Goal: Task Accomplishment & Management: Manage account settings

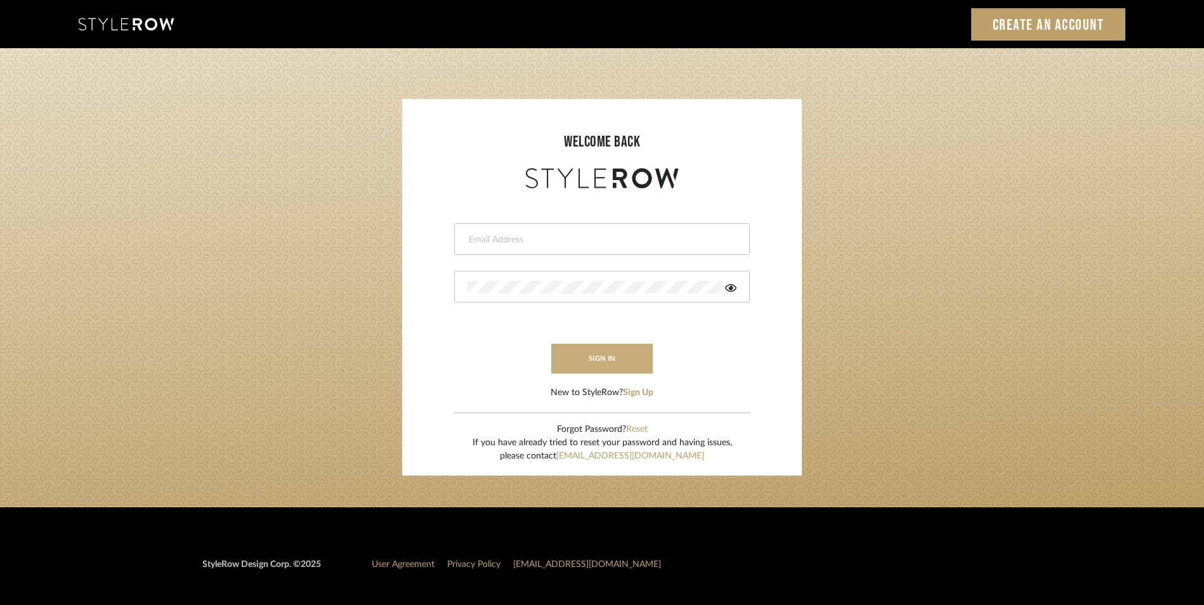
type input "[EMAIL_ADDRESS][DOMAIN_NAME]"
click at [594, 360] on button "sign in" at bounding box center [601, 359] width 101 height 30
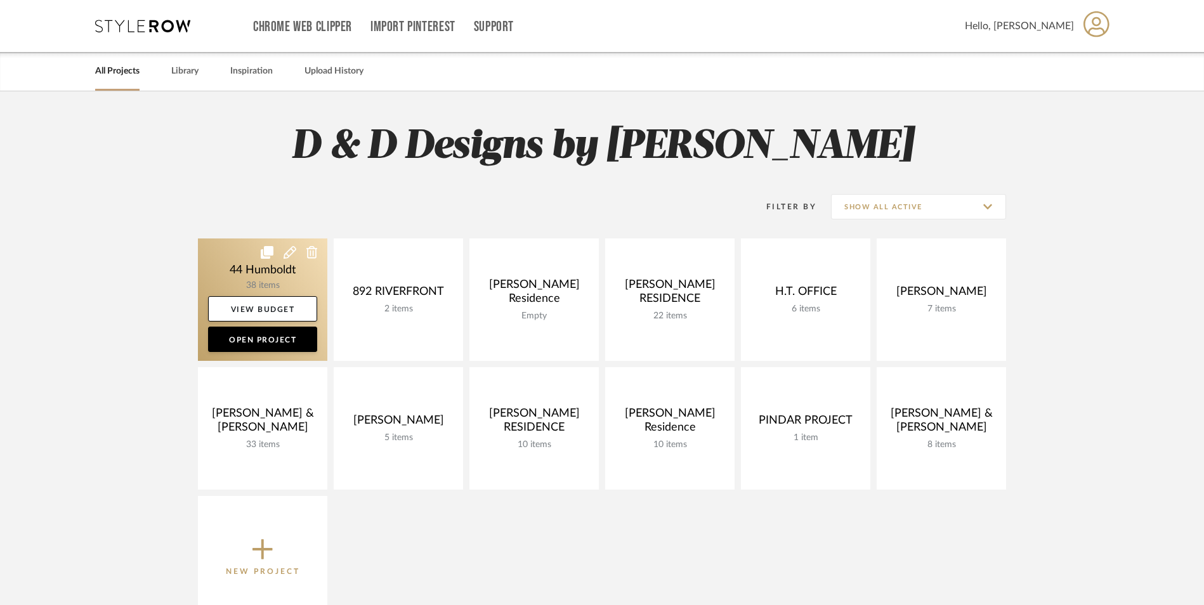
click at [280, 277] on link at bounding box center [262, 300] width 129 height 122
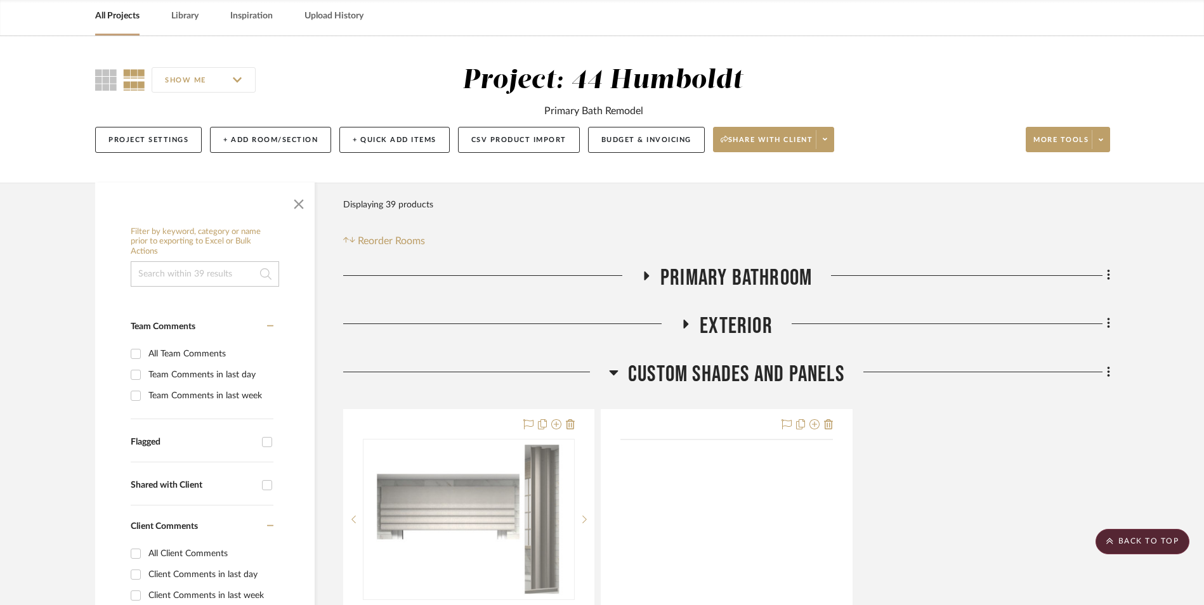
scroll to position [39, 0]
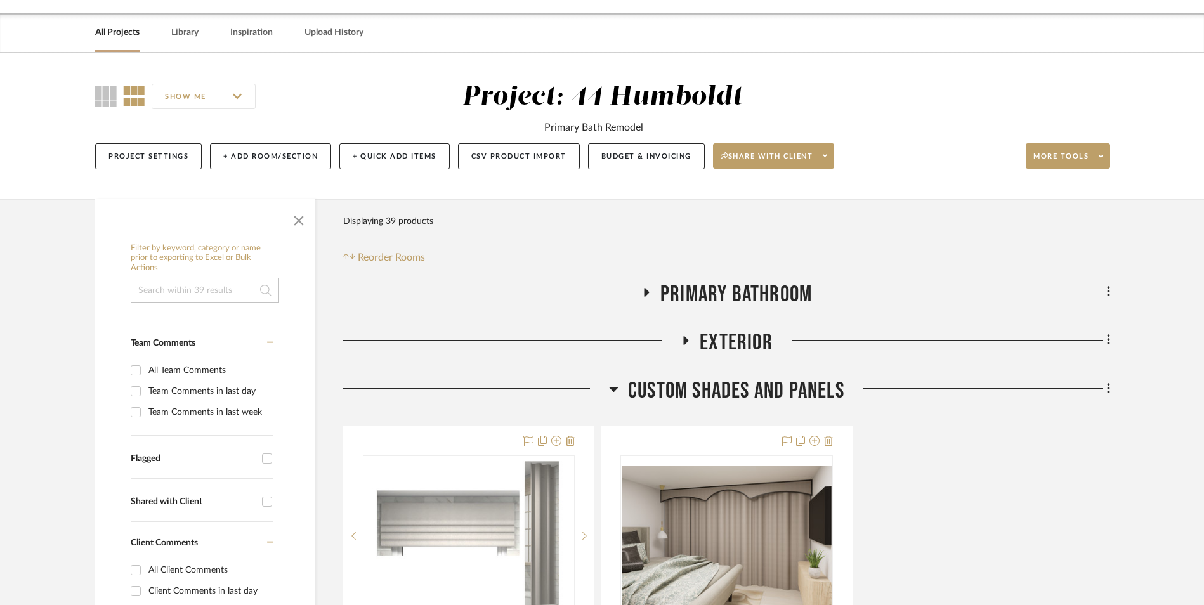
click at [614, 387] on icon at bounding box center [614, 389] width 9 height 5
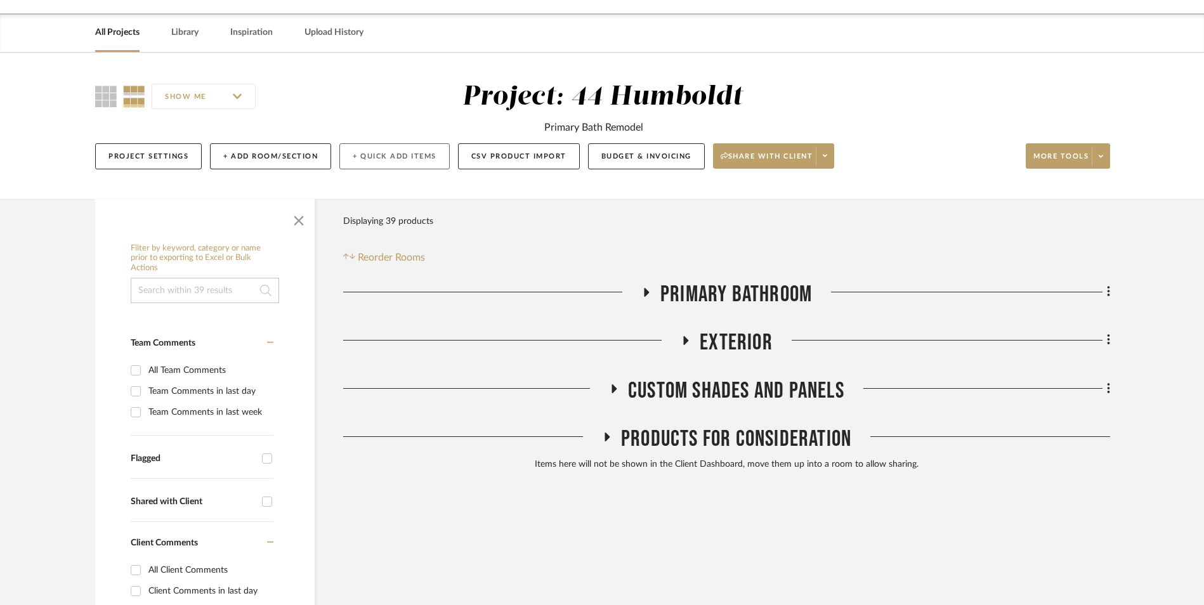
click at [403, 161] on button "+ Quick Add Items" at bounding box center [394, 156] width 110 height 26
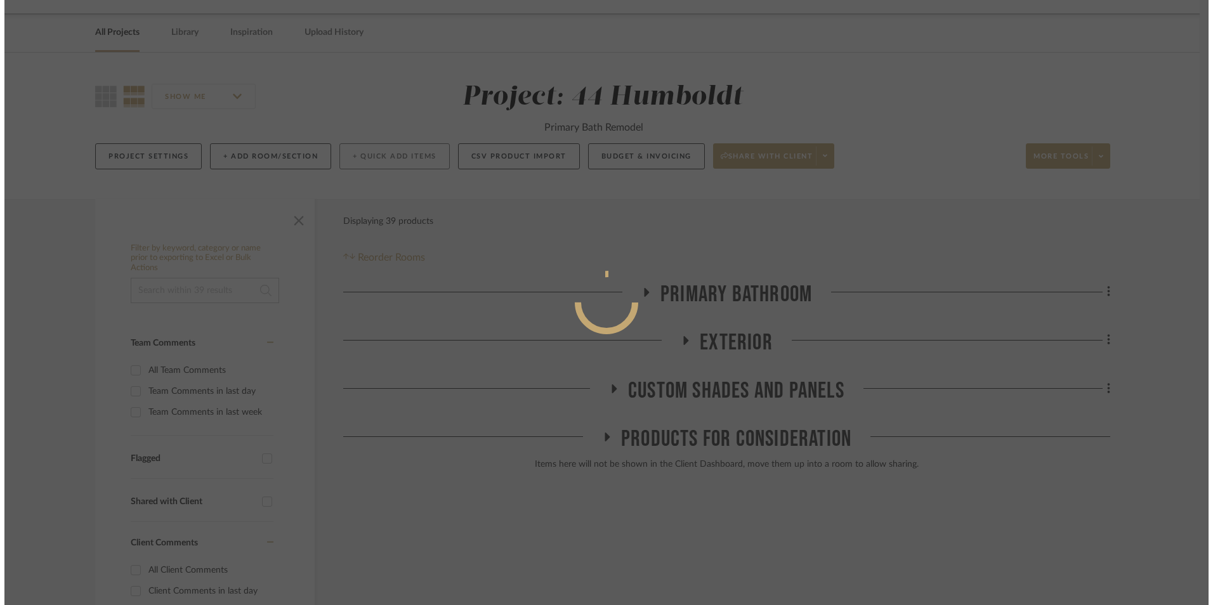
scroll to position [0, 0]
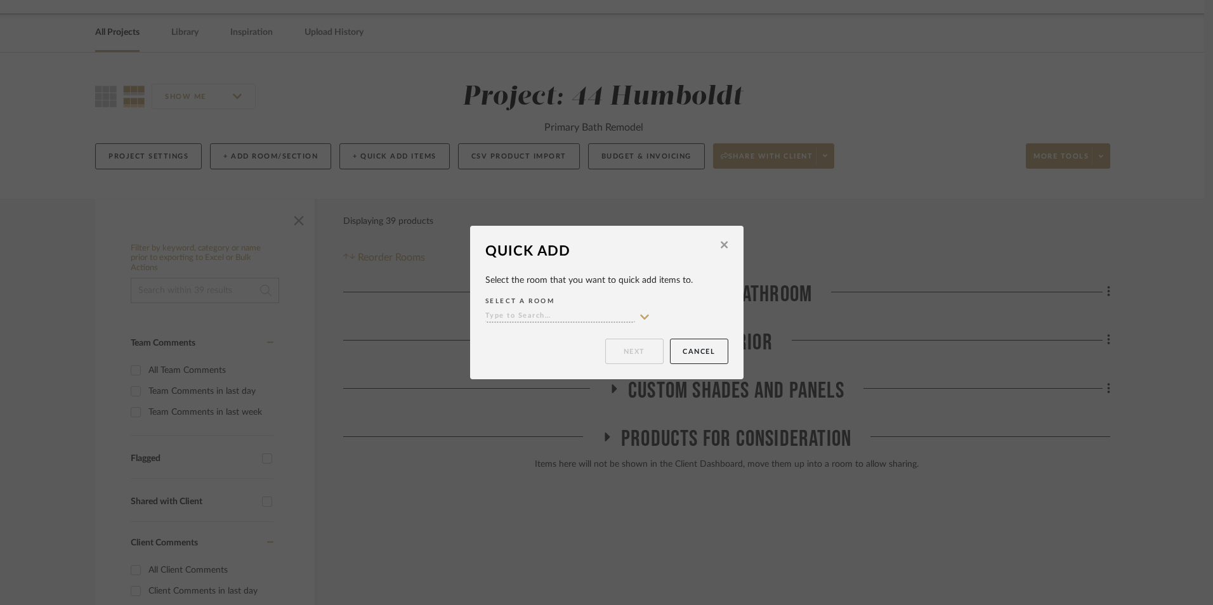
click at [527, 312] on input at bounding box center [560, 317] width 150 height 12
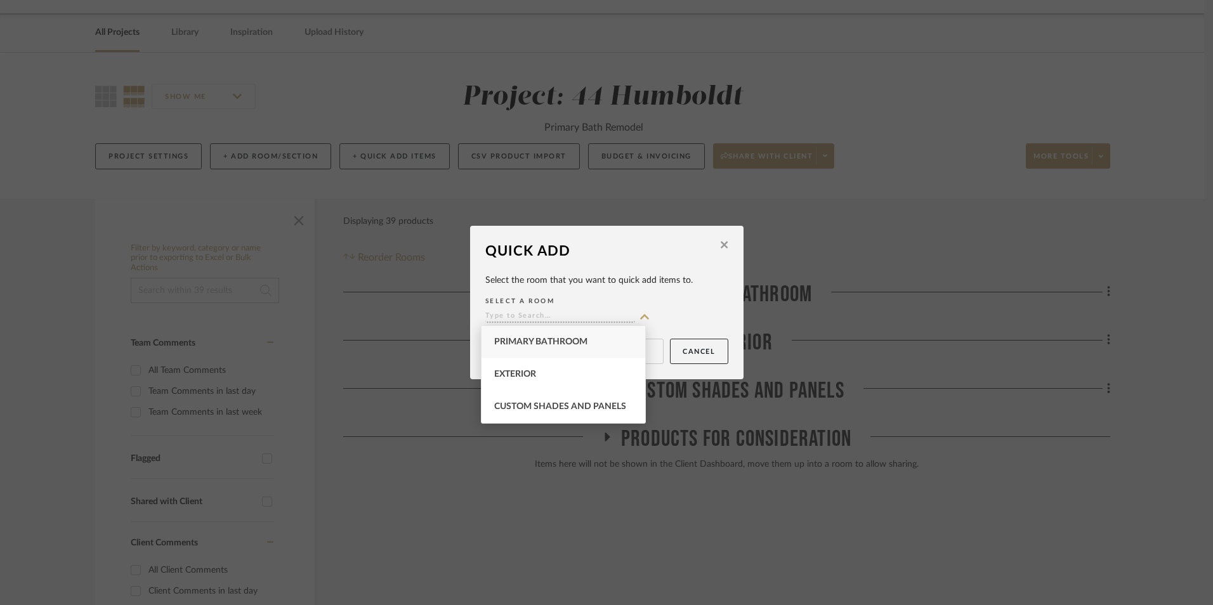
click at [560, 342] on span "Primary Bathroom" at bounding box center [540, 341] width 93 height 9
type input "Primary Bathroom"
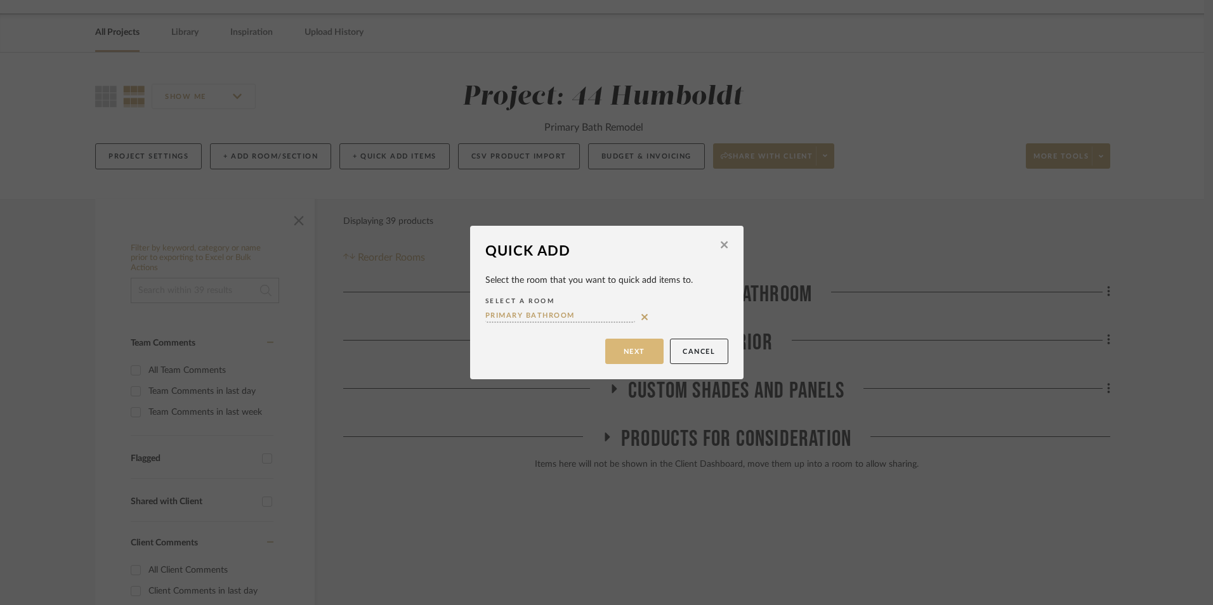
click at [625, 344] on button "Next" at bounding box center [634, 351] width 58 height 25
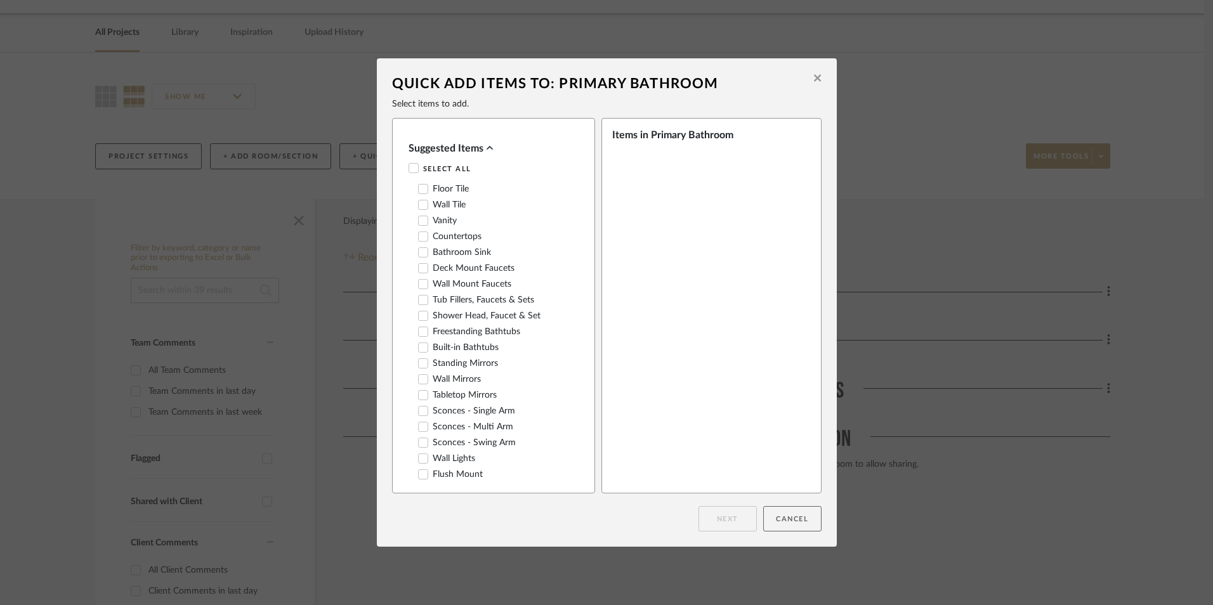
click at [785, 513] on button "Cancel" at bounding box center [792, 518] width 58 height 25
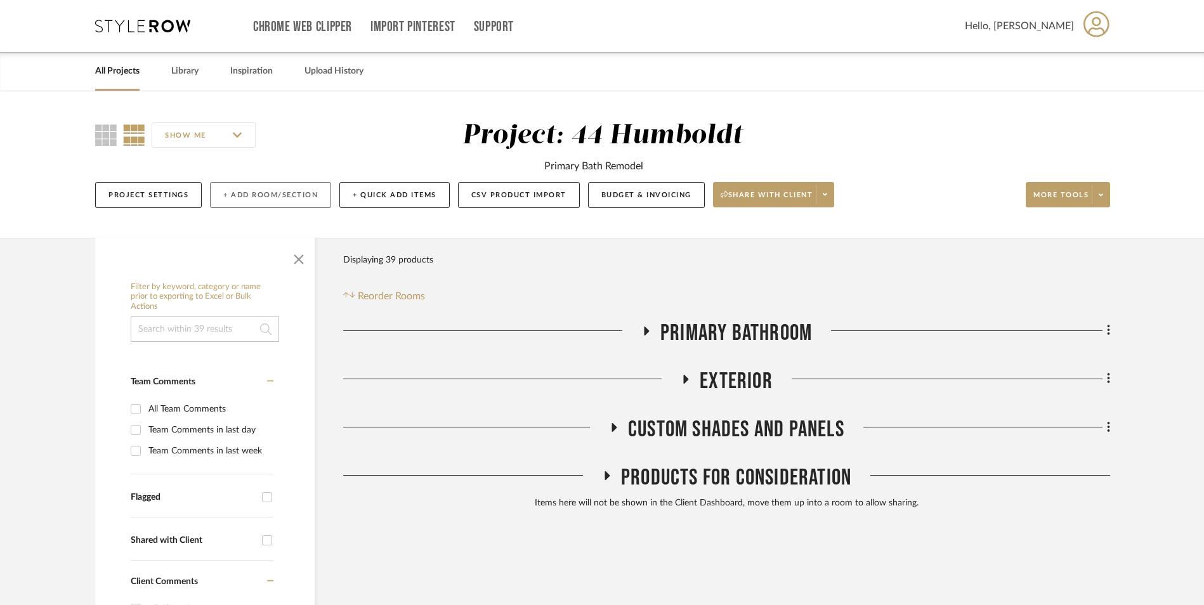
click at [271, 194] on button "+ Add Room/Section" at bounding box center [270, 195] width 121 height 26
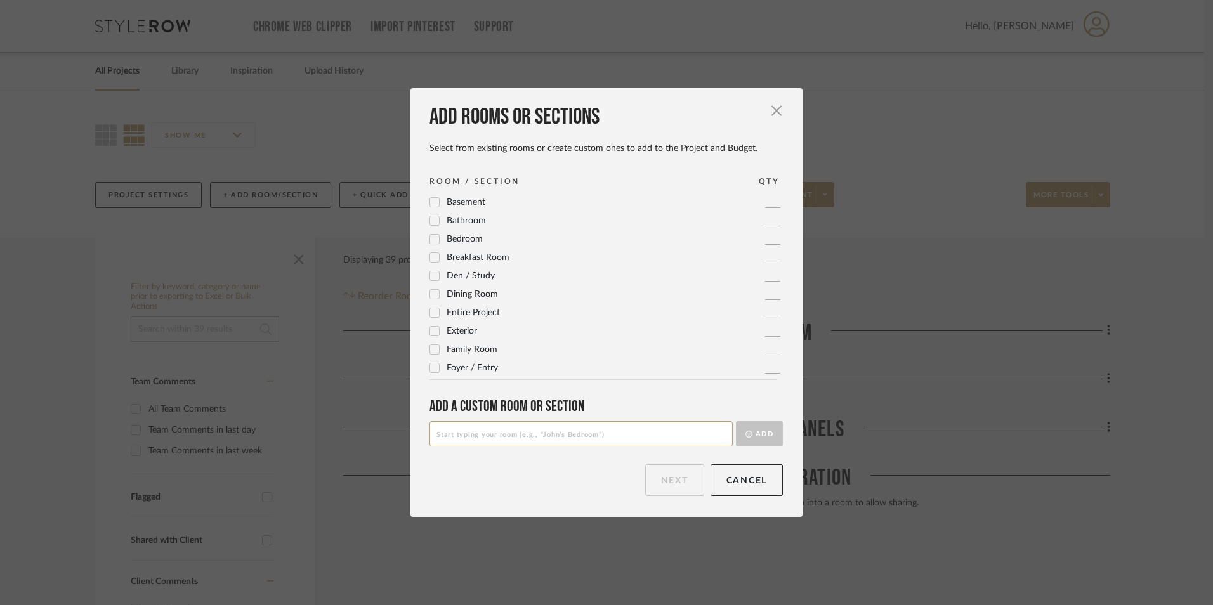
click at [509, 439] on input at bounding box center [580, 433] width 303 height 25
type input "m"
type input "Millwork"
click at [765, 434] on button "Add" at bounding box center [759, 433] width 47 height 25
click at [678, 478] on button "Next" at bounding box center [674, 480] width 59 height 32
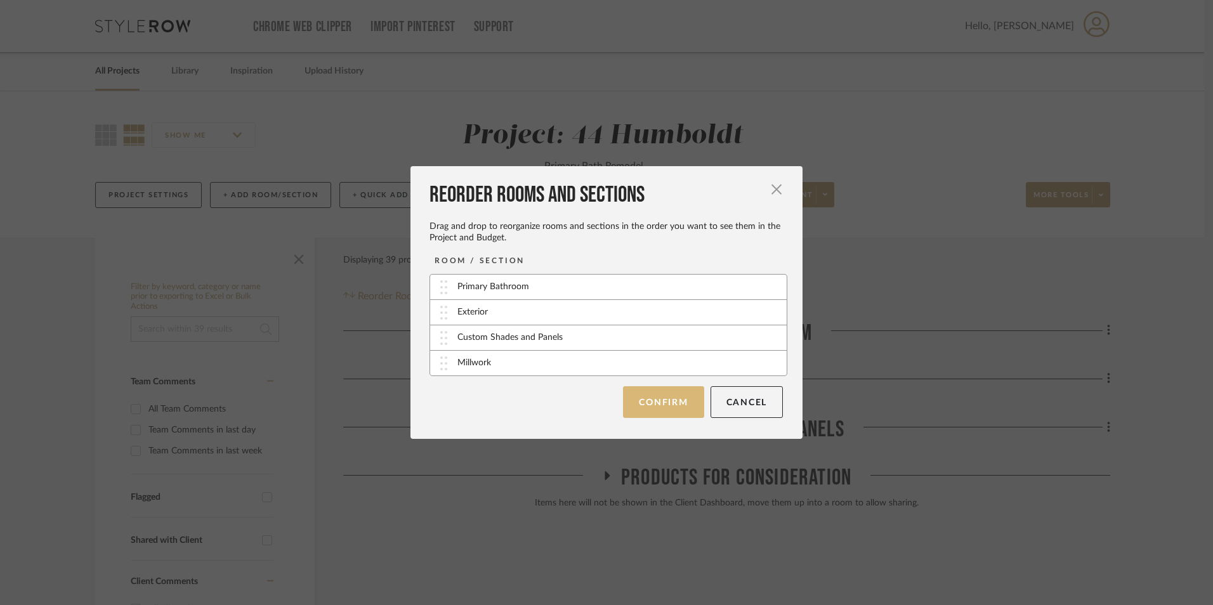
click at [655, 410] on button "Confirm" at bounding box center [663, 402] width 81 height 32
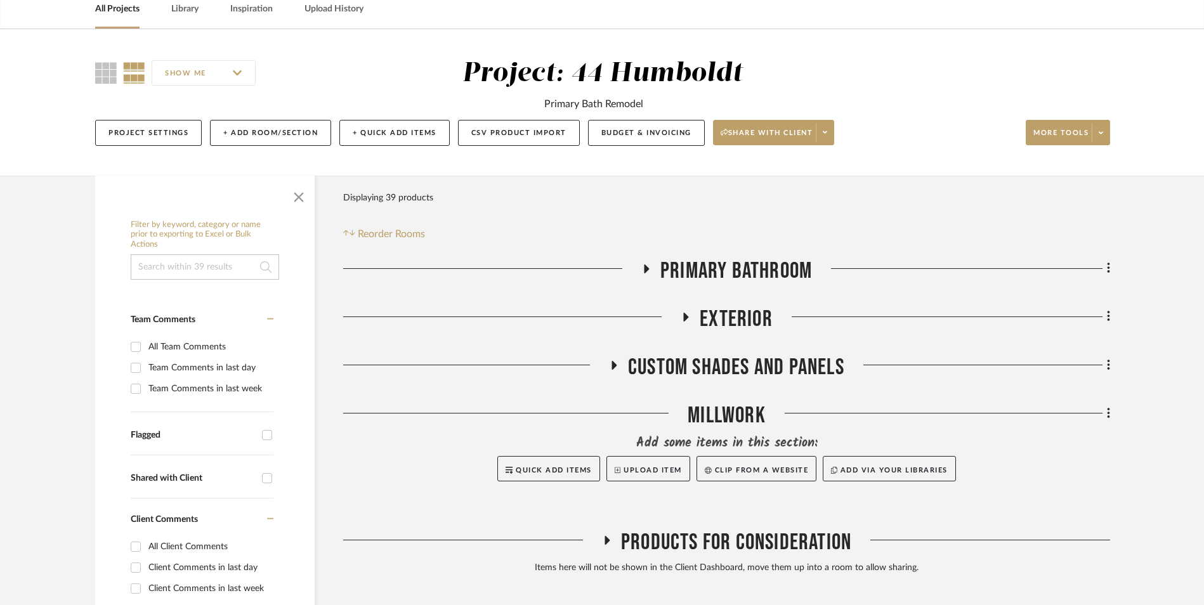
scroll to position [127, 0]
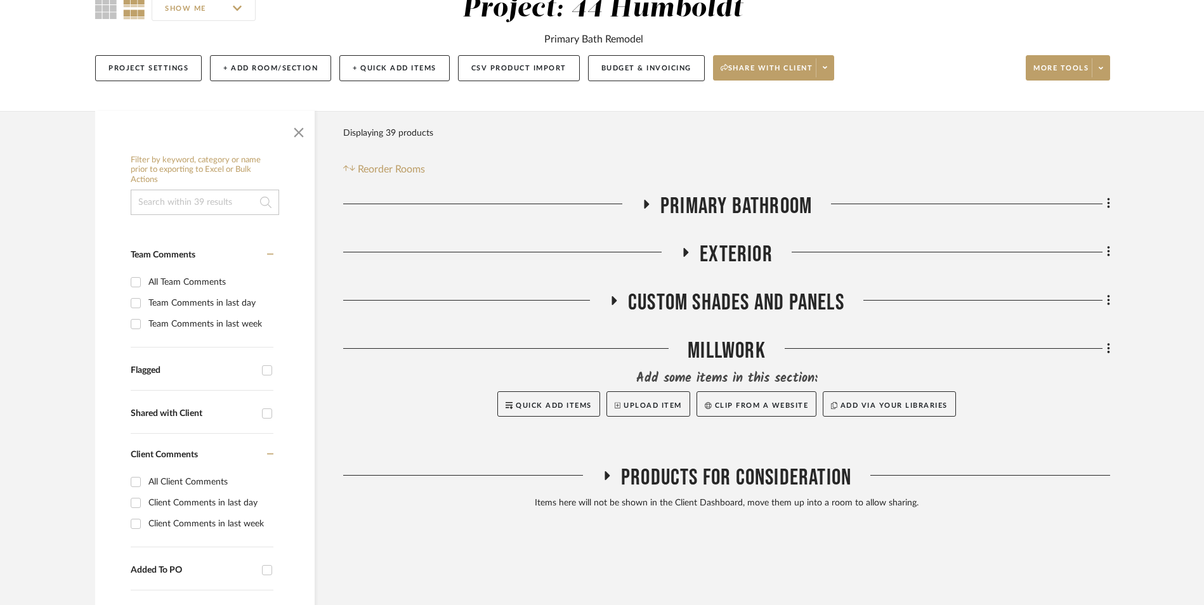
click at [738, 352] on div "Millwork" at bounding box center [726, 353] width 767 height 32
click at [572, 406] on span "Quick Add Items" at bounding box center [554, 405] width 76 height 7
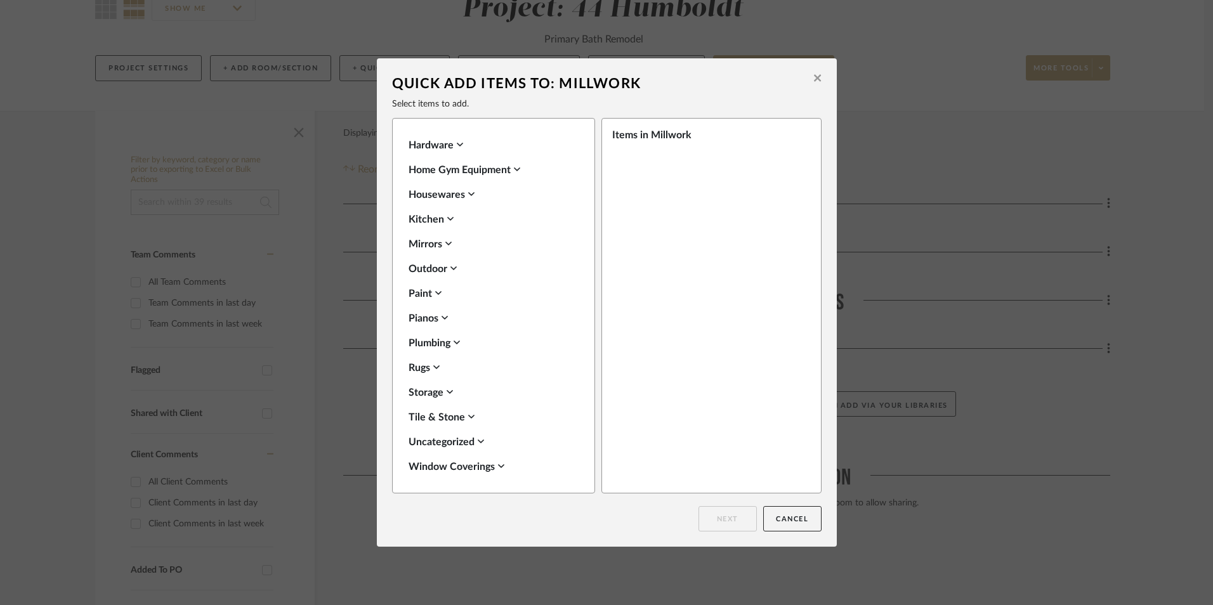
scroll to position [449, 0]
click at [794, 508] on button "Cancel" at bounding box center [792, 518] width 58 height 25
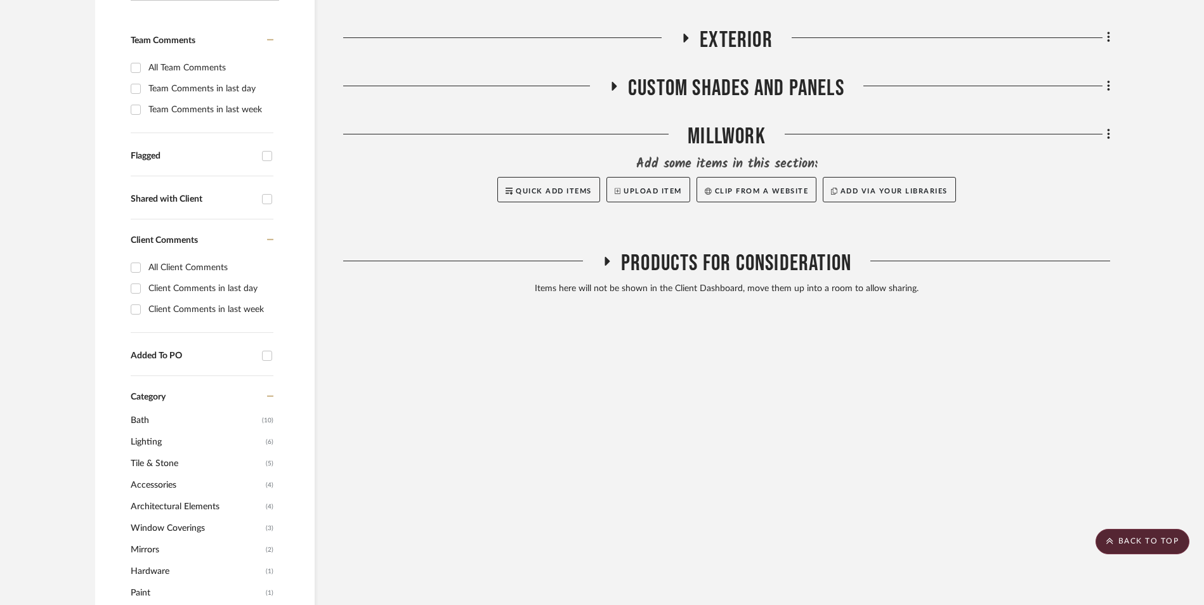
scroll to position [317, 0]
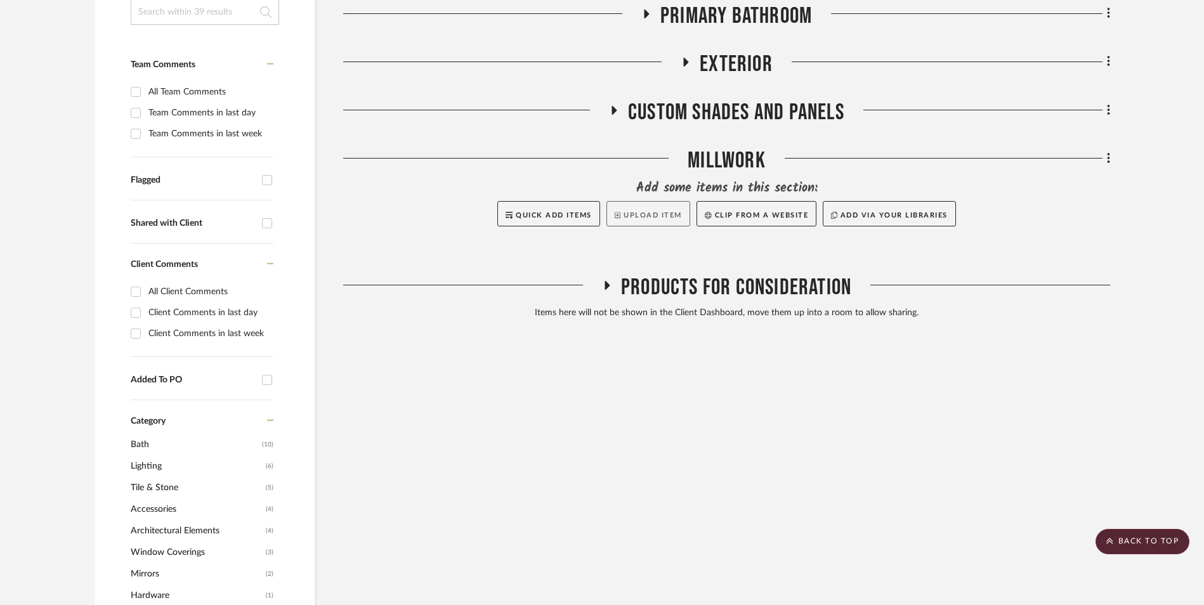
click at [651, 211] on button "Upload Item" at bounding box center [648, 213] width 84 height 25
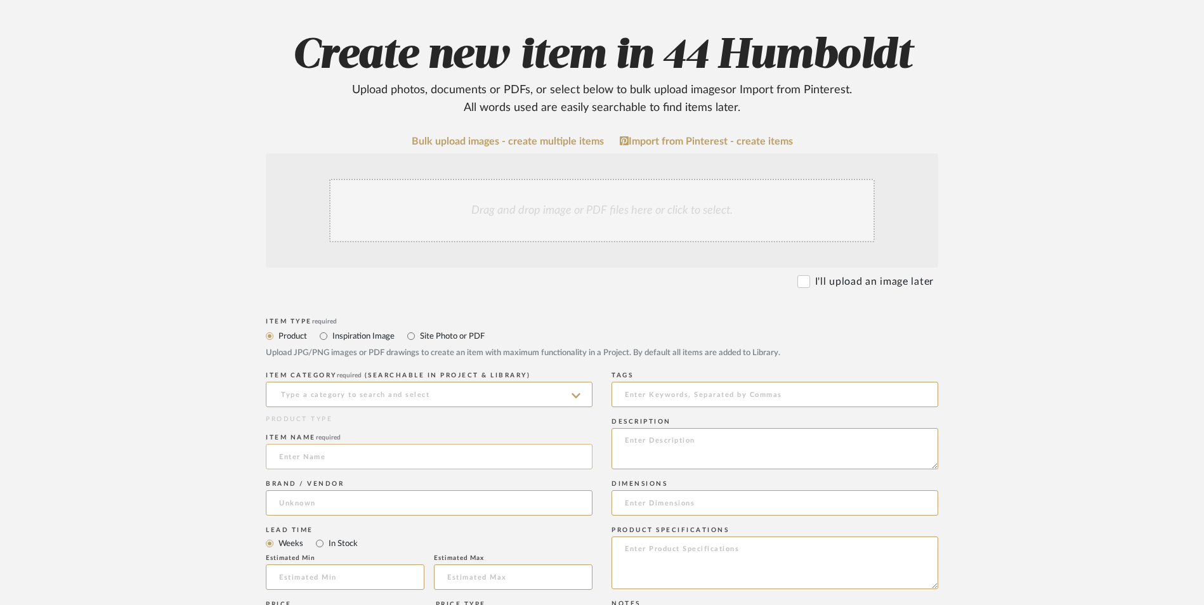
scroll to position [127, 0]
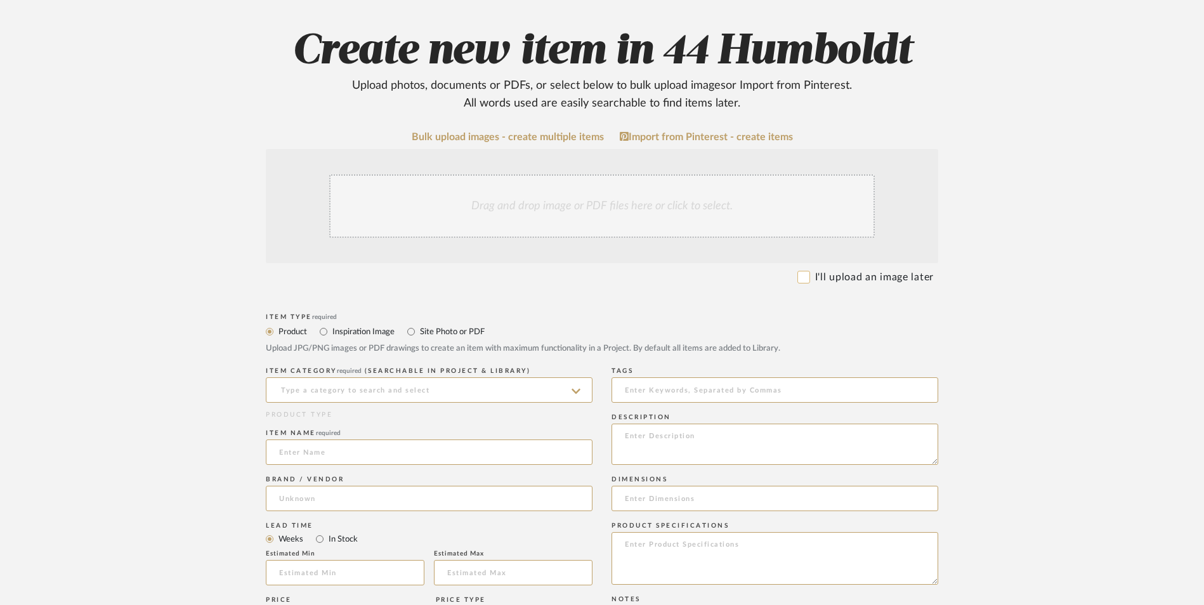
click at [801, 274] on input "I'll upload an image later" at bounding box center [803, 277] width 13 height 13
checkbox input "true"
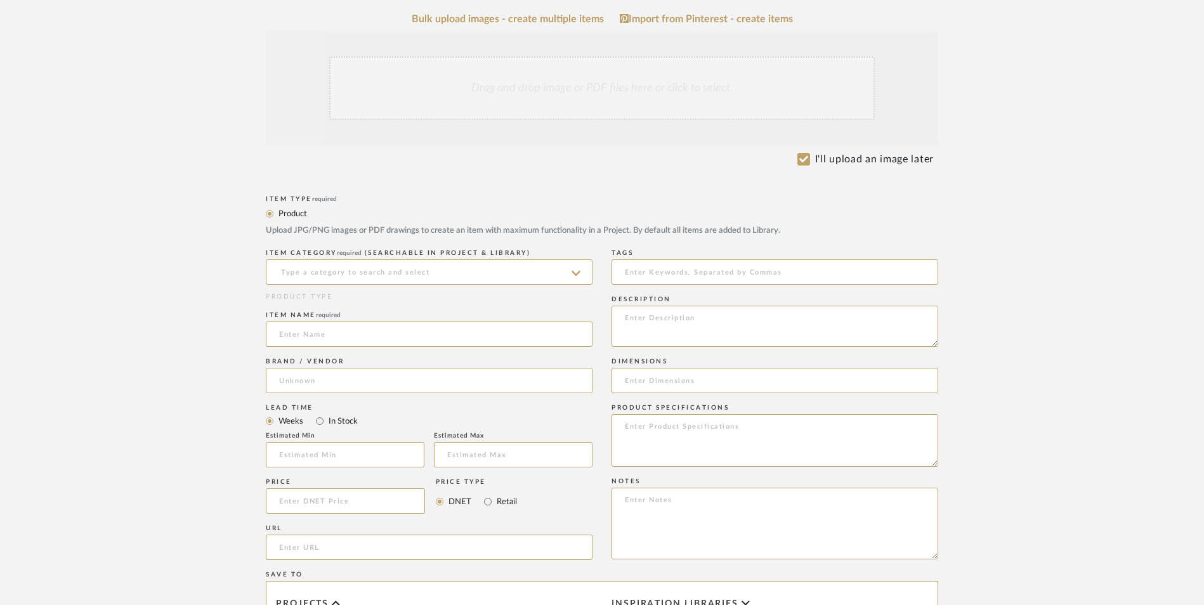
scroll to position [254, 0]
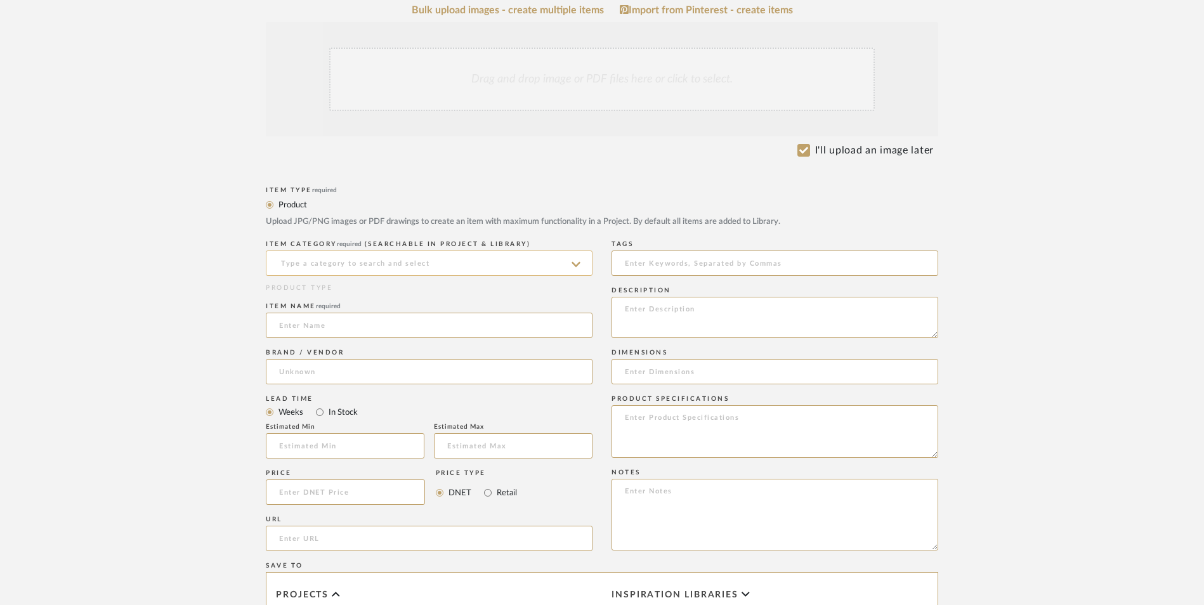
click at [431, 261] on input at bounding box center [429, 263] width 327 height 25
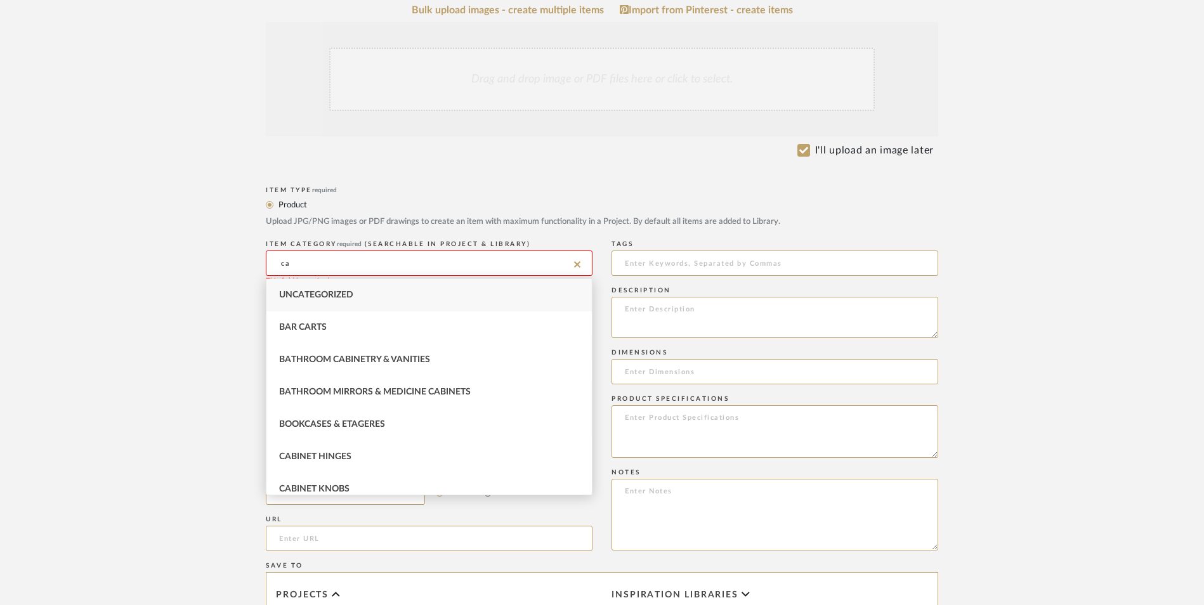
type input "c"
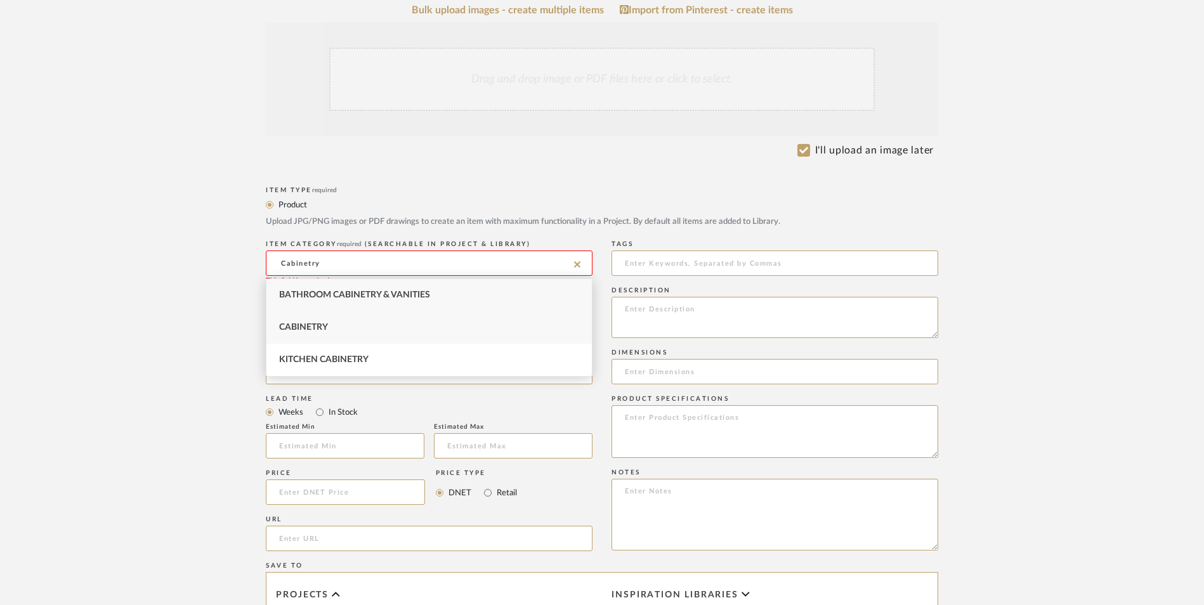
type input "Cabinetry"
click at [308, 331] on span "Cabinetry" at bounding box center [303, 327] width 49 height 9
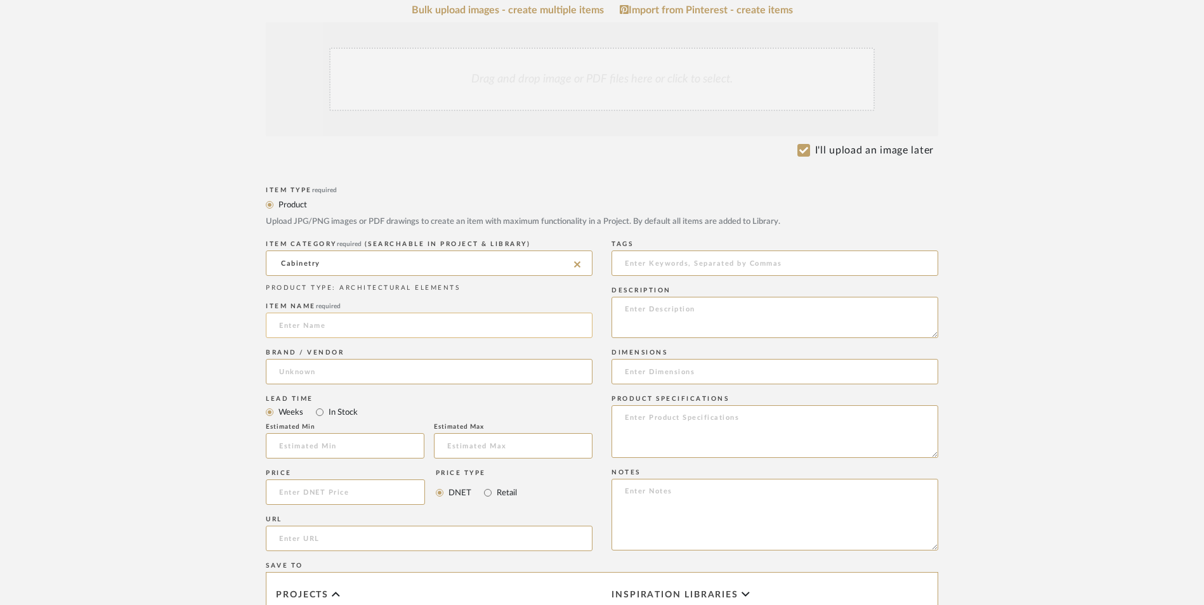
click at [308, 331] on input at bounding box center [429, 325] width 327 height 25
type input "s"
type input "6" H VANITY ROLL-OUT"
click at [341, 370] on input at bounding box center [429, 371] width 327 height 25
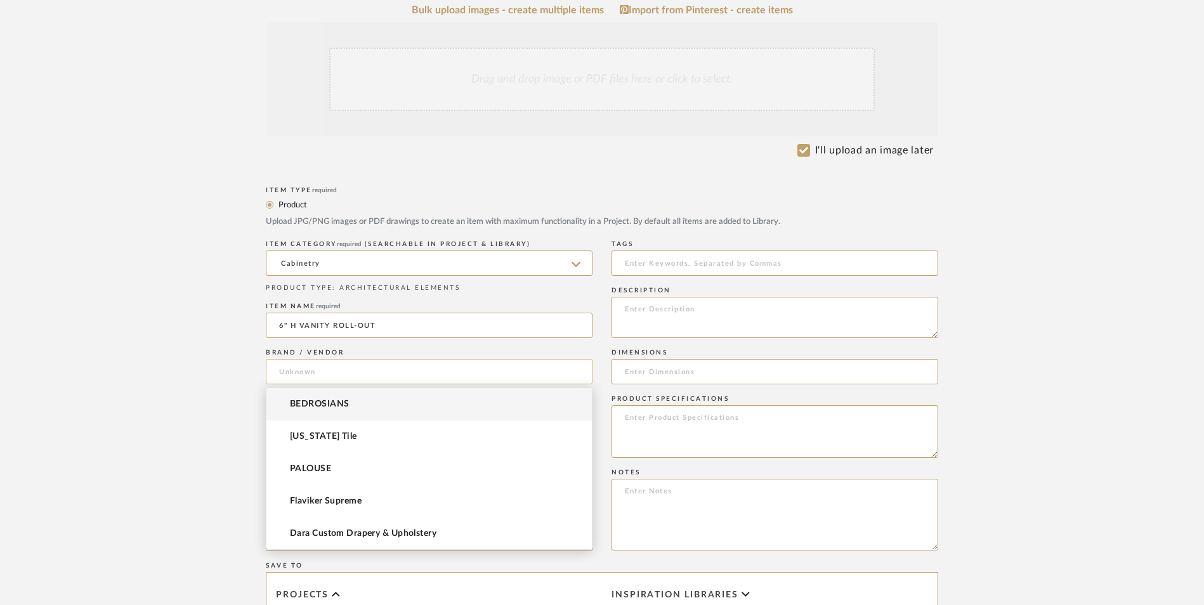
type input "w"
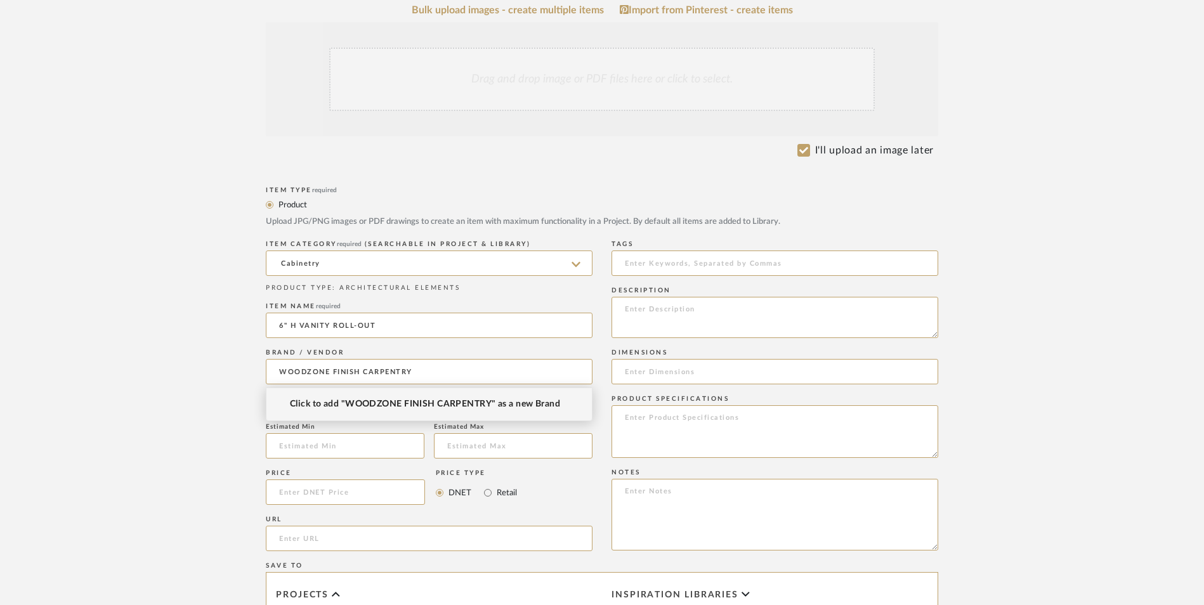
type input "WOODZONE FINISH CARPENTRY"
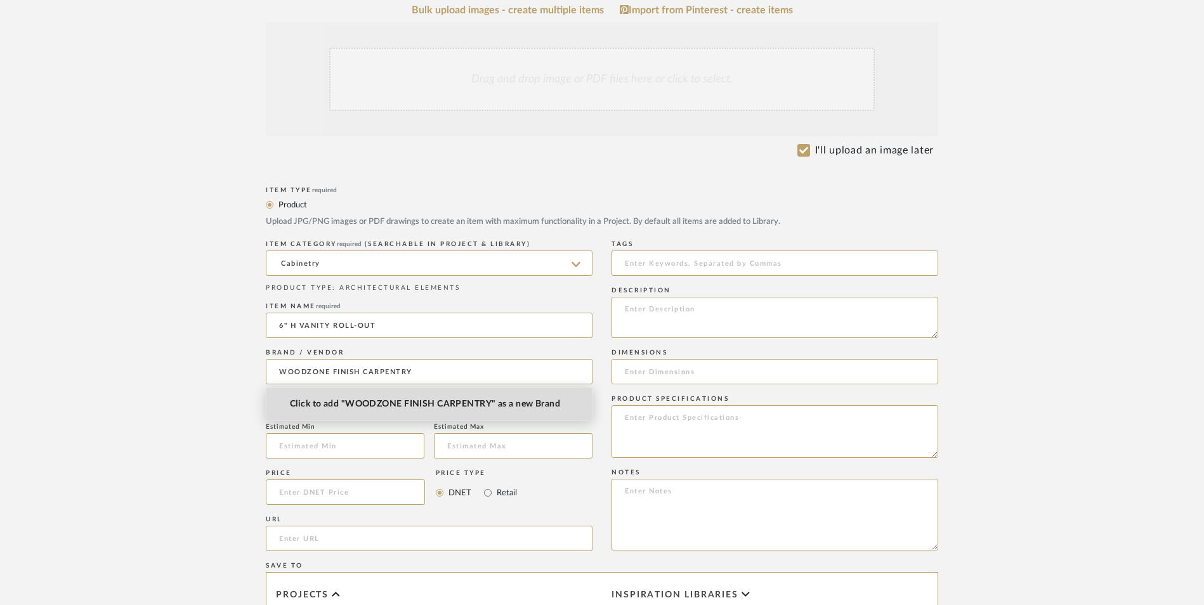
click at [457, 404] on span "Click to add "WOODZONE FINISH CARPENTRY" as a new Brand" at bounding box center [425, 404] width 270 height 11
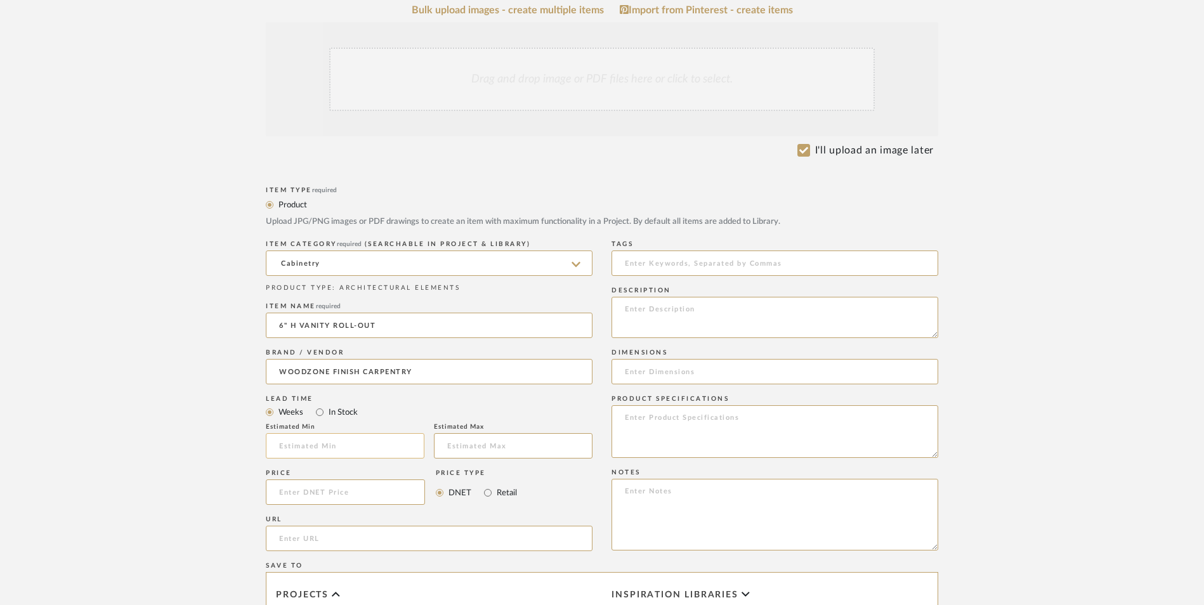
click at [355, 450] on input "text" at bounding box center [345, 445] width 159 height 25
click at [336, 495] on input at bounding box center [345, 492] width 159 height 25
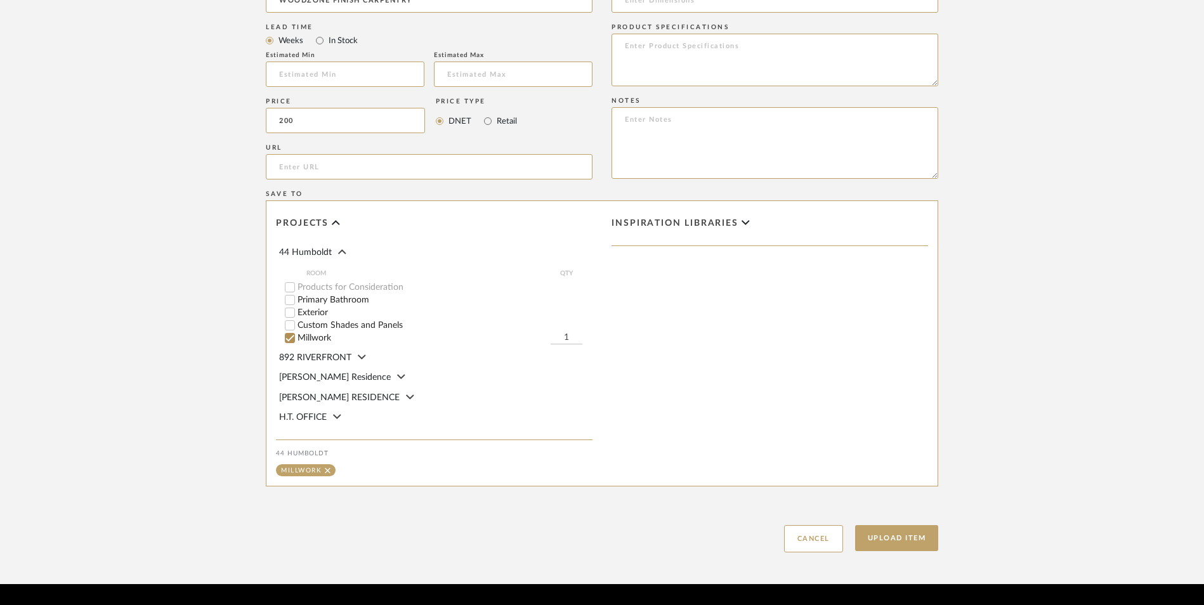
scroll to position [634, 0]
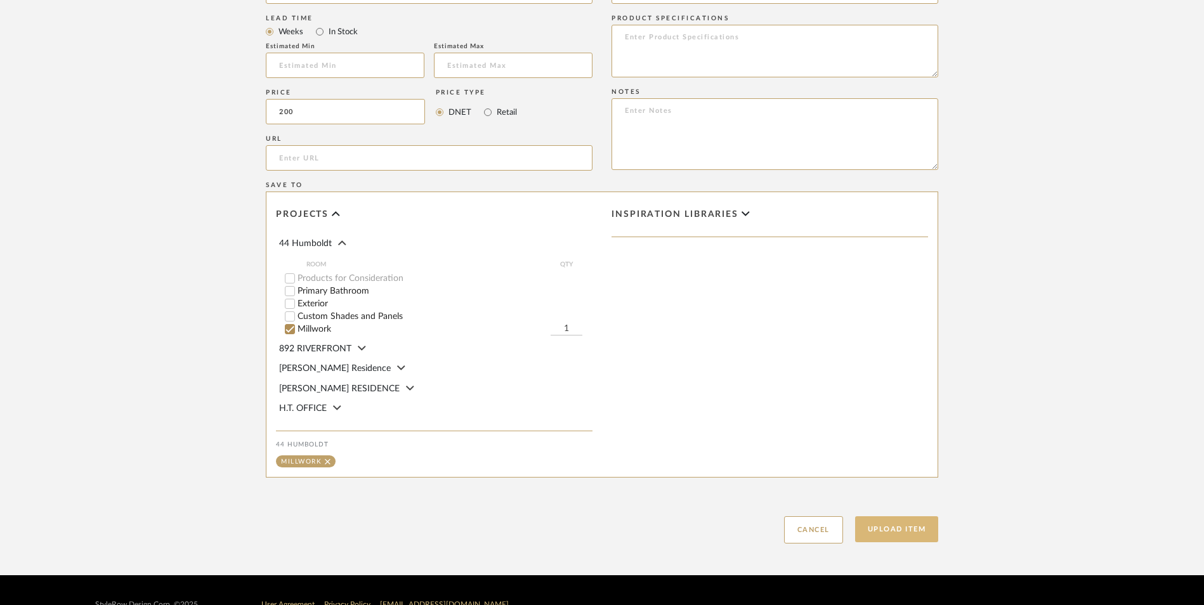
type input "$200.00"
click at [891, 531] on button "Upload Item" at bounding box center [897, 529] width 84 height 26
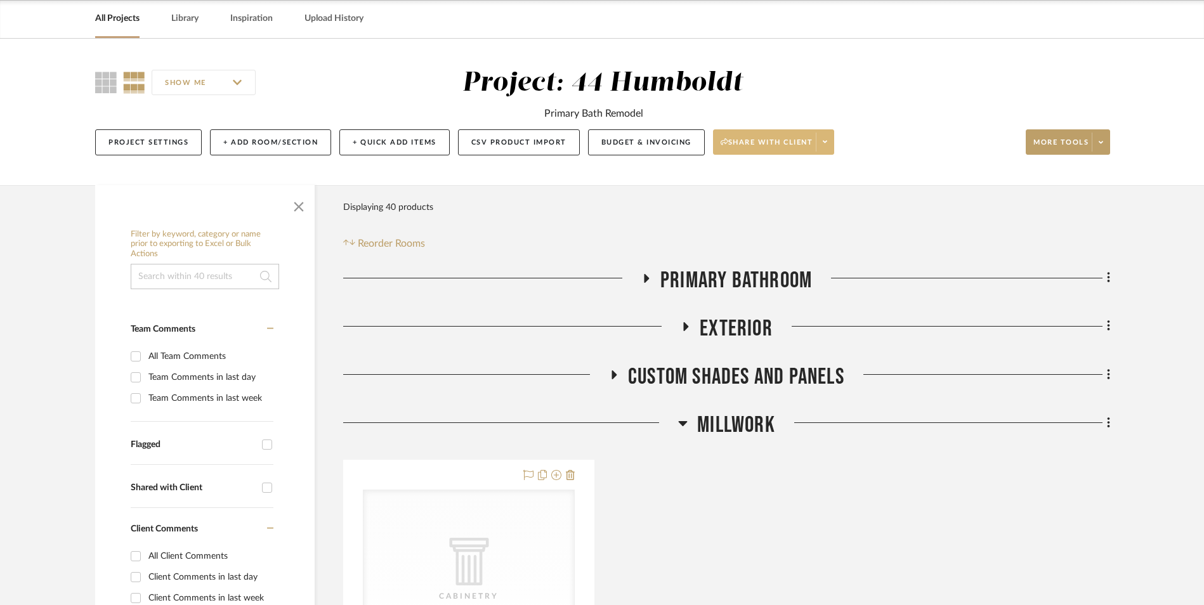
scroll to position [63, 0]
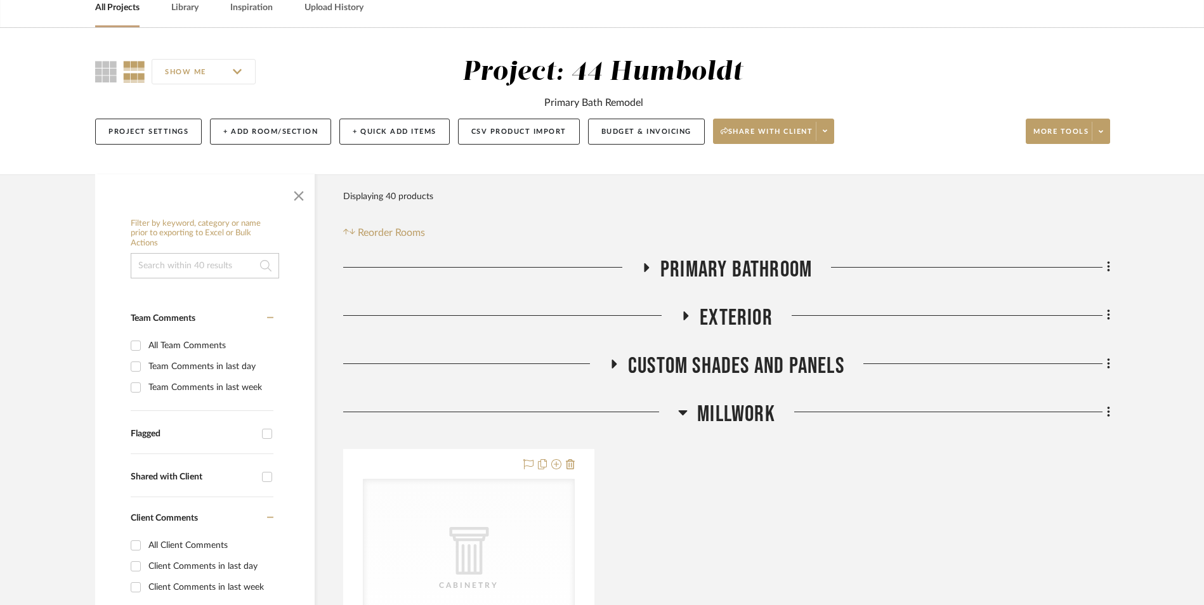
click at [1109, 414] on icon at bounding box center [1109, 412] width 4 height 14
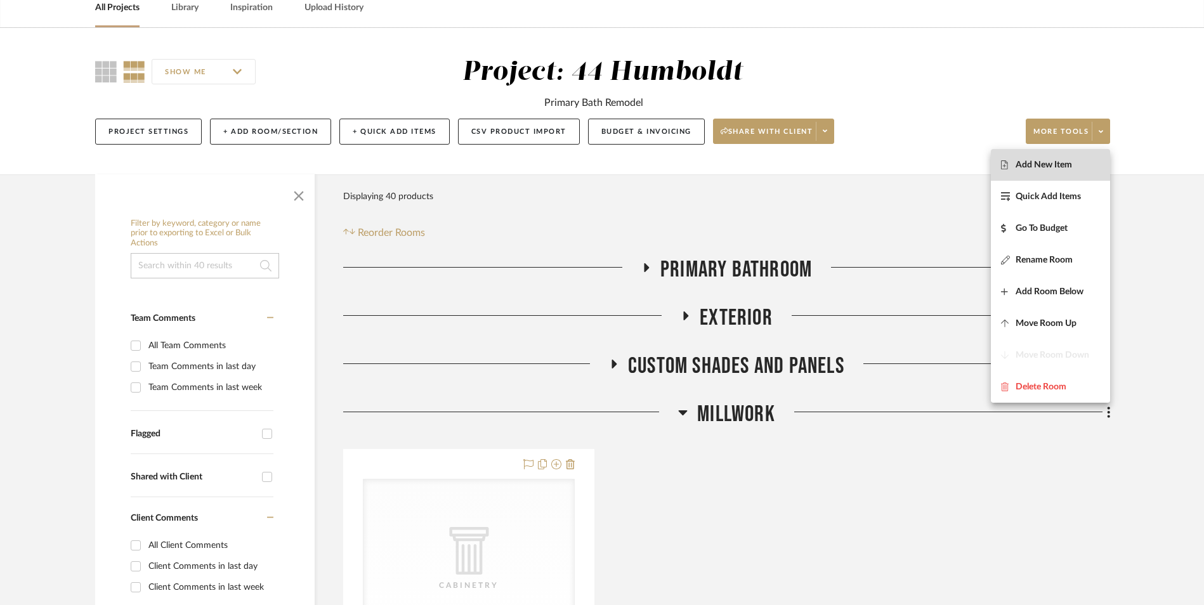
click at [1028, 154] on button "Add New Item" at bounding box center [1050, 165] width 119 height 32
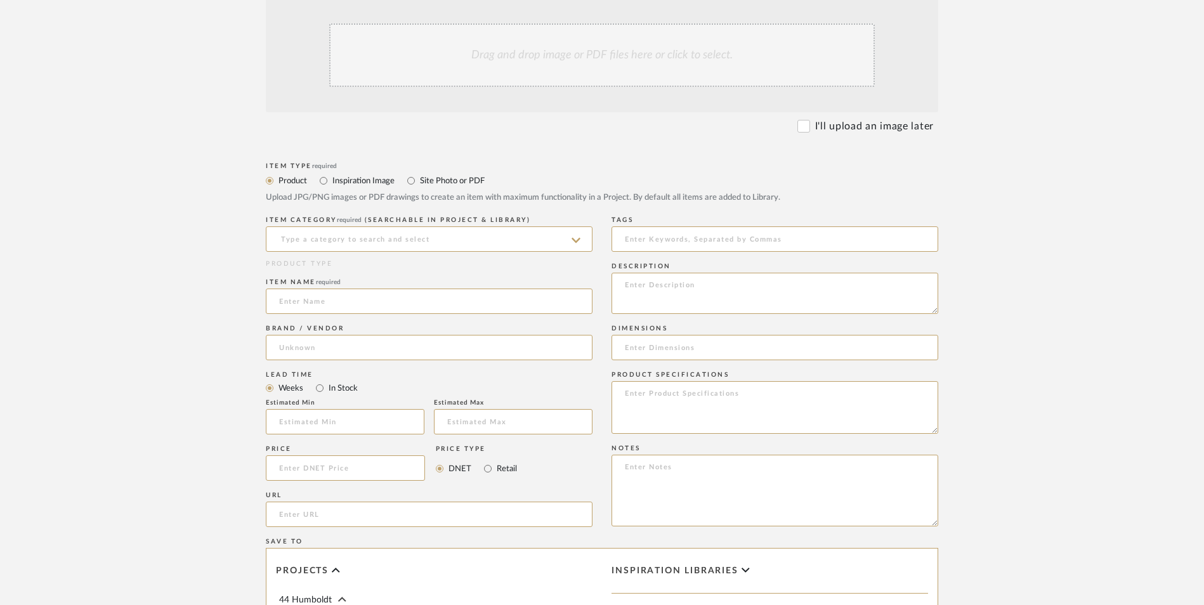
scroll to position [317, 0]
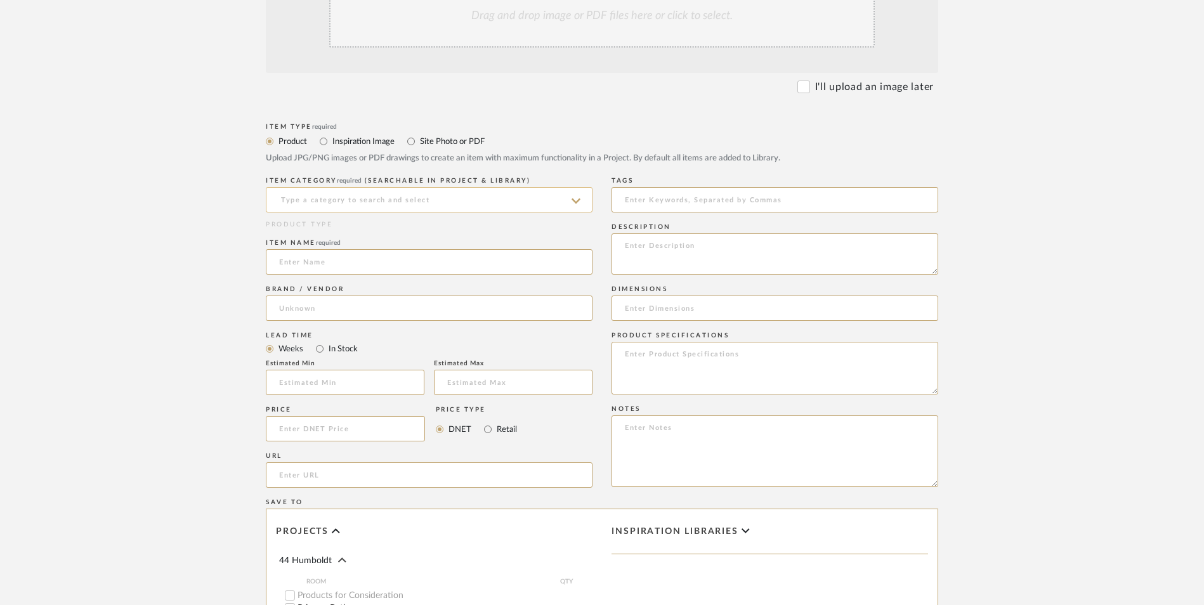
click at [384, 203] on input at bounding box center [429, 199] width 327 height 25
click at [337, 233] on div "Cabinetry" at bounding box center [428, 232] width 325 height 32
type input "Cabinetry"
click at [331, 261] on input at bounding box center [429, 261] width 327 height 25
click at [355, 263] on input at bounding box center [429, 261] width 327 height 25
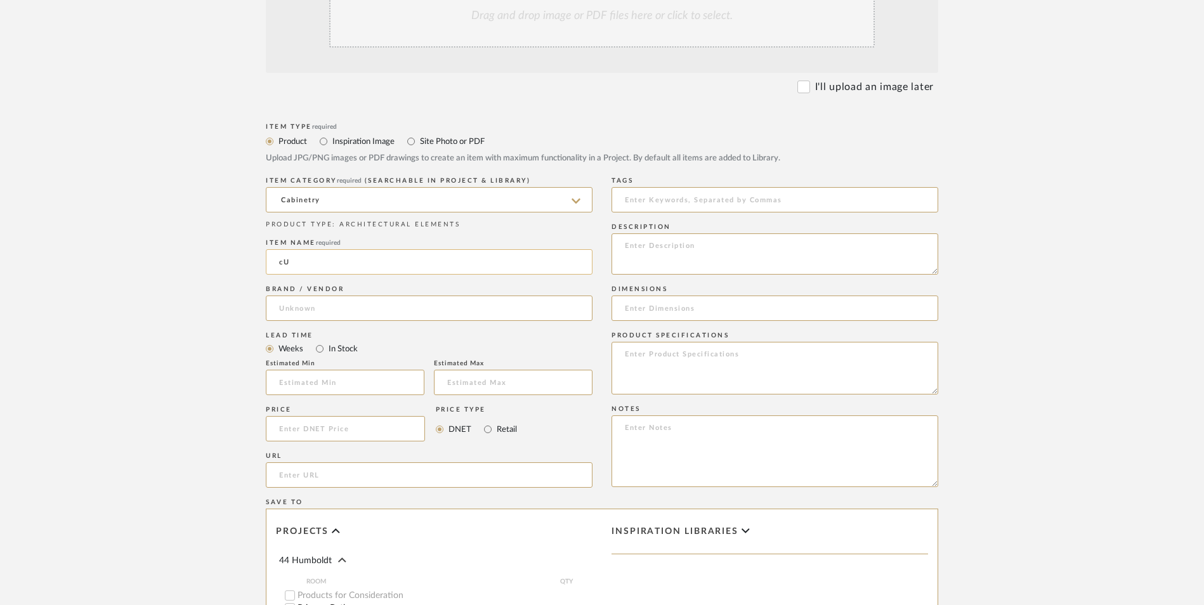
type input "c"
type input "CUSTOM TOWEL ROLL-OUT"
click at [403, 310] on input at bounding box center [429, 308] width 327 height 25
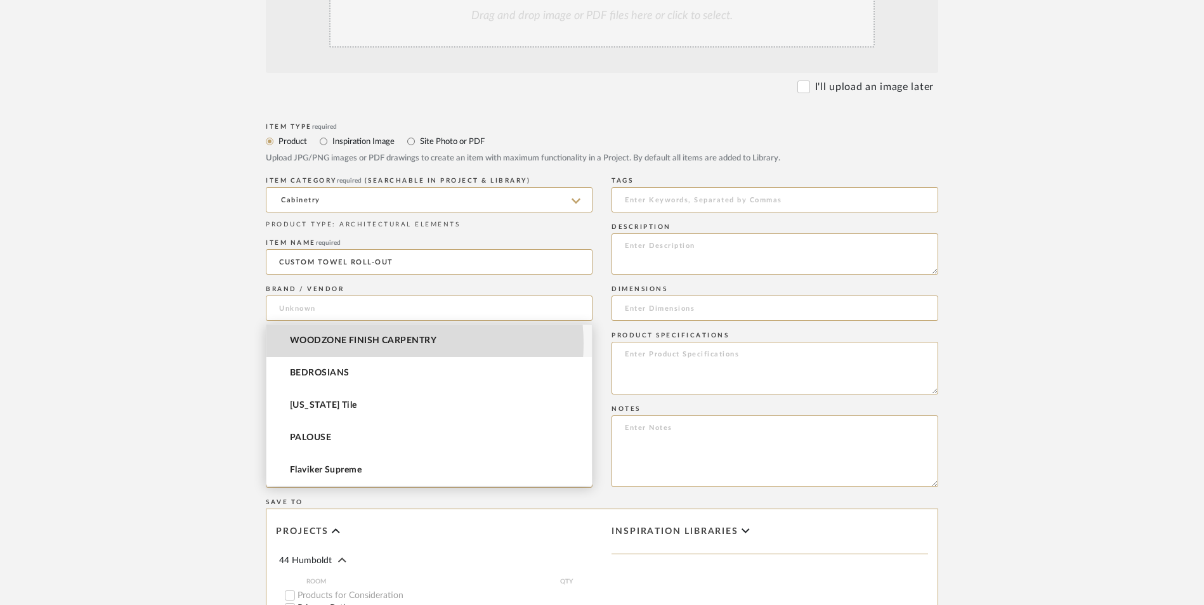
click at [385, 344] on span "WOODZONE FINISH CARPENTRY" at bounding box center [363, 341] width 147 height 11
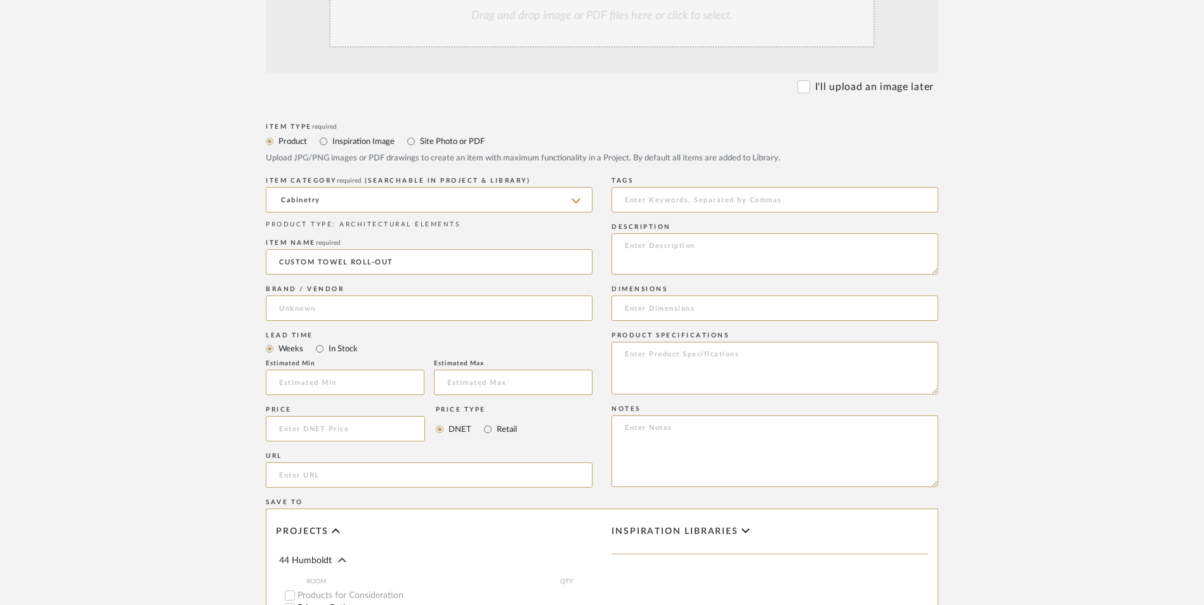
type input "WOODZONE FINISH CARPENTRY"
click at [337, 428] on input at bounding box center [345, 428] width 159 height 25
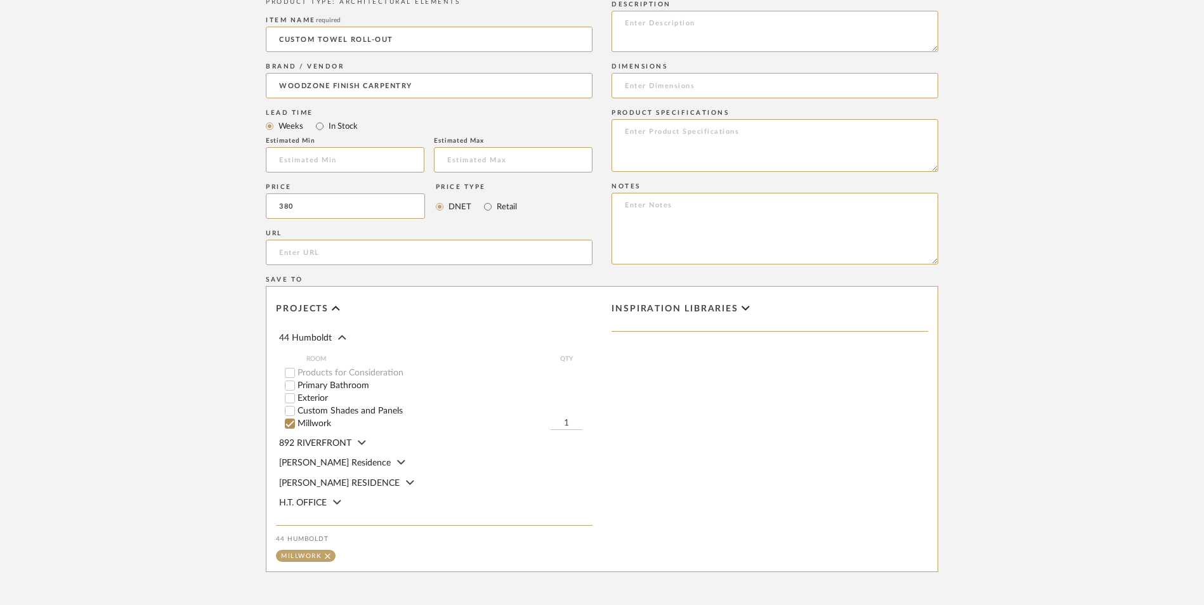
scroll to position [571, 0]
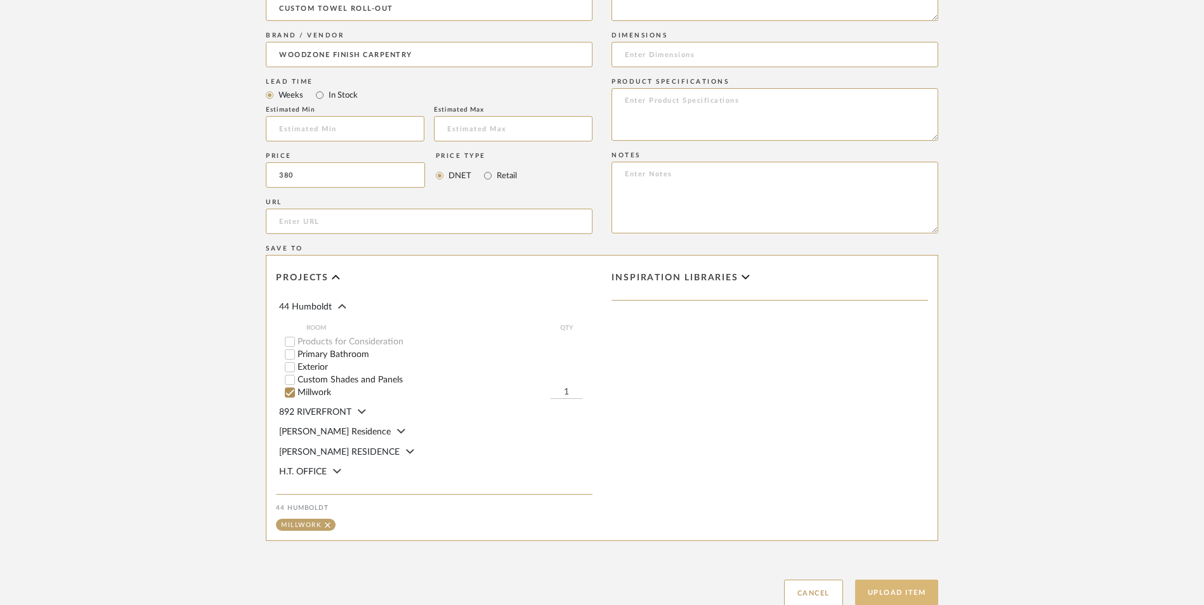
type input "$380.00"
click at [885, 595] on button "Upload Item" at bounding box center [897, 593] width 84 height 26
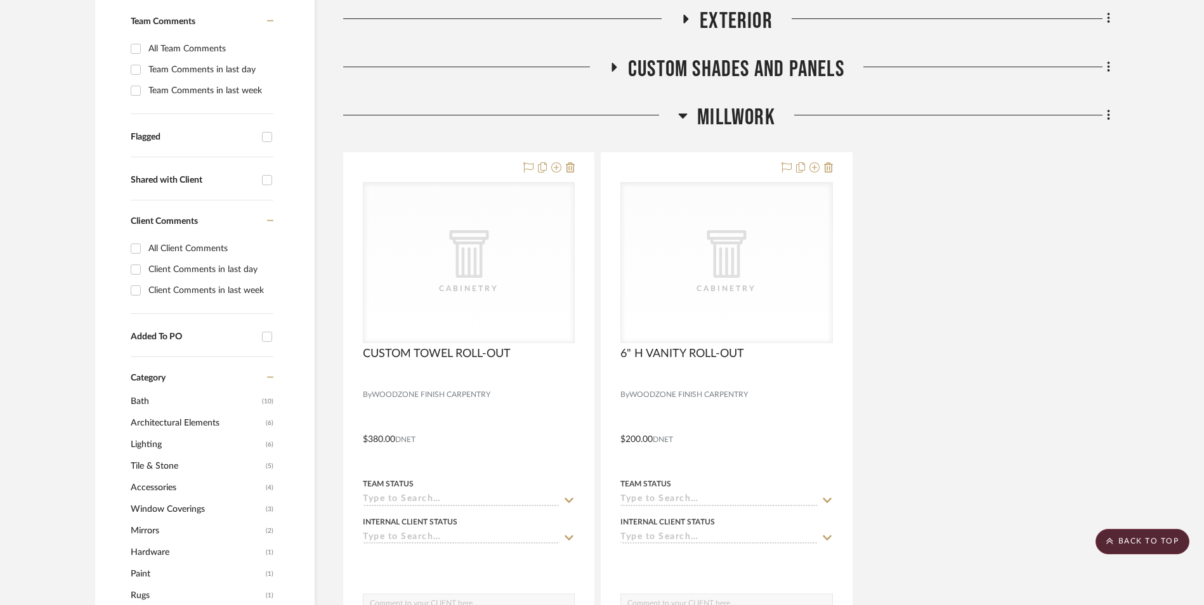
scroll to position [274, 0]
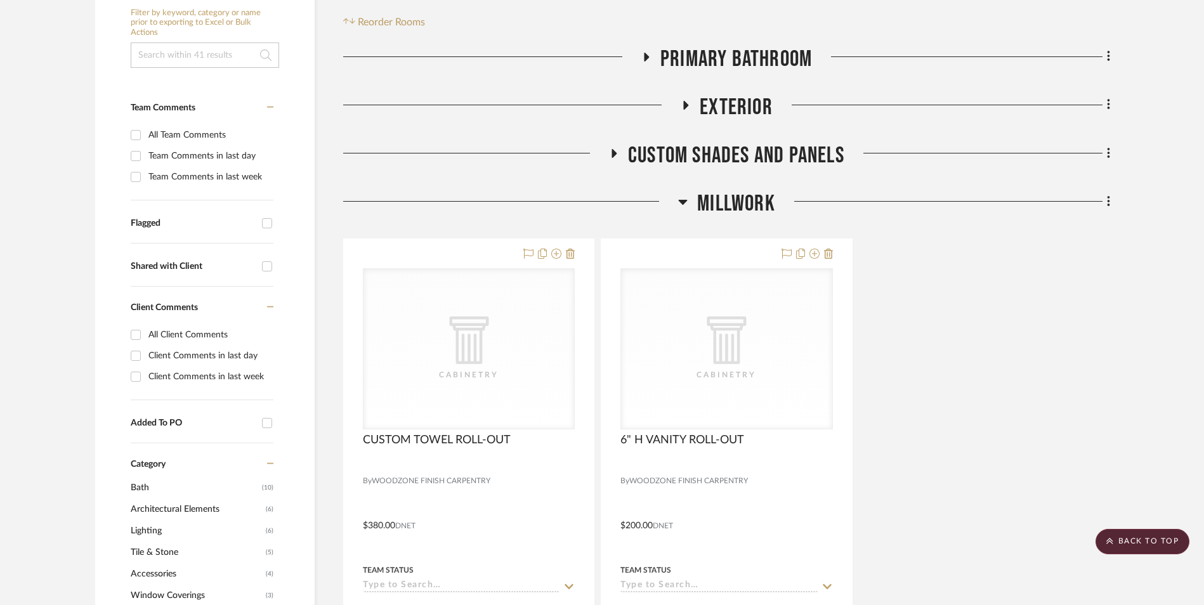
click at [1108, 197] on icon at bounding box center [1108, 201] width 3 height 11
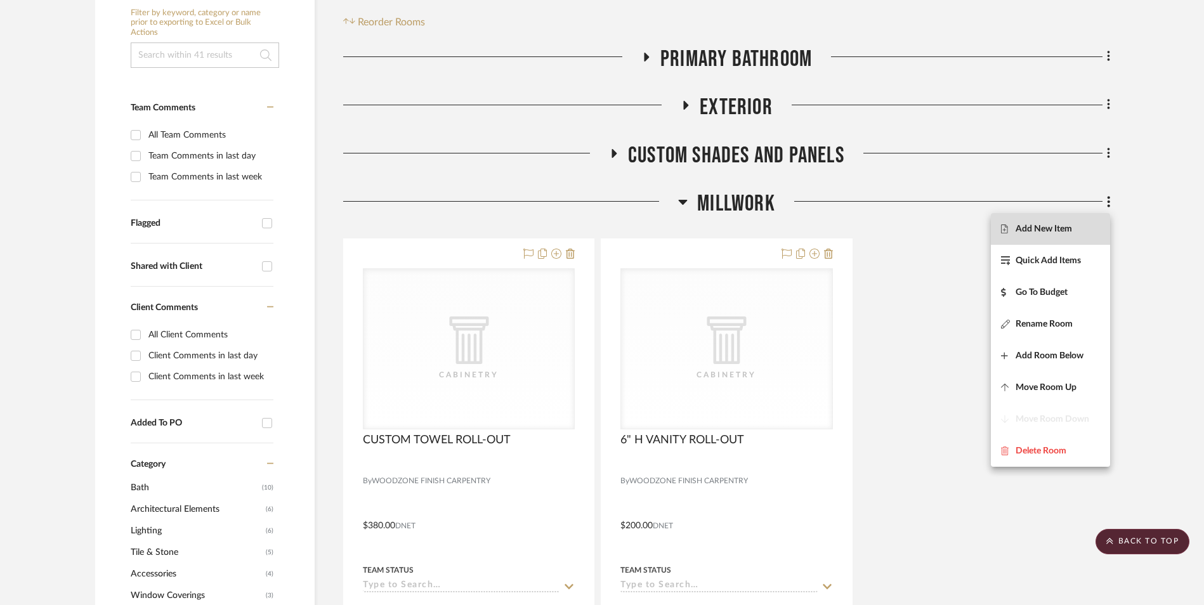
click at [1070, 232] on span "Add New Item" at bounding box center [1044, 229] width 56 height 11
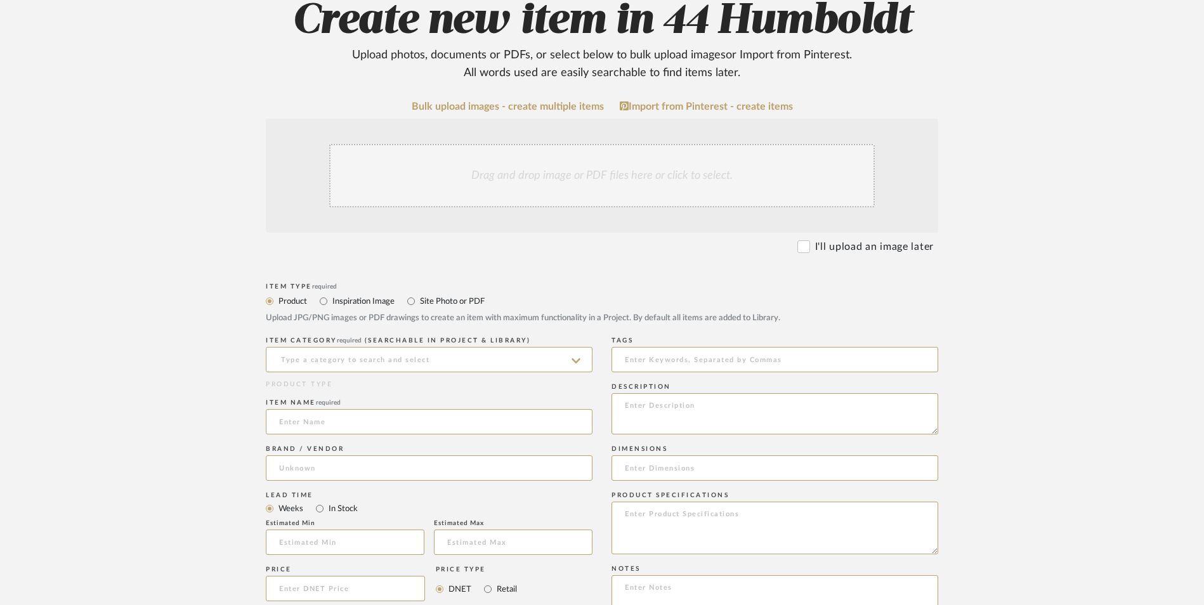
scroll to position [190, 0]
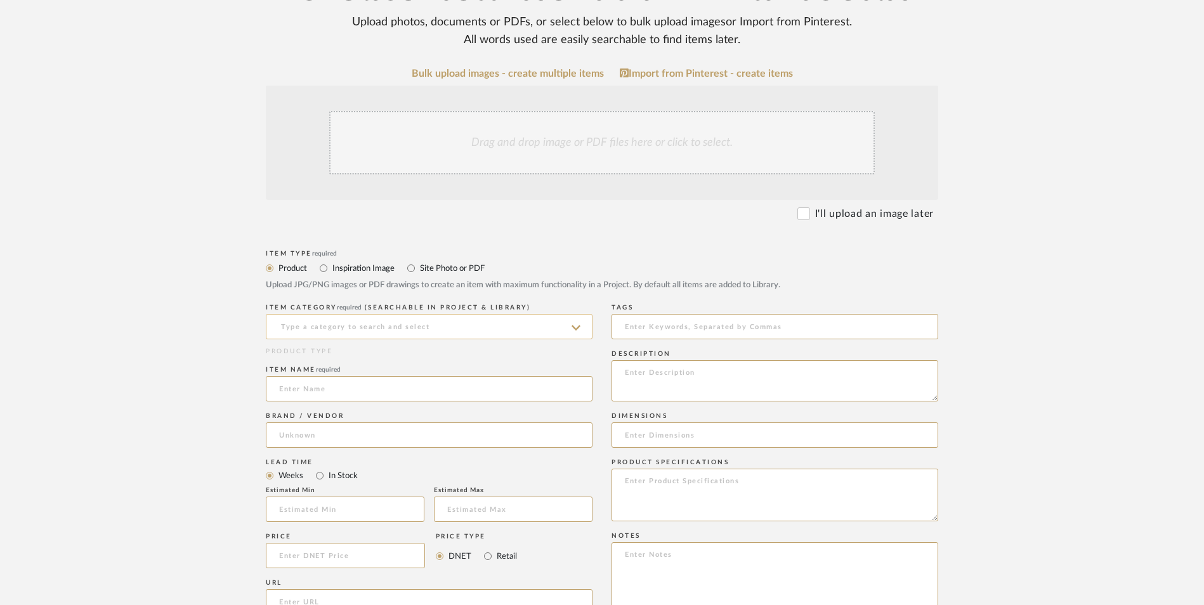
click at [370, 324] on input at bounding box center [429, 326] width 327 height 25
click at [348, 362] on div "Cabinetry" at bounding box center [428, 359] width 325 height 32
type input "Cabinetry"
click at [353, 384] on input at bounding box center [429, 388] width 327 height 25
type input "MIRROR MOLDING - PAINT GRADE TO MATCH VANITY"
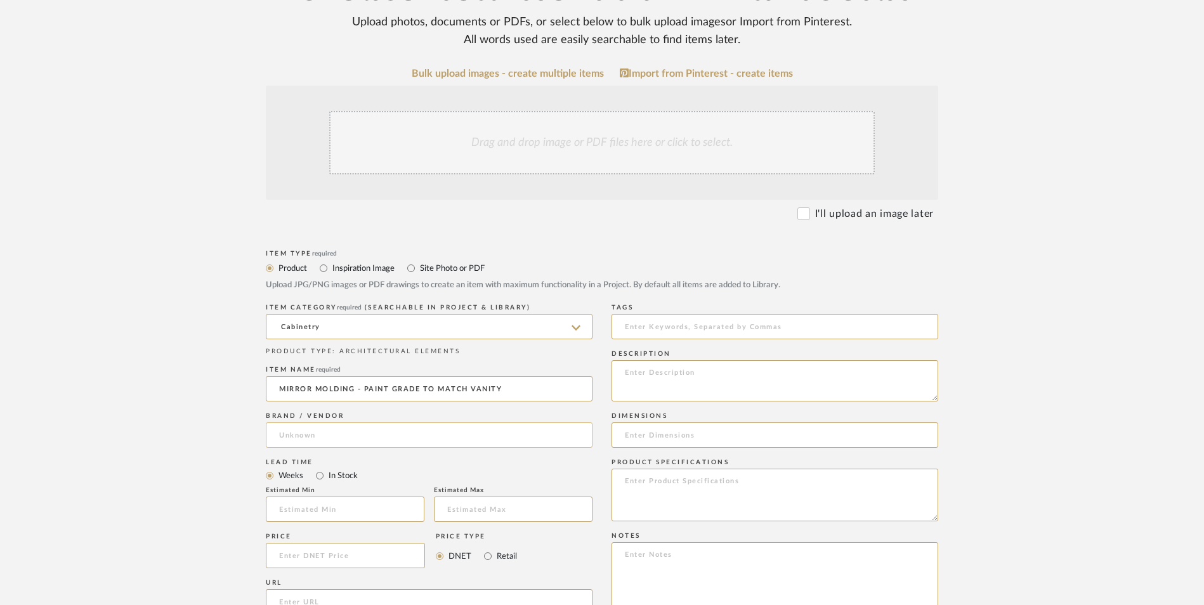
click at [476, 427] on input at bounding box center [429, 434] width 327 height 25
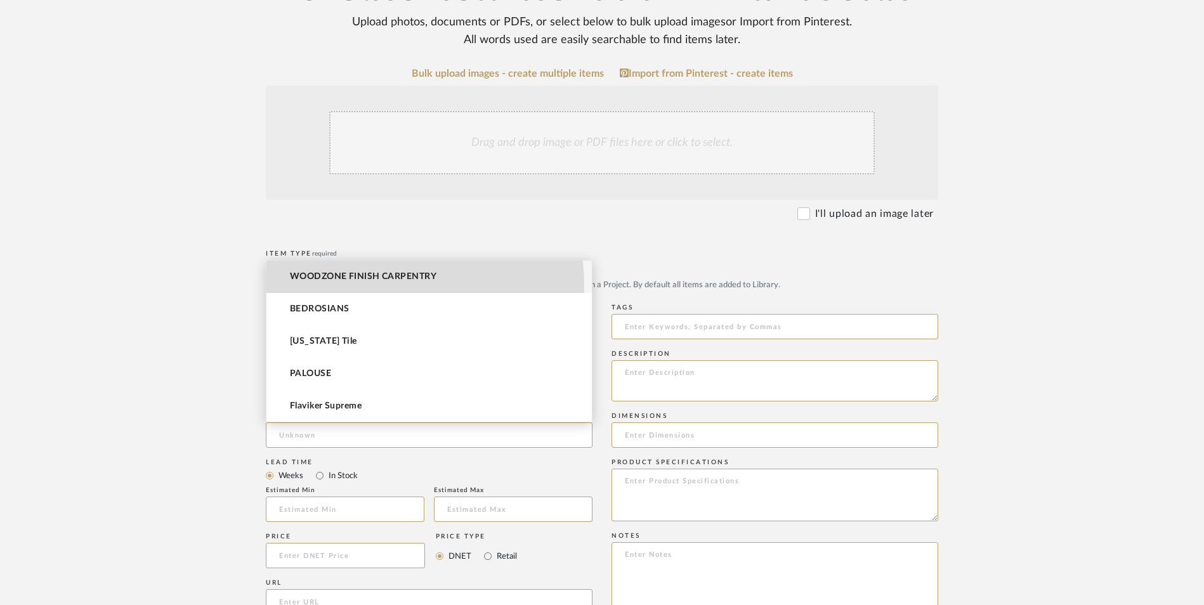
click at [366, 286] on mat-option "WOODZONE FINISH CARPENTRY" at bounding box center [428, 277] width 325 height 32
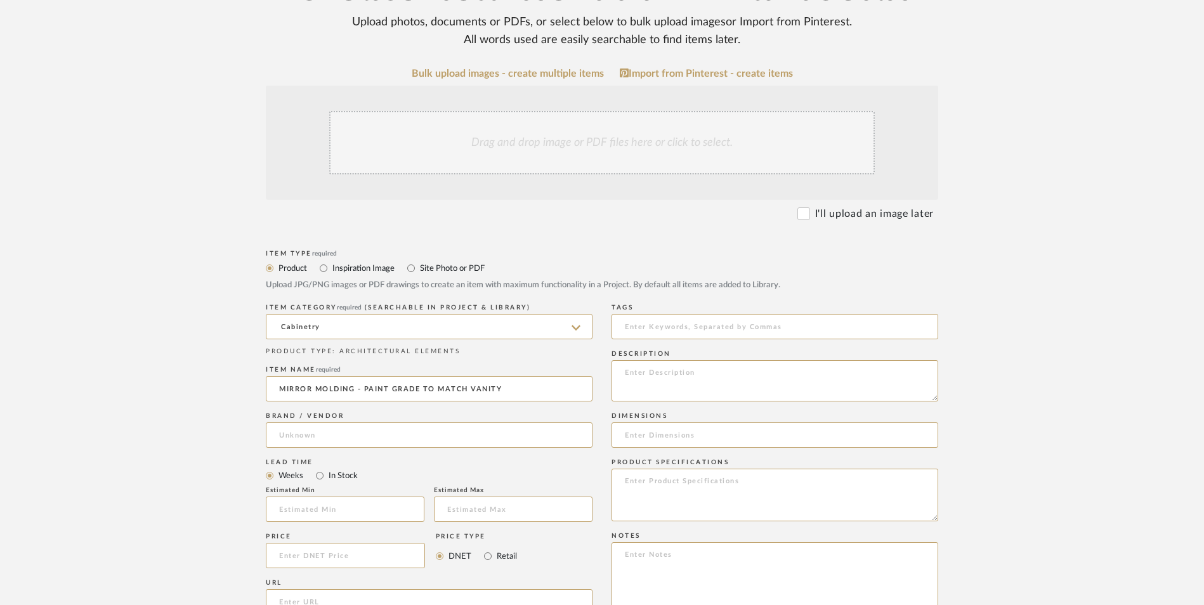
type input "WOODZONE FINISH CARPENTRY"
click at [327, 568] on input at bounding box center [345, 555] width 159 height 25
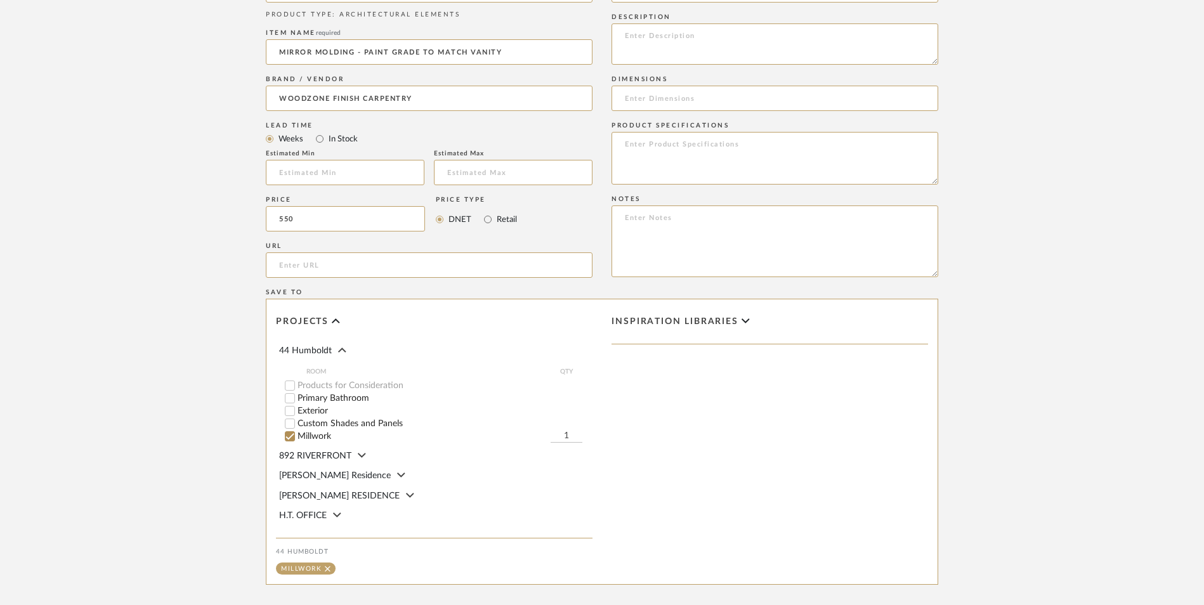
scroll to position [571, 0]
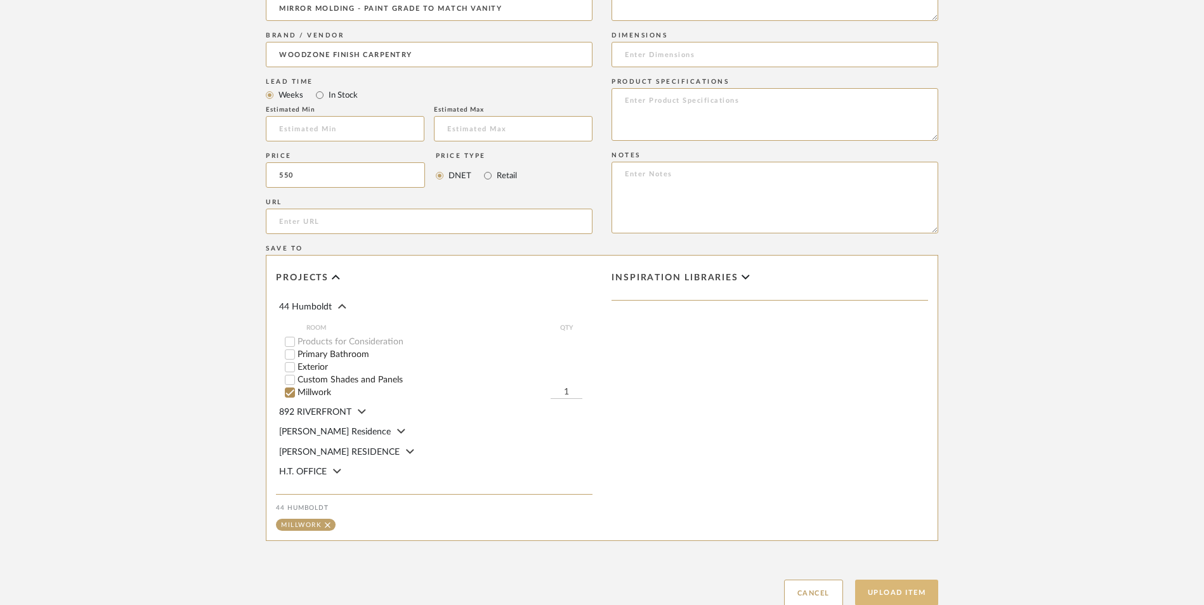
type input "$550.00"
click at [919, 595] on button "Upload Item" at bounding box center [897, 593] width 84 height 26
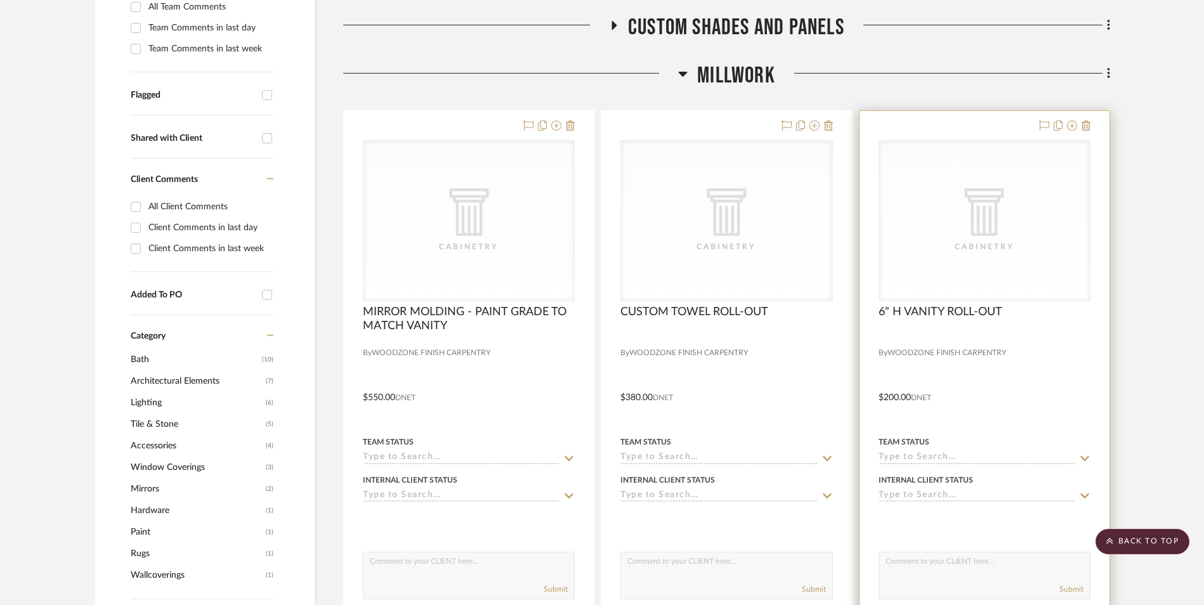
scroll to position [401, 0]
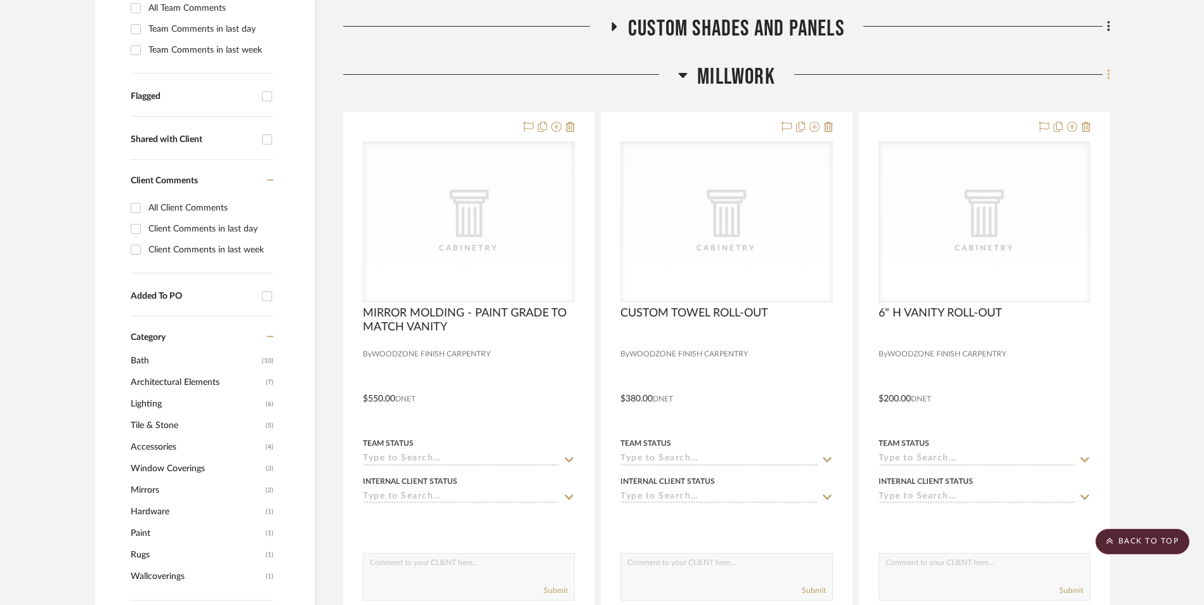
click at [1108, 74] on icon at bounding box center [1108, 74] width 3 height 11
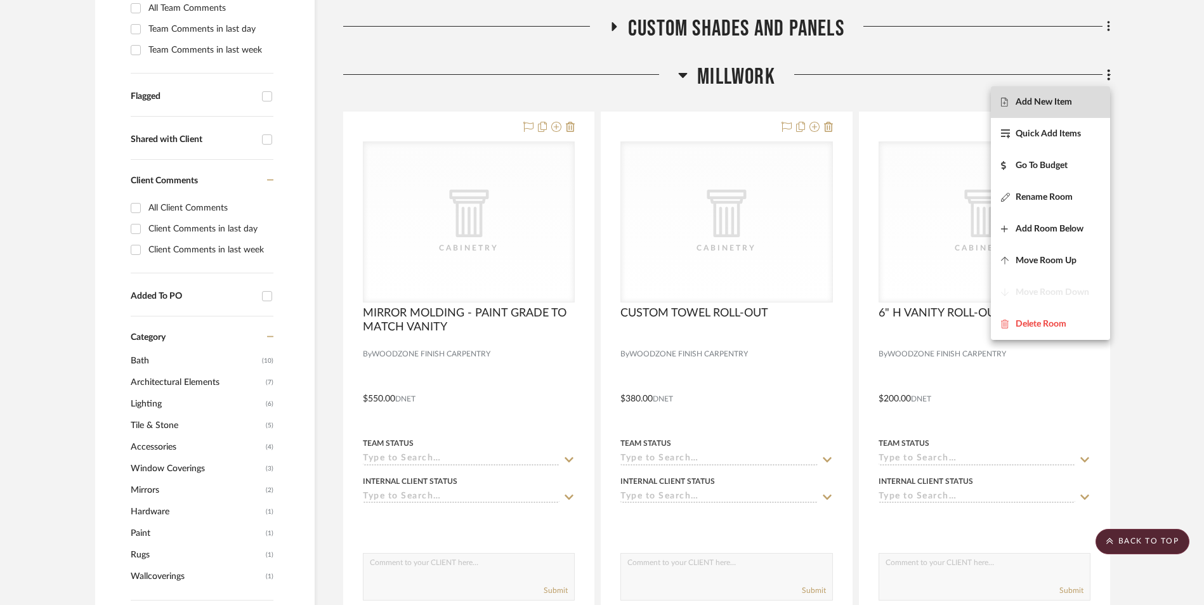
click at [1062, 93] on button "Add New Item" at bounding box center [1050, 102] width 119 height 32
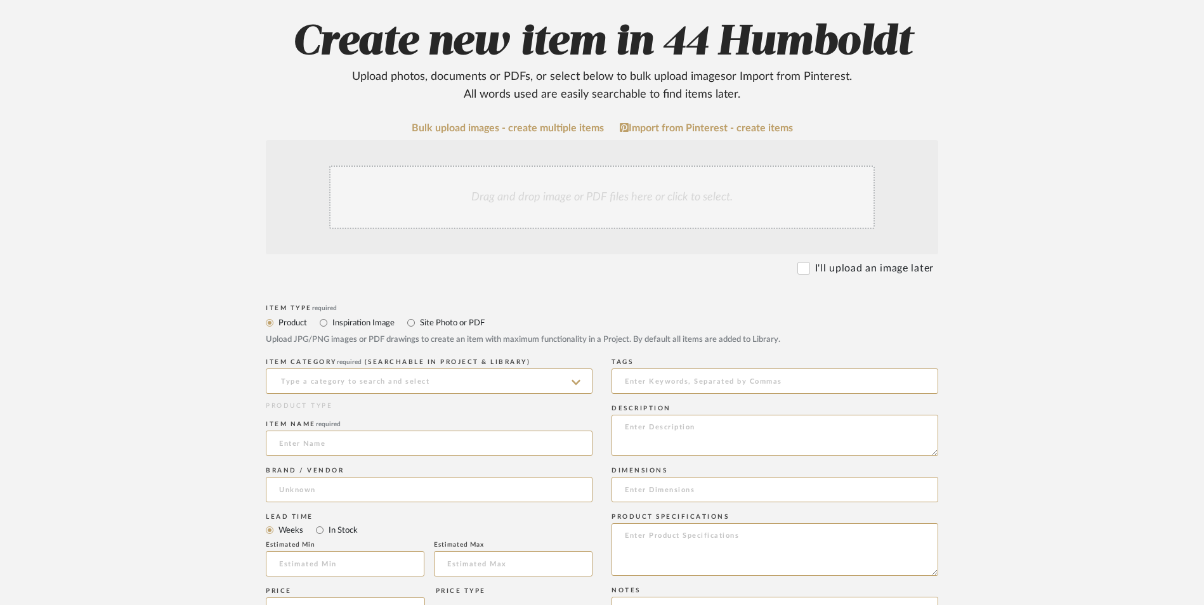
scroll to position [254, 0]
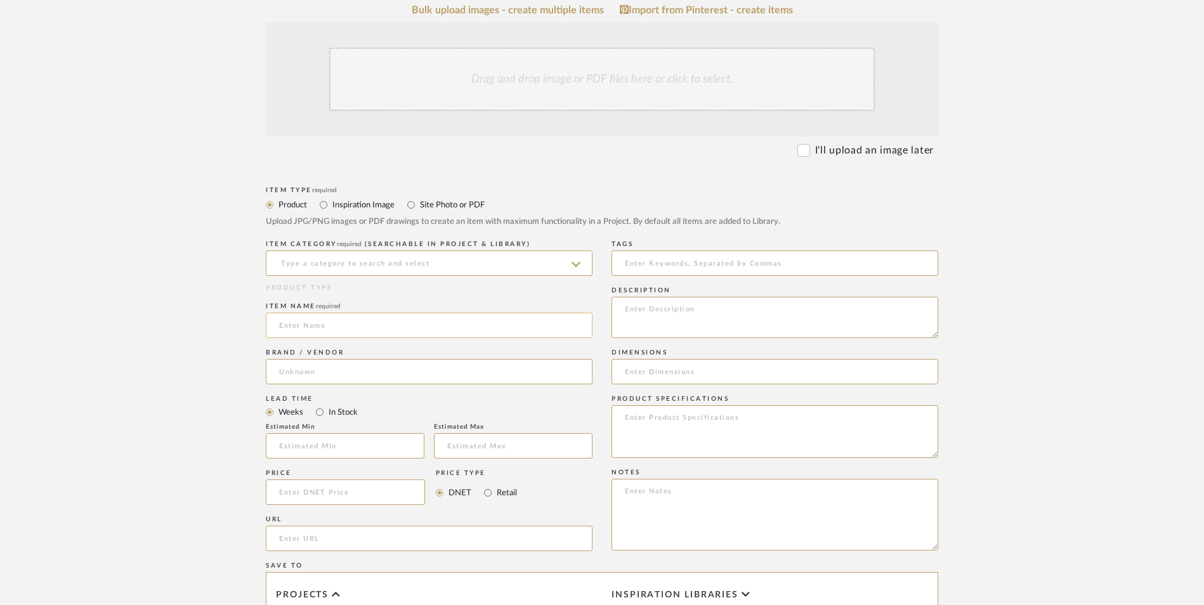
click at [454, 327] on input at bounding box center [429, 325] width 327 height 25
click at [398, 267] on input at bounding box center [429, 263] width 327 height 25
click at [325, 293] on span "Cabinetry" at bounding box center [303, 295] width 49 height 9
type input "Cabinetry"
click at [311, 327] on input at bounding box center [429, 325] width 327 height 25
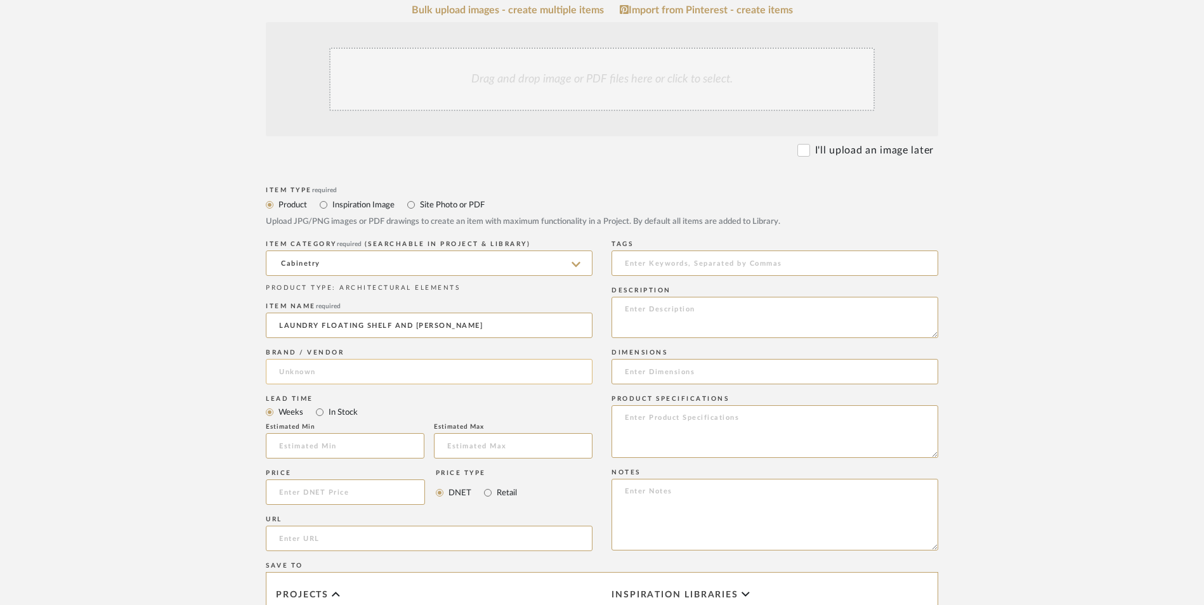
type input "LAUNDRY FLOATING SHELF AND ROD"
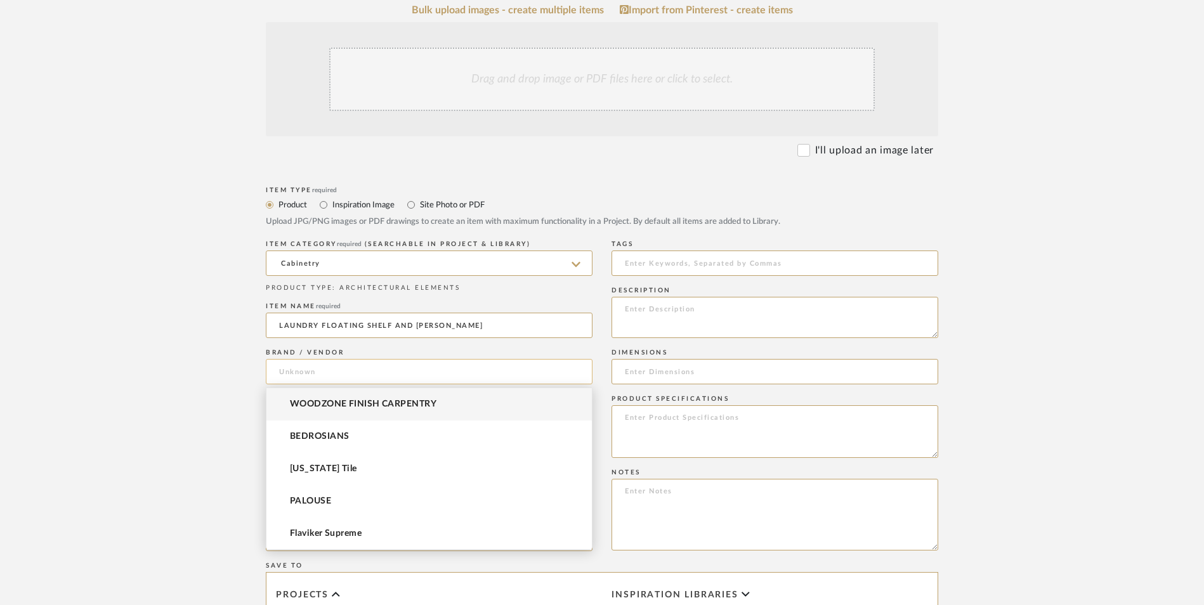
click at [337, 370] on input at bounding box center [429, 371] width 327 height 25
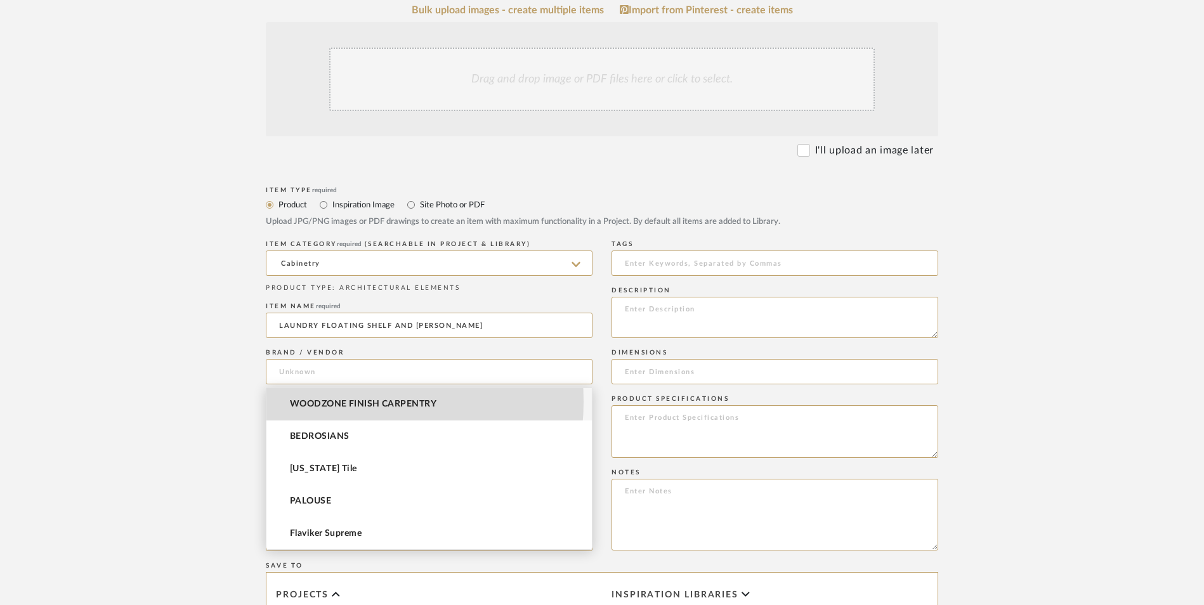
click at [331, 402] on span "WOODZONE FINISH CARPENTRY" at bounding box center [363, 404] width 147 height 11
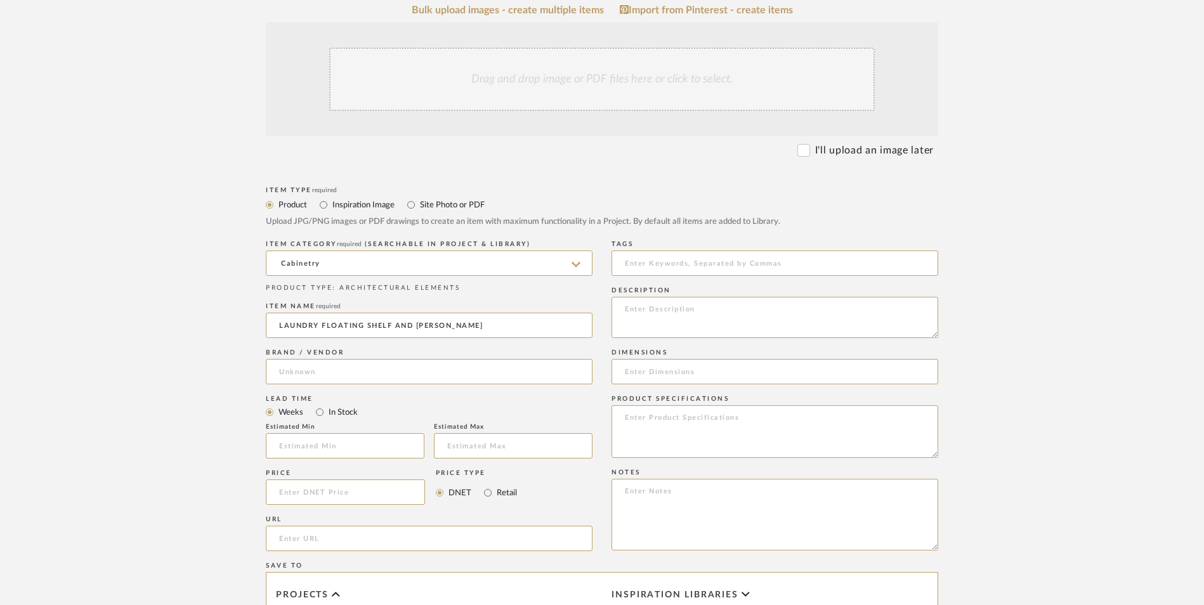
type input "WOODZONE FINISH CARPENTRY"
click at [275, 323] on input "LAUNDRY FLOATING SHELF AND ROD" at bounding box center [429, 325] width 327 height 25
type input "WHITE OAK LAUNDRY FLOATING SHELF AND ROD"
click at [348, 446] on input at bounding box center [345, 445] width 159 height 25
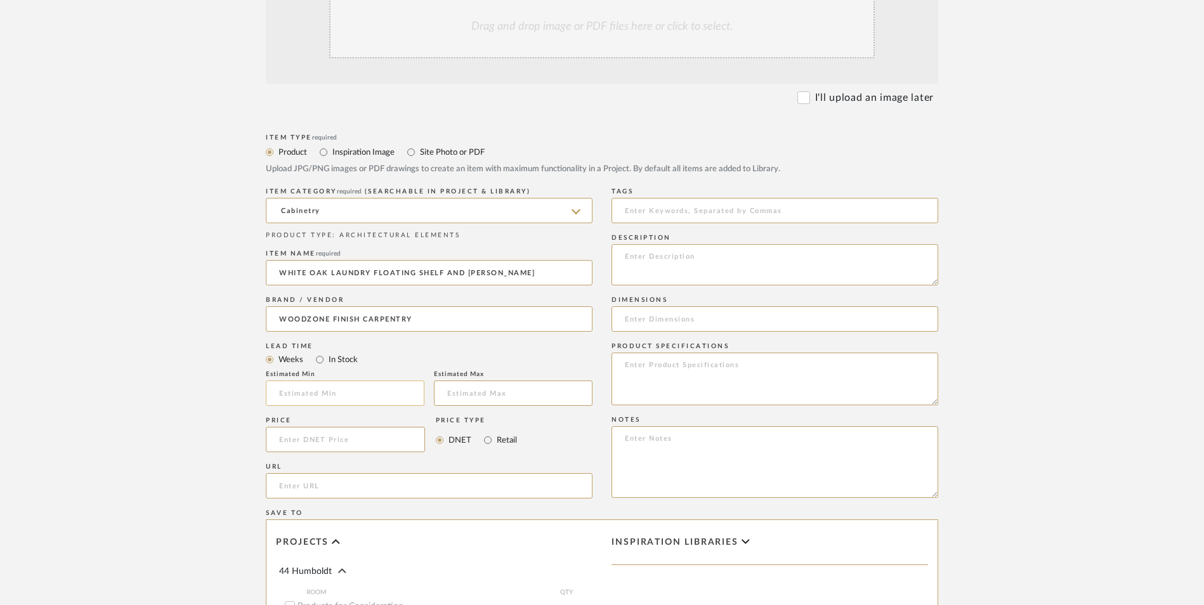
scroll to position [317, 0]
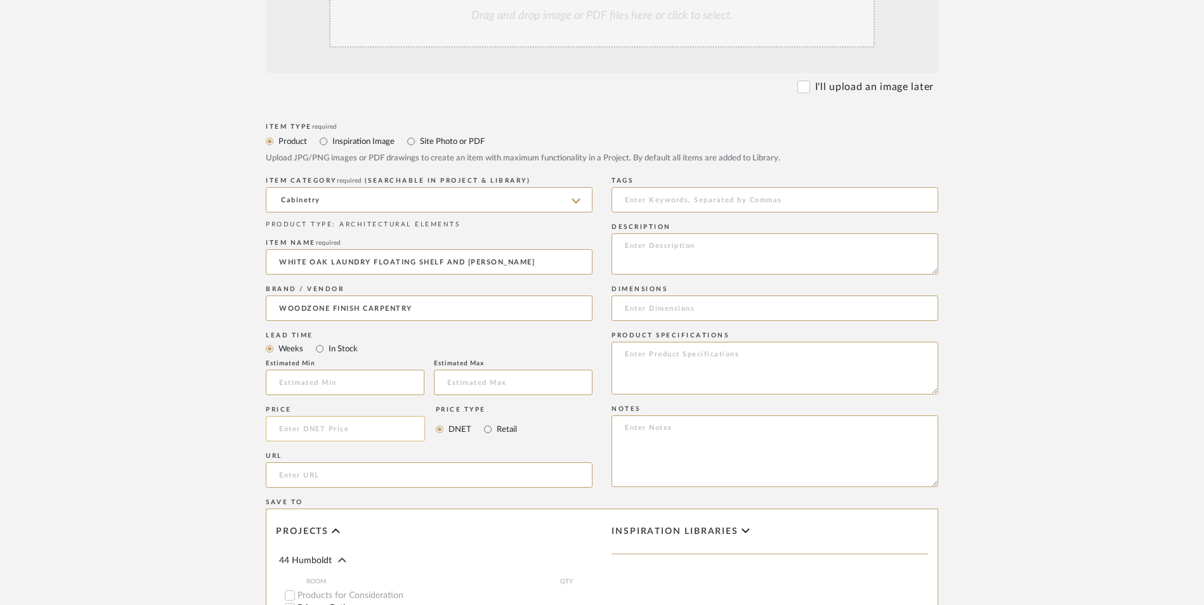
click at [353, 431] on input at bounding box center [345, 428] width 159 height 25
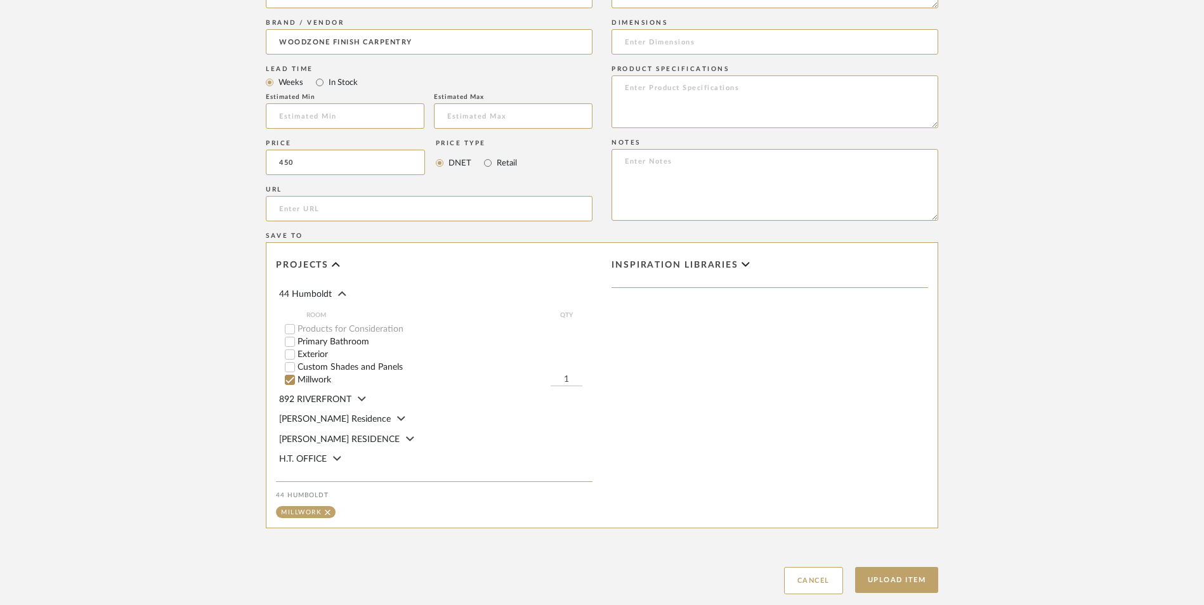
scroll to position [634, 0]
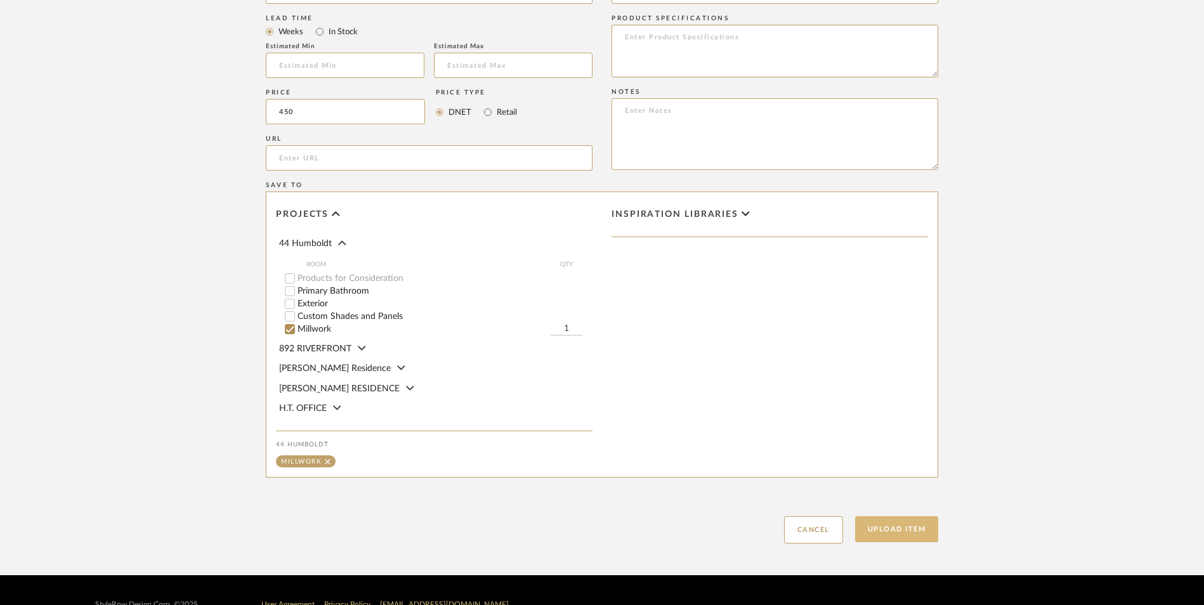
type input "$450.00"
click at [910, 532] on button "Upload Item" at bounding box center [897, 529] width 84 height 26
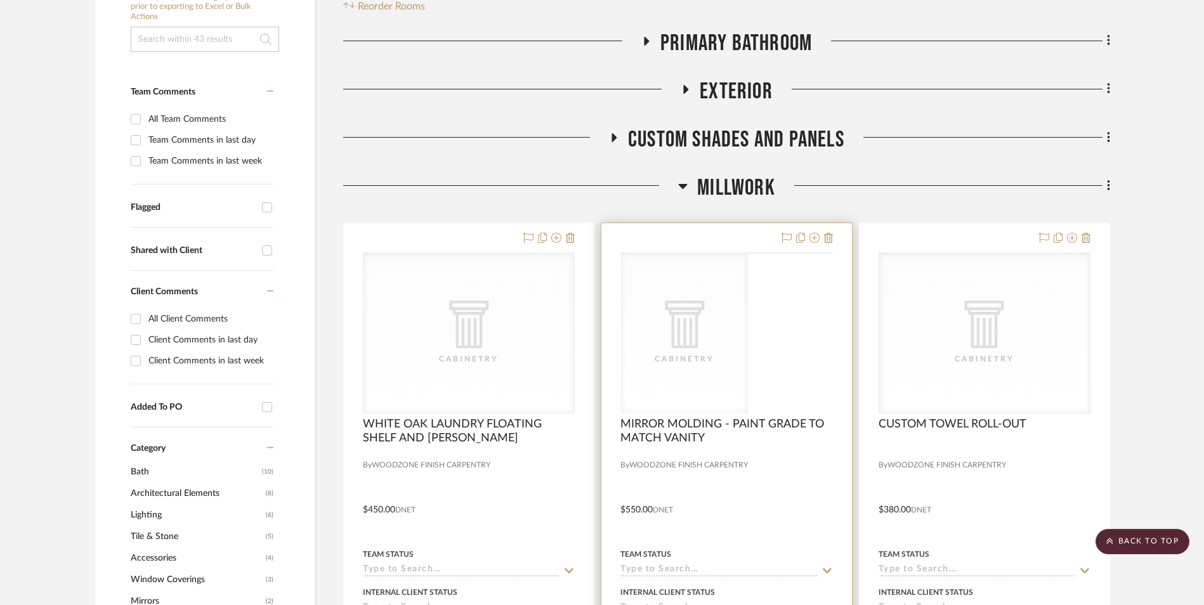
scroll to position [274, 0]
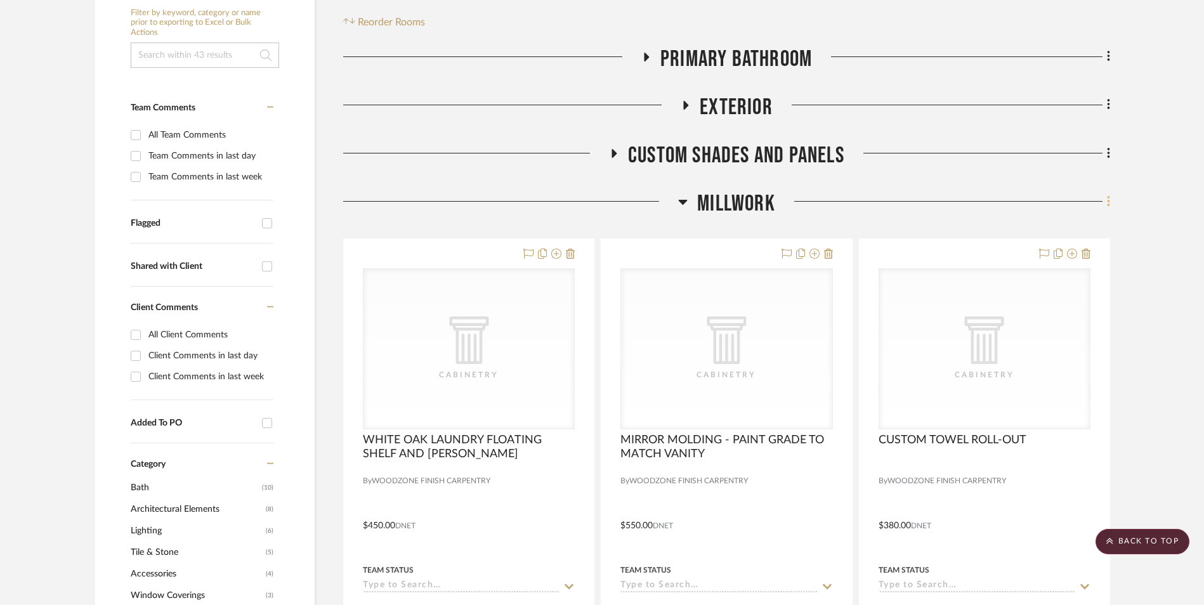
click at [1106, 194] on fa-icon at bounding box center [1107, 202] width 8 height 21
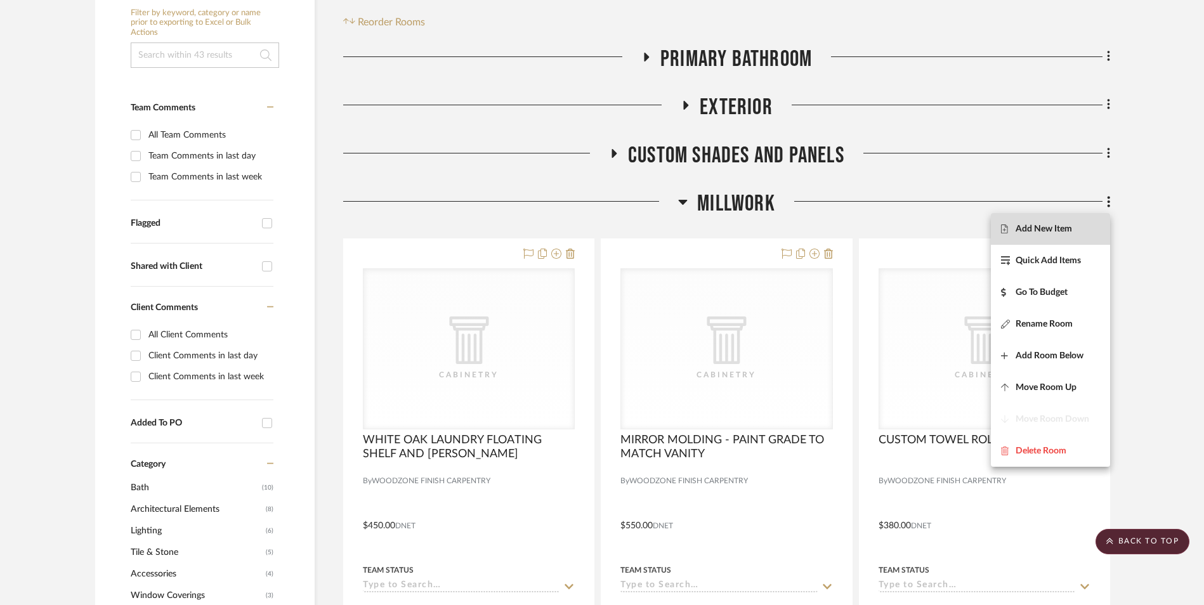
click at [1049, 230] on span "Add New Item" at bounding box center [1044, 229] width 56 height 11
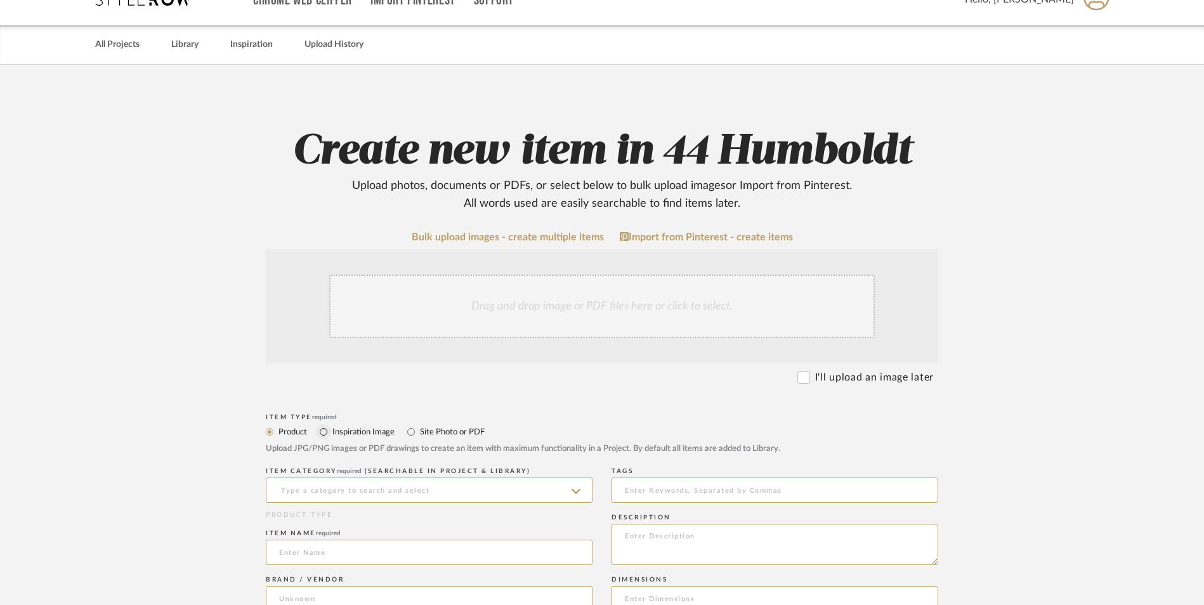
scroll to position [127, 0]
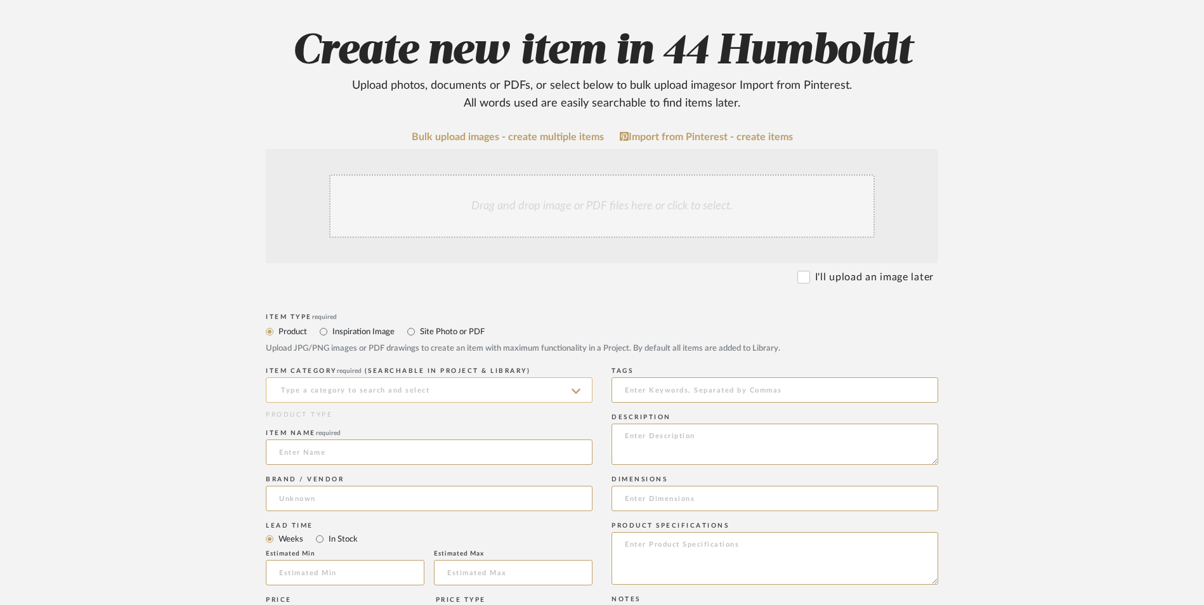
click at [305, 391] on input at bounding box center [429, 389] width 327 height 25
click at [301, 423] on span "Cabinetry" at bounding box center [303, 421] width 49 height 9
type input "Cabinetry"
click at [303, 454] on input at bounding box center [429, 452] width 327 height 25
type input "CUSTOM CLOSET & TOILET CABINET"
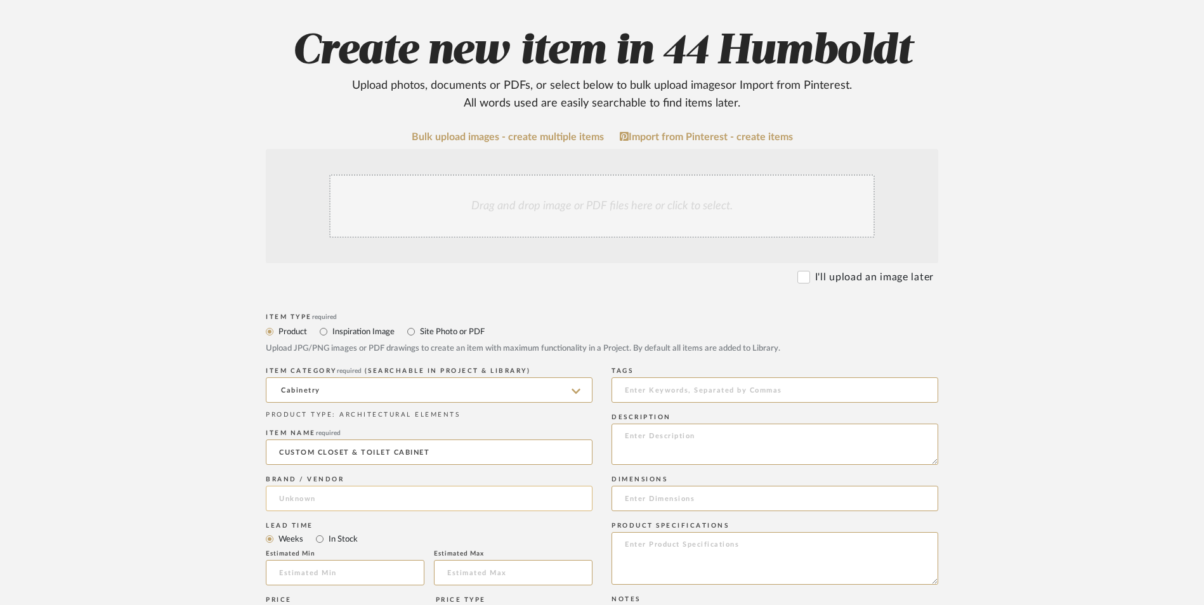
click at [370, 501] on input at bounding box center [429, 498] width 327 height 25
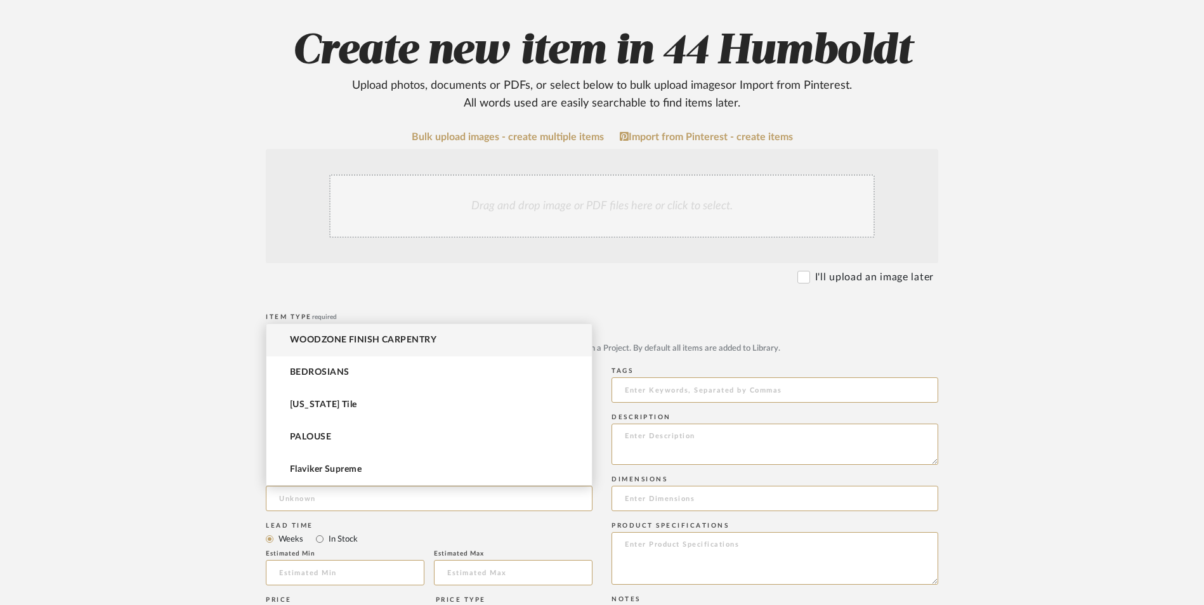
click at [393, 350] on mat-option "WOODZONE FINISH CARPENTRY" at bounding box center [428, 340] width 325 height 32
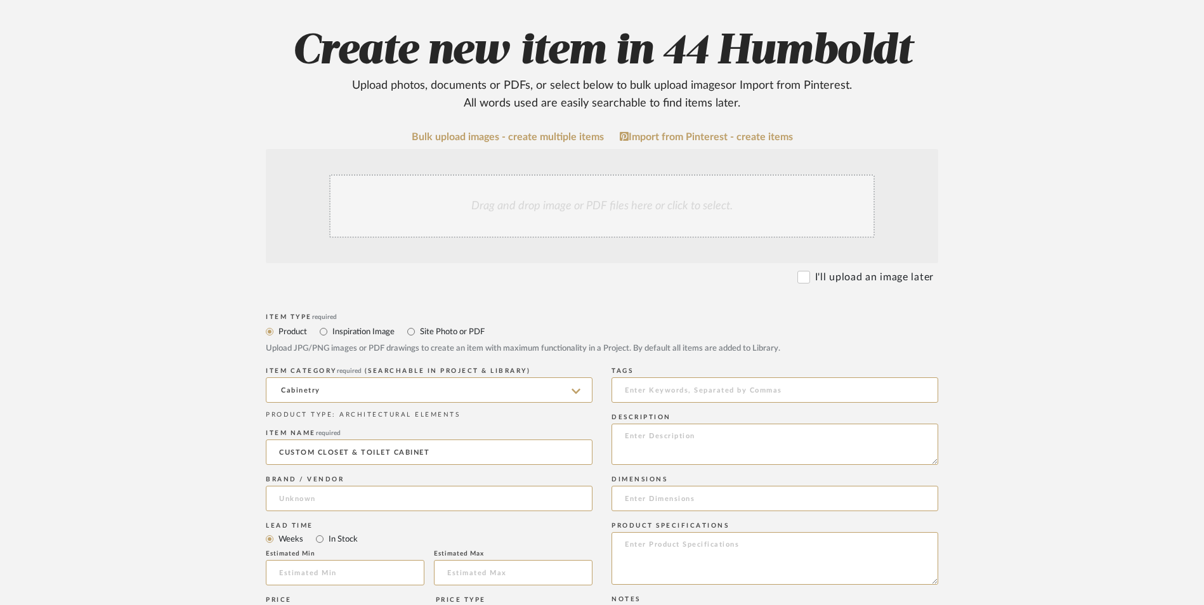
type input "WOODZONE FINISH CARPENTRY"
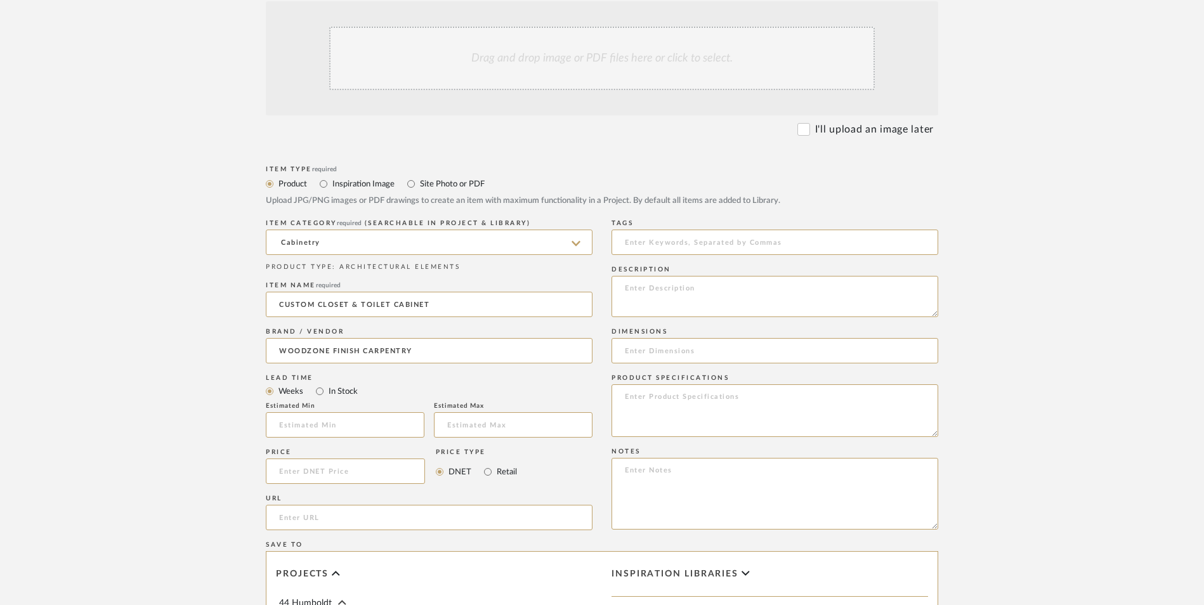
scroll to position [317, 0]
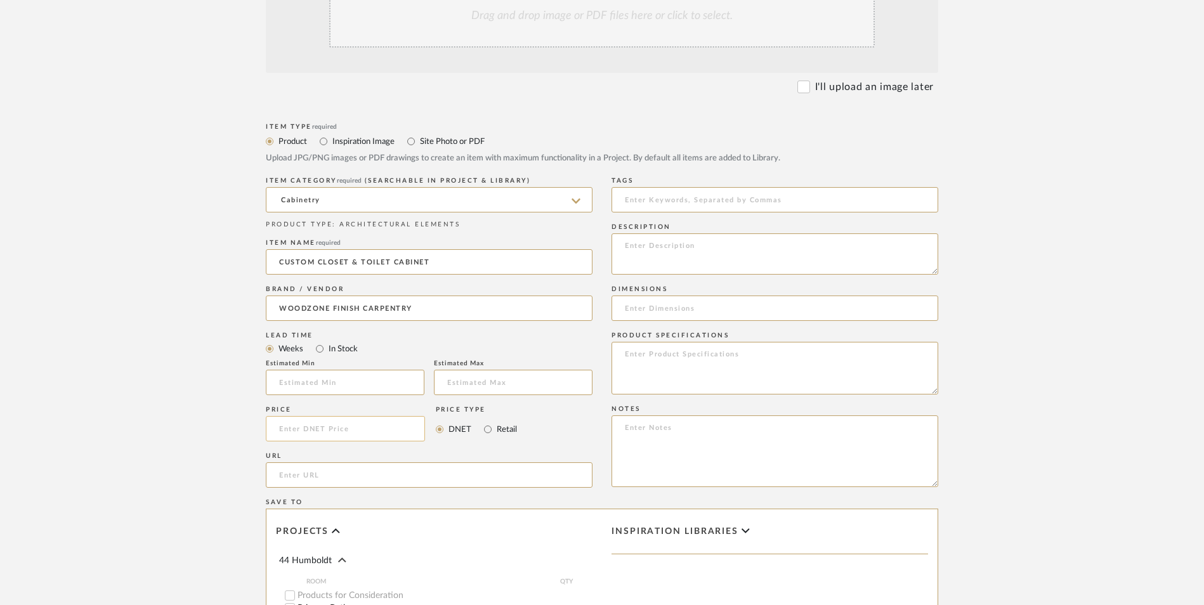
click at [379, 428] on input at bounding box center [345, 428] width 159 height 25
type input "$10,988.00"
click at [624, 240] on textarea at bounding box center [775, 253] width 327 height 41
type textarea "12 LF"
drag, startPoint x: 315, startPoint y: 259, endPoint x: 254, endPoint y: 257, distance: 61.6
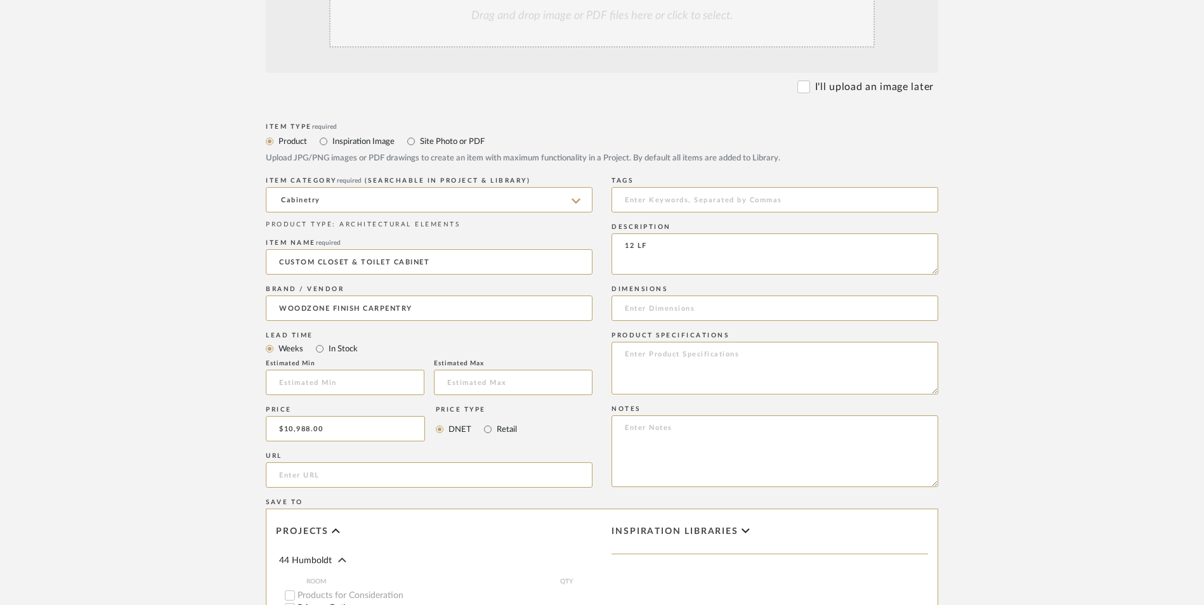
click at [254, 257] on form "Bulk upload images - create multiple items Import from Pinterest - create items…" at bounding box center [602, 401] width 808 height 920
click at [463, 265] on input "WHITE OAK CLOSET & TOILET CABINET" at bounding box center [429, 261] width 327 height 25
type input "WHITE OAK CLOSET & TOILET CABINET"
click at [728, 240] on textarea "12 LF" at bounding box center [775, 253] width 327 height 41
click at [809, 253] on textarea "12 LF 3/4" MAPLE PRE FINISH INTERIOR BOXES HETTICE SOFT-CLOSED DOVETAIL CONSTRU…" at bounding box center [775, 253] width 327 height 41
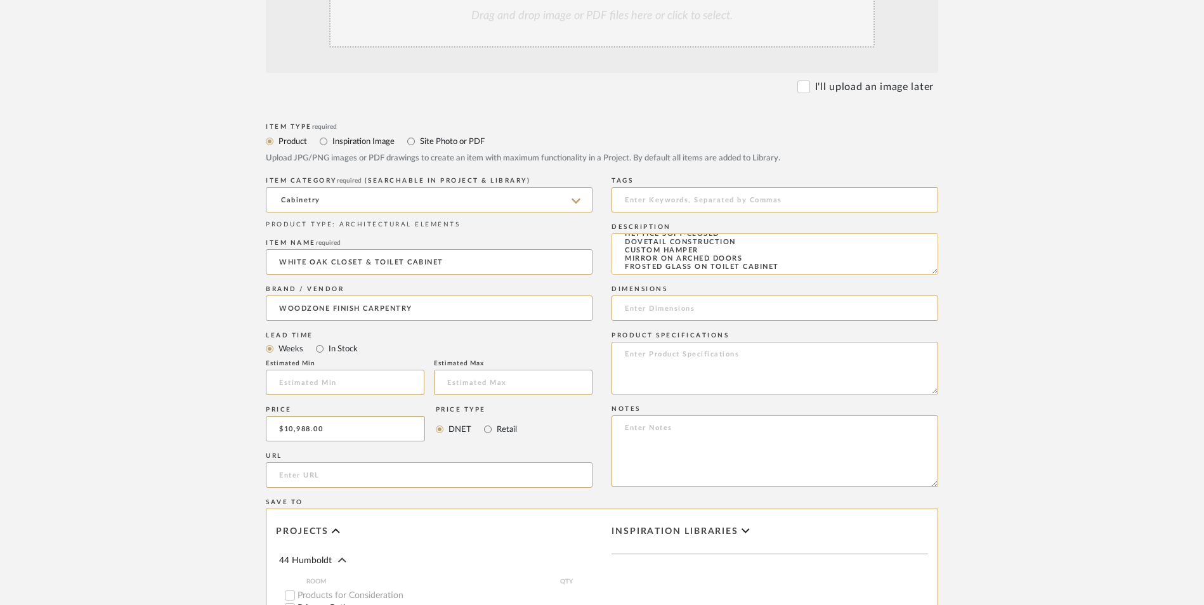
click at [805, 265] on textarea "12 LF 3/4" MAPLE PRE FINISH INTERIOR BOXES HETTICE SOFT-CLOSED DOVETAIL CONSTRU…" at bounding box center [775, 253] width 327 height 41
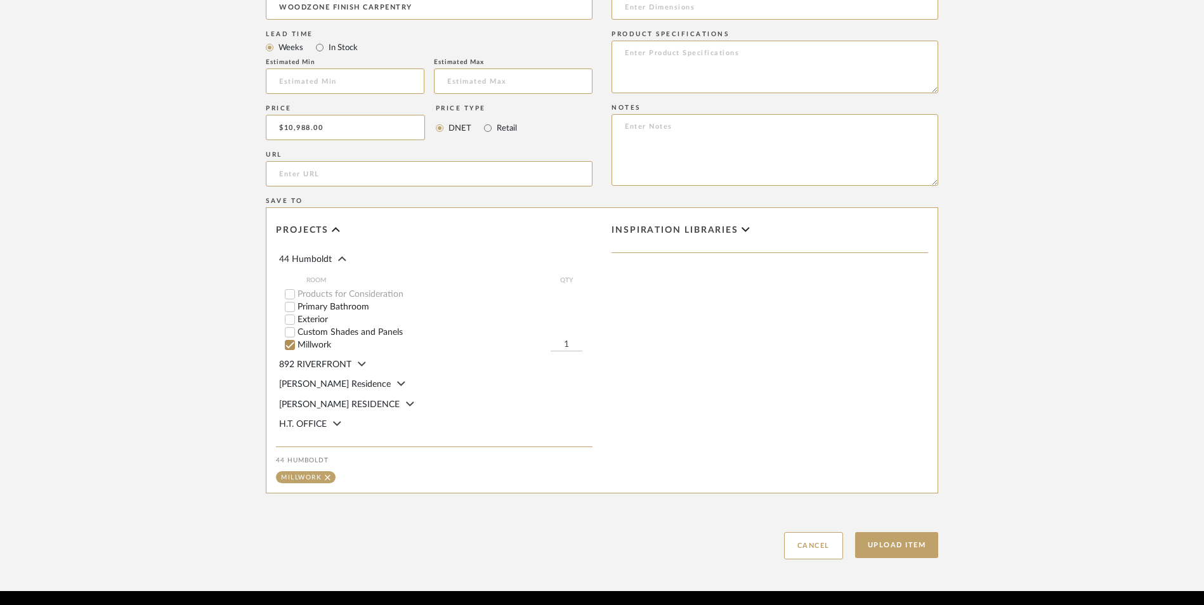
scroll to position [634, 0]
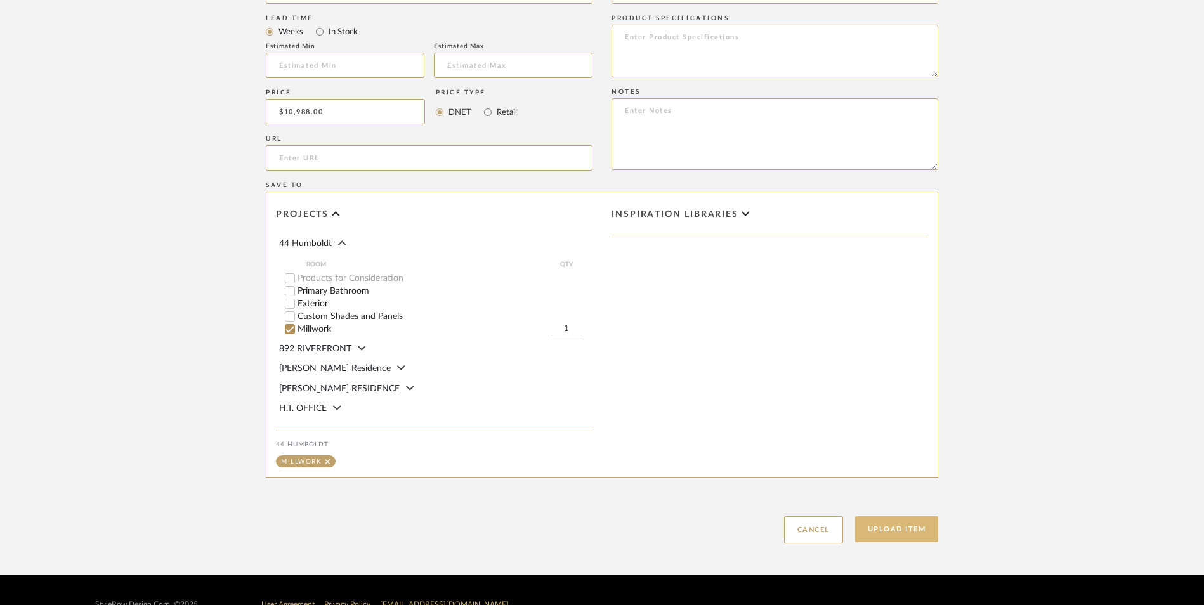
type textarea "12 LF 3/4" MAPLE PRE FINISH INTERIOR BOXES HETTICE SOFT-CLOSED DOVETAIL CONSTRU…"
click at [887, 531] on button "Upload Item" at bounding box center [897, 529] width 84 height 26
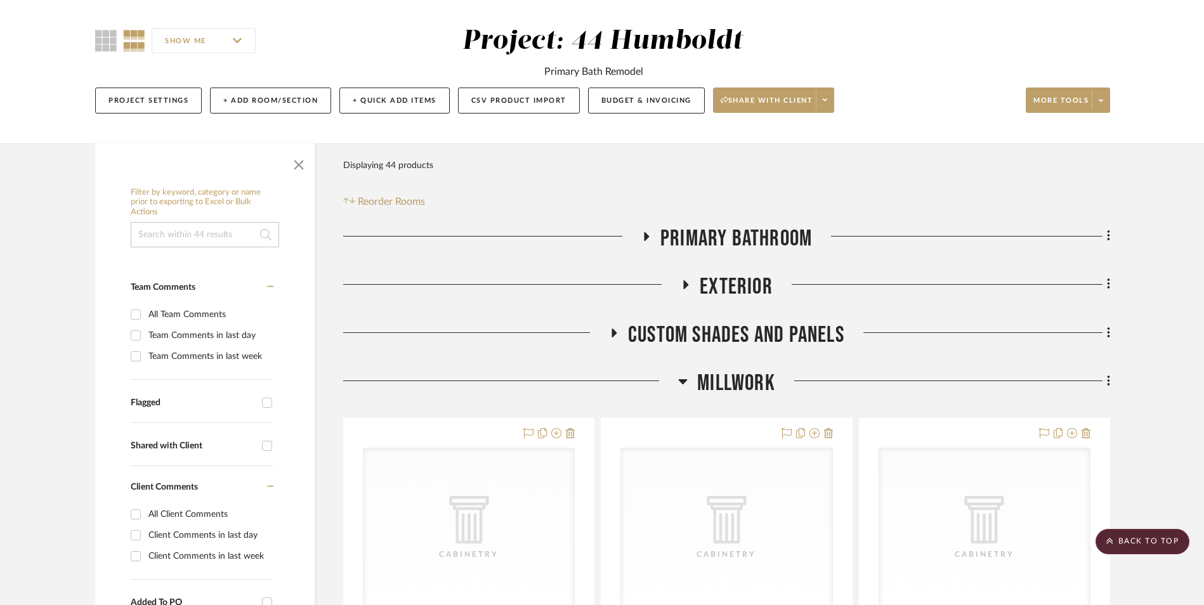
scroll to position [84, 0]
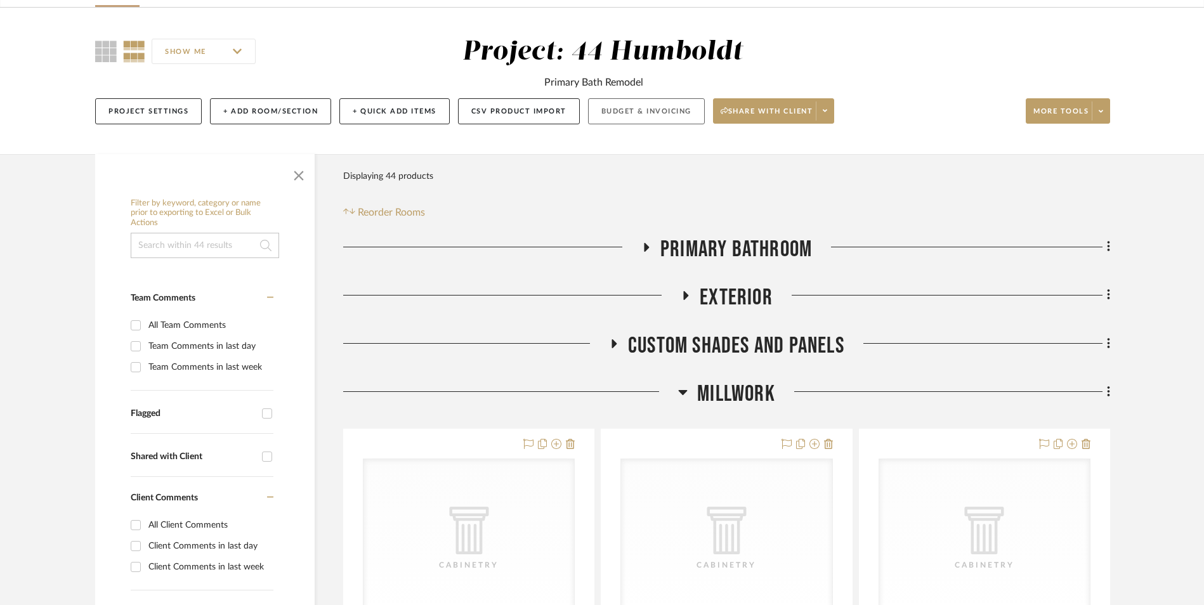
click at [620, 116] on button "Budget & Invoicing" at bounding box center [646, 111] width 117 height 26
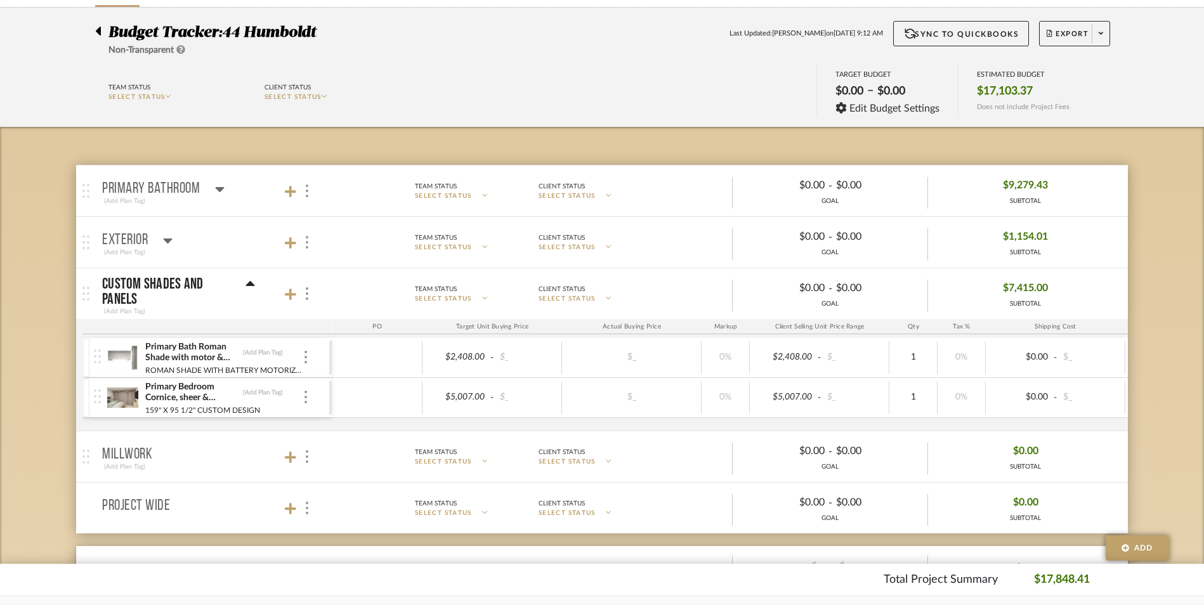
click at [250, 282] on icon at bounding box center [250, 283] width 9 height 5
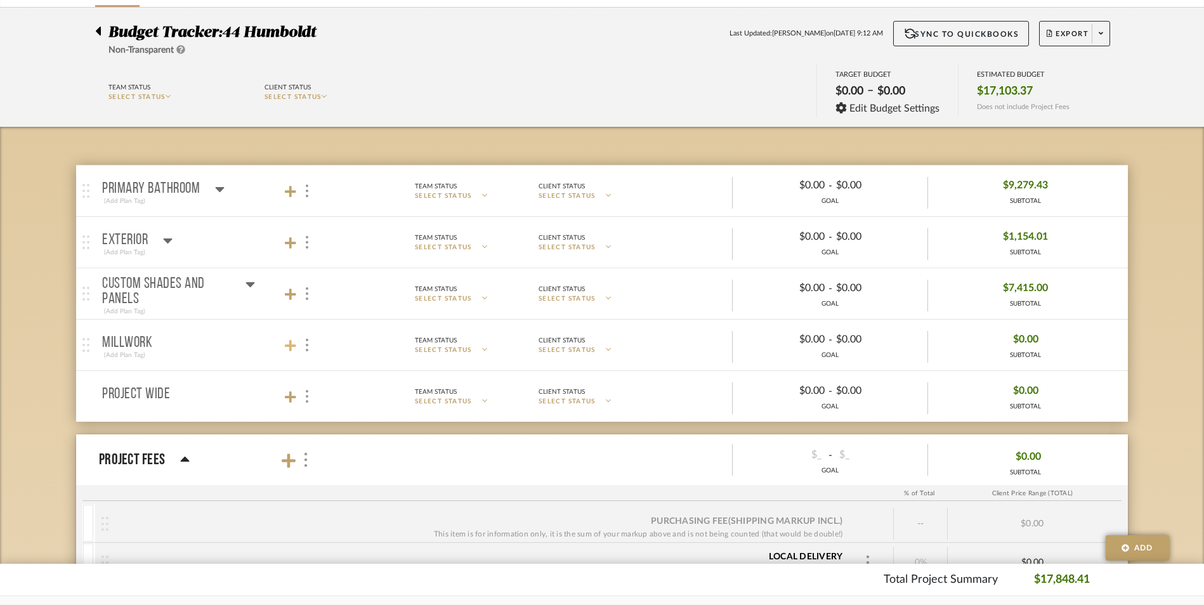
click at [289, 347] on icon at bounding box center [290, 345] width 11 height 11
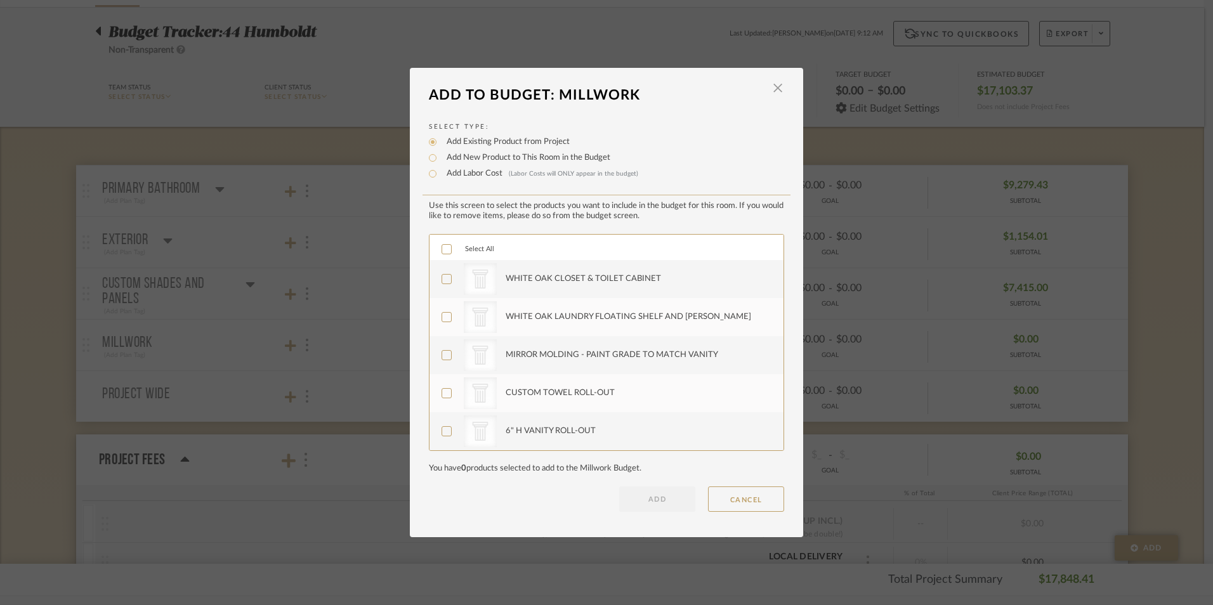
click at [442, 249] on icon at bounding box center [446, 249] width 9 height 9
click at [672, 507] on button "ADD" at bounding box center [657, 499] width 76 height 25
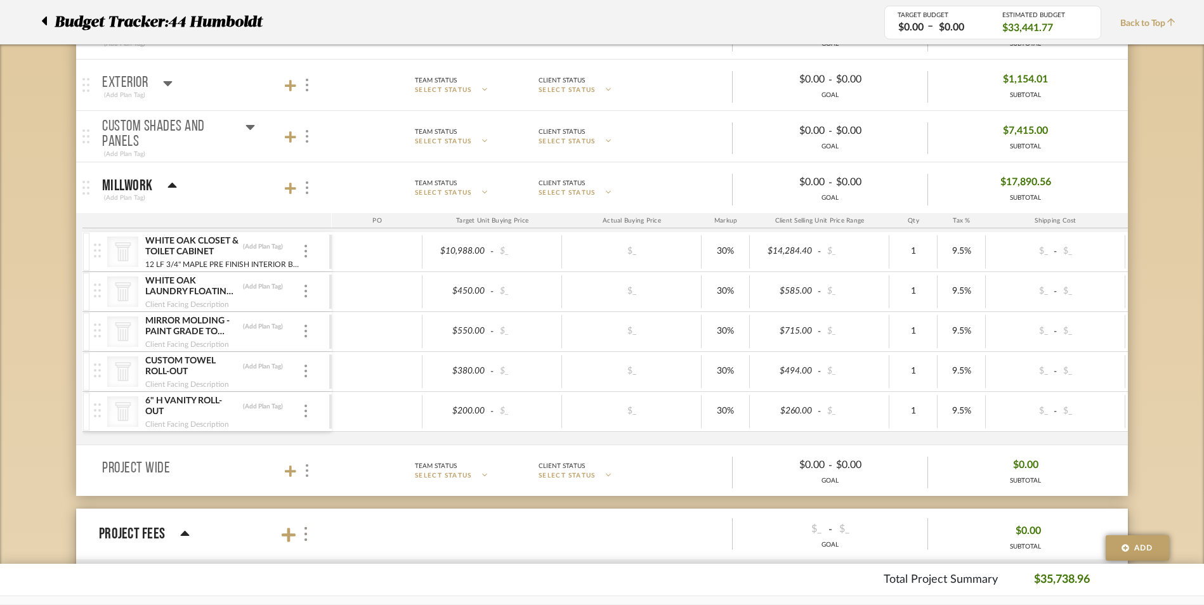
scroll to position [274, 0]
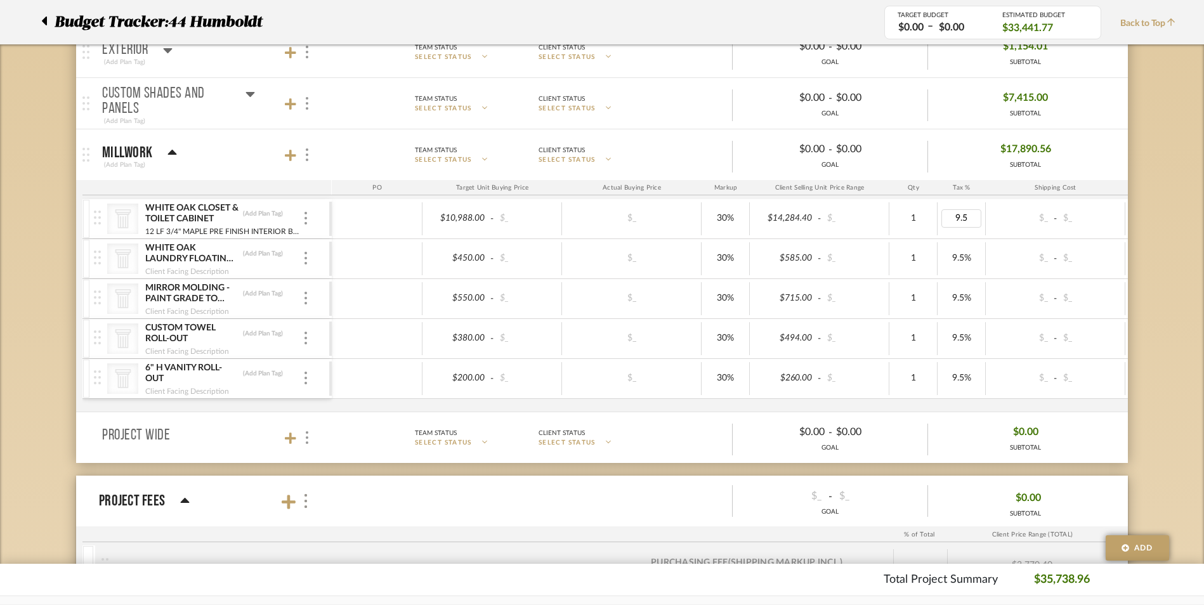
type input "0"
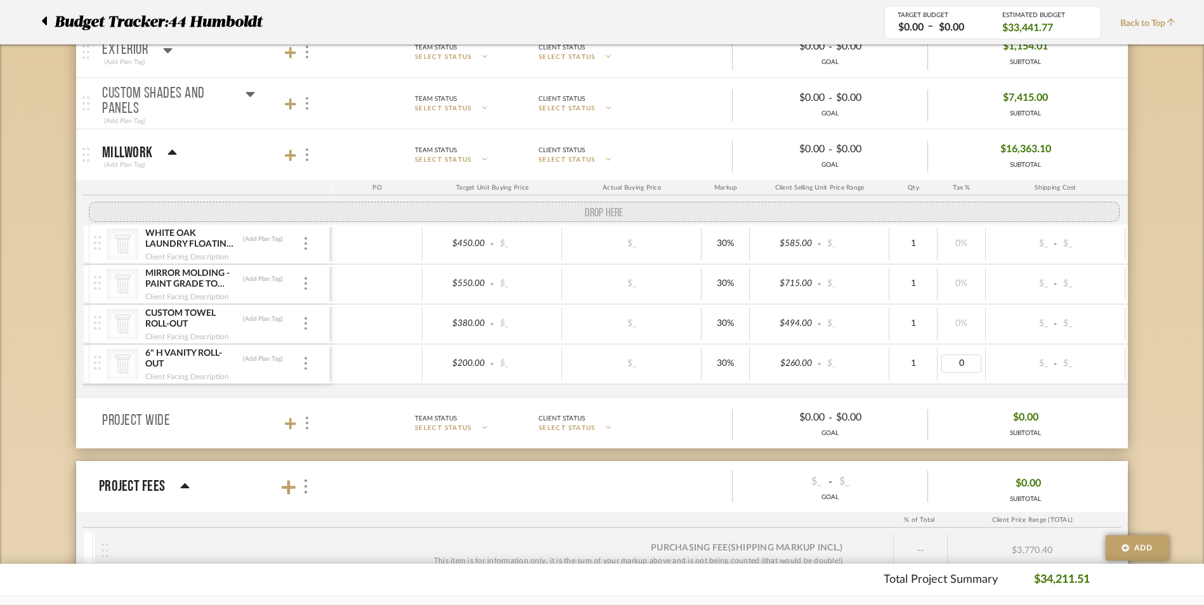
drag, startPoint x: 95, startPoint y: 221, endPoint x: 95, endPoint y: 209, distance: 12.7
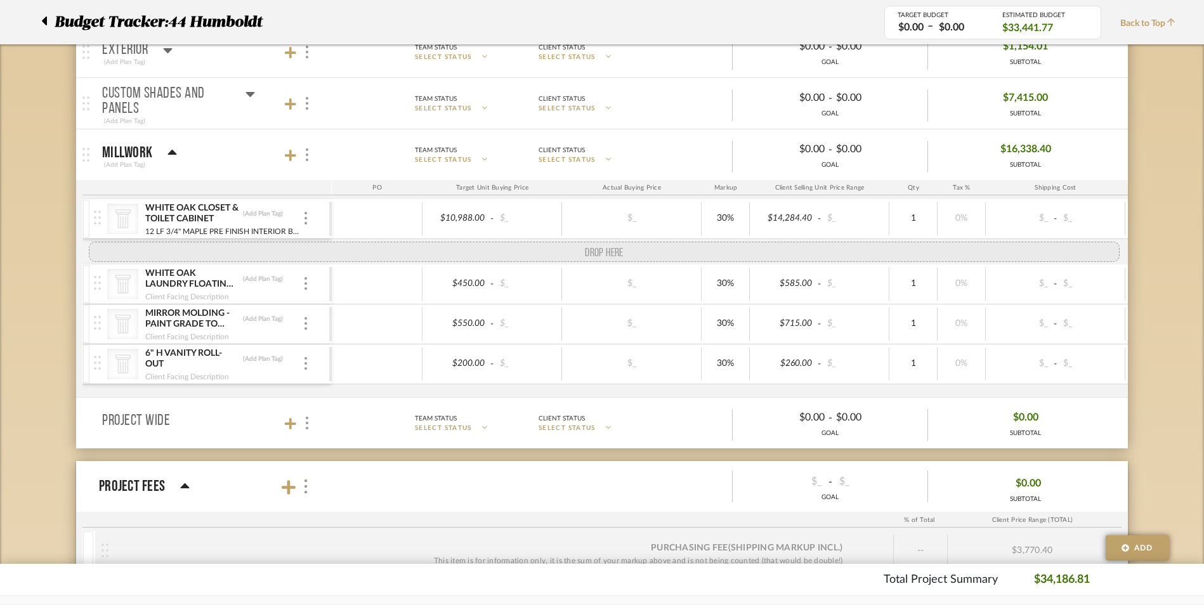
drag, startPoint x: 99, startPoint y: 346, endPoint x: 96, endPoint y: 253, distance: 93.3
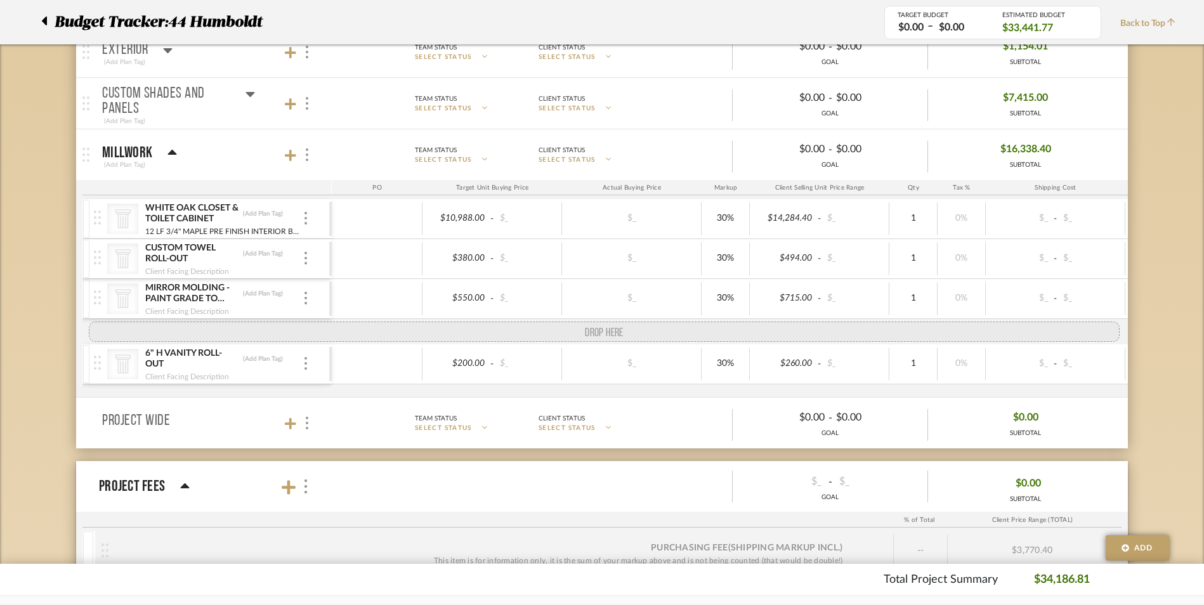
drag, startPoint x: 100, startPoint y: 301, endPoint x: 84, endPoint y: 351, distance: 52.6
drag, startPoint x: 95, startPoint y: 387, endPoint x: 95, endPoint y: 324, distance: 63.4
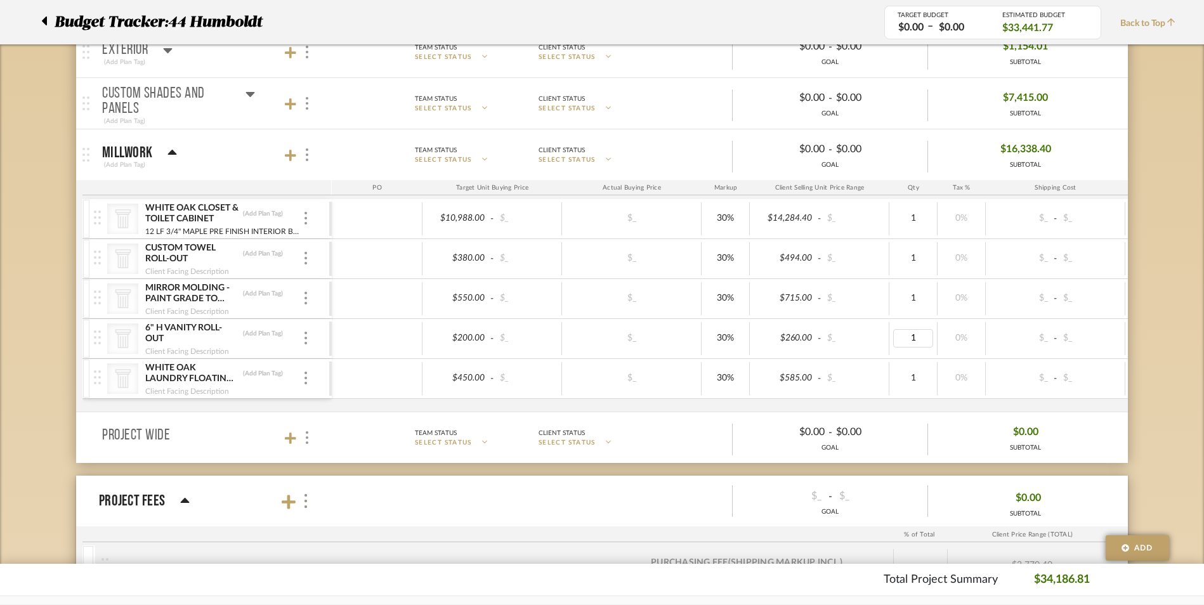
type input "2"
click at [581, 387] on div at bounding box center [631, 378] width 131 height 18
click at [650, 428] on mat-panel-description "Team Status SELECT STATUS Client Status SELECT STATUS $0.00 - $0.00 GOAL $0.00 …" at bounding box center [723, 438] width 797 height 35
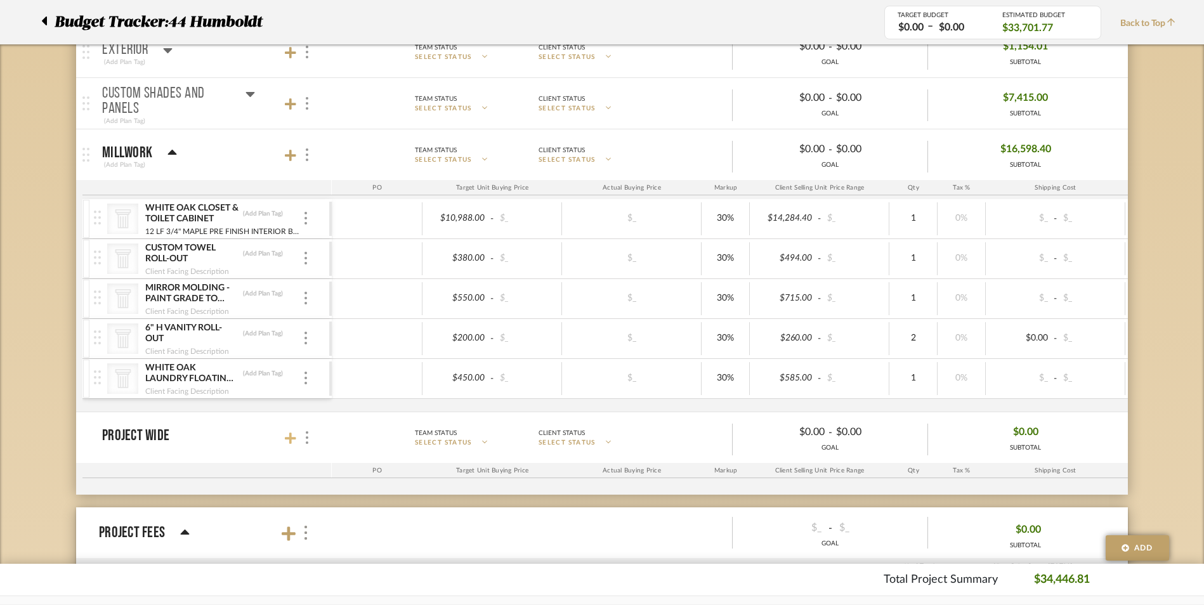
click at [294, 443] on icon at bounding box center [290, 438] width 11 height 13
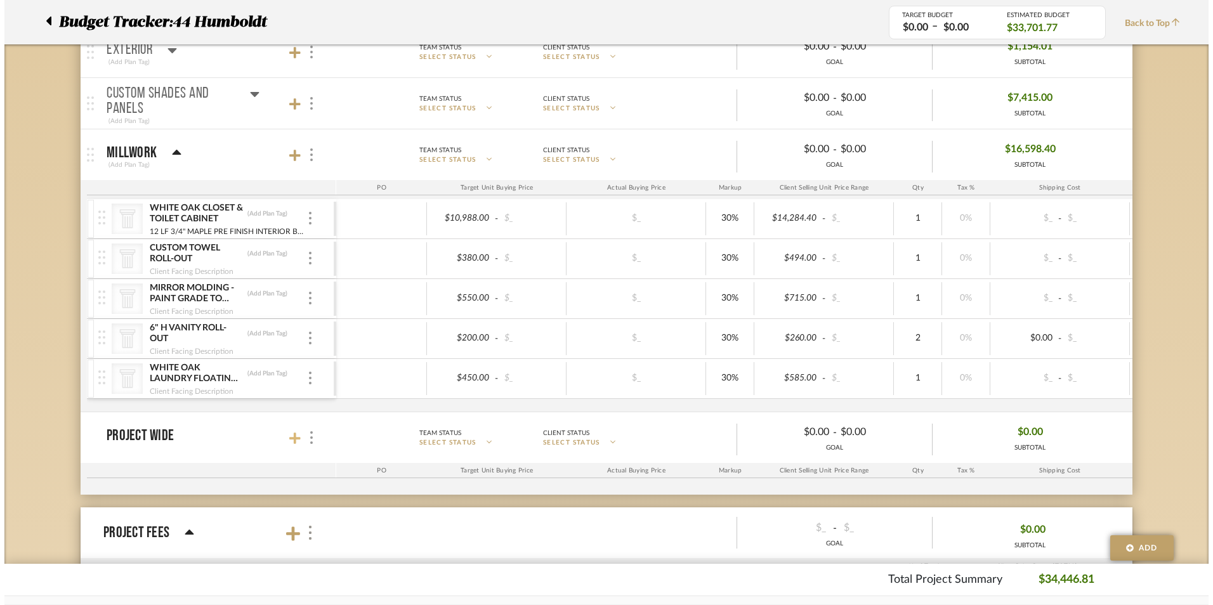
scroll to position [0, 0]
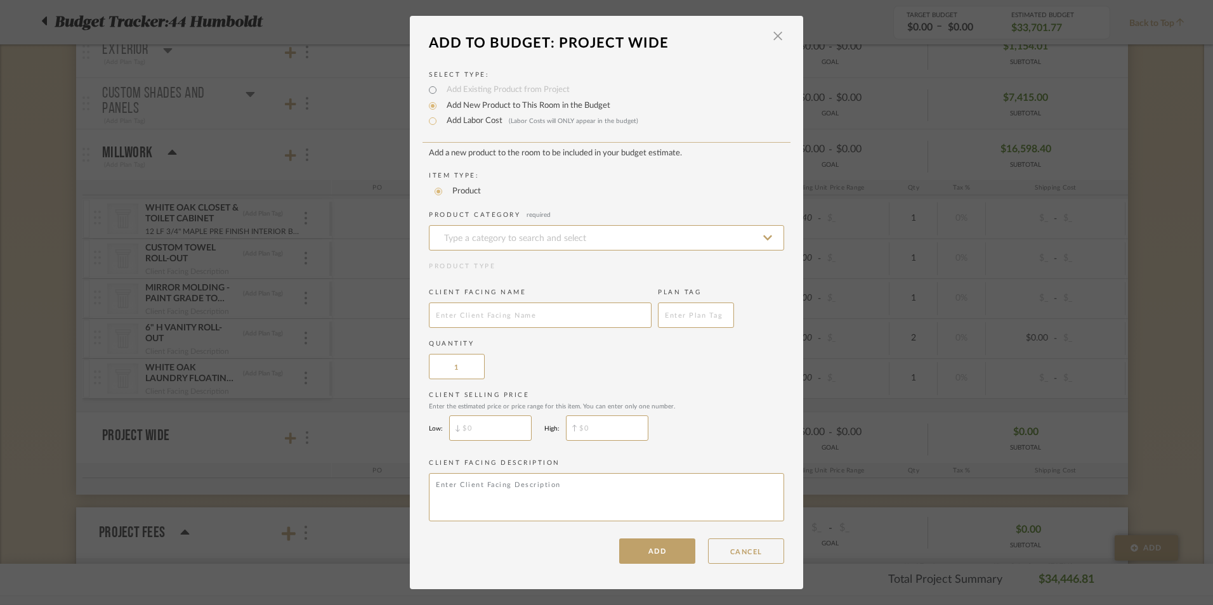
click at [429, 89] on mat-radio-group "Add Existing Product from Project Add New Product to This Room in the Budget Ad…" at bounding box center [606, 105] width 355 height 42
click at [764, 237] on icon at bounding box center [767, 238] width 9 height 10
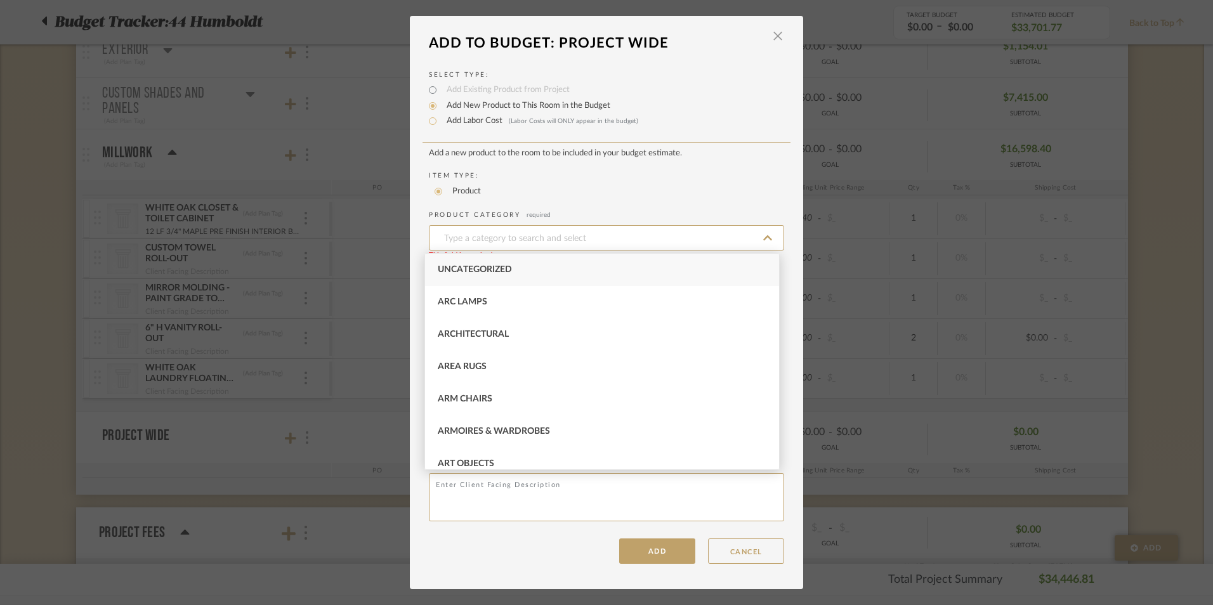
click at [764, 237] on icon at bounding box center [767, 237] width 9 height 5
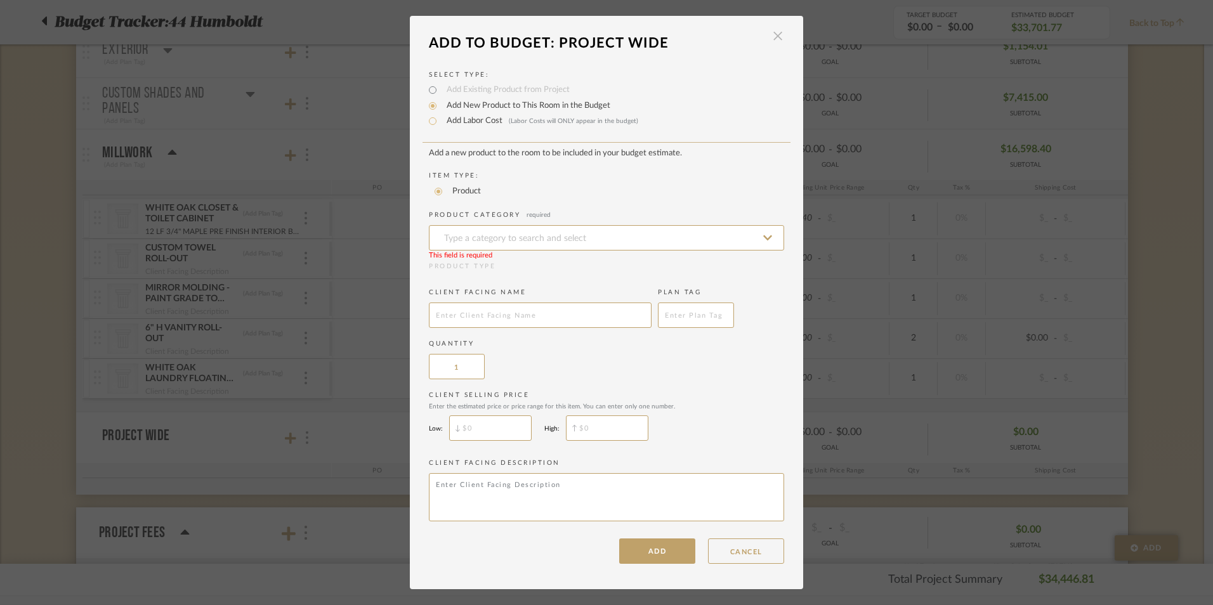
drag, startPoint x: 767, startPoint y: 25, endPoint x: 772, endPoint y: 34, distance: 10.2
click at [768, 28] on dialog-content "Add To Budget: Project Wide × Select Type: Add Existing Product from Project Ad…" at bounding box center [606, 303] width 393 height 574
click at [772, 36] on span "button" at bounding box center [777, 35] width 25 height 25
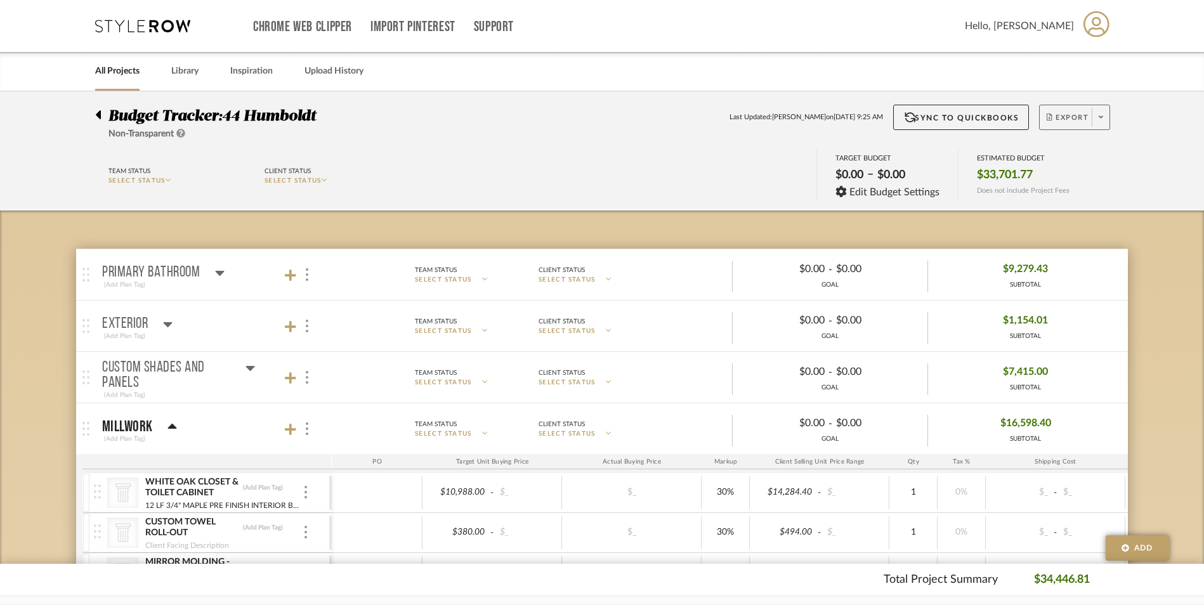
click at [1057, 117] on span "Export" at bounding box center [1068, 122] width 42 height 19
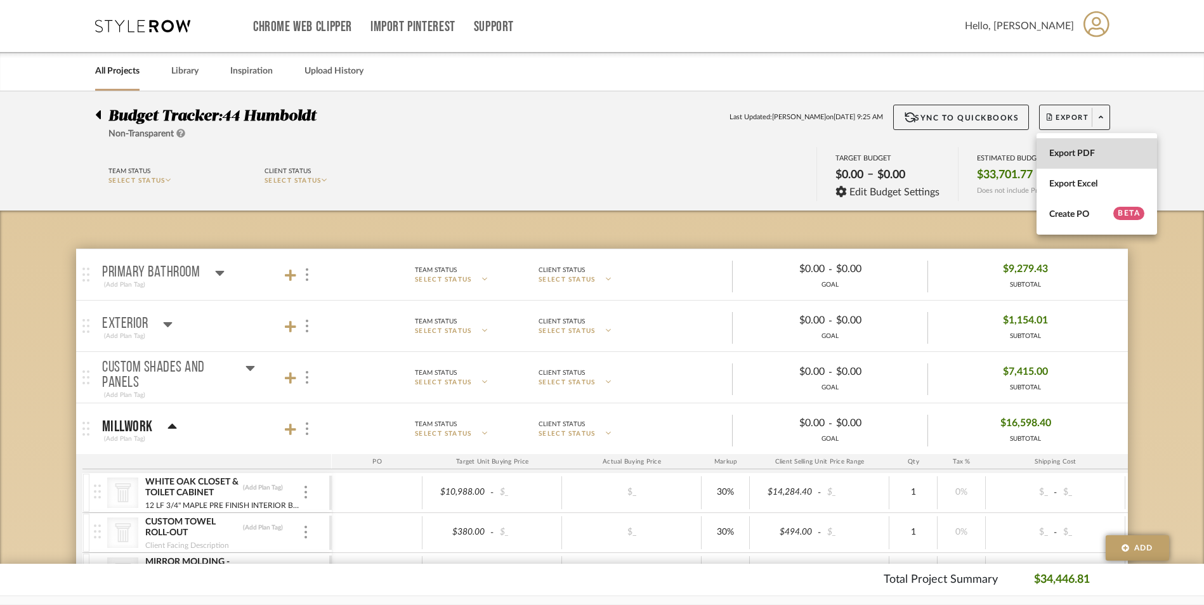
click at [1060, 148] on span "Export PDF" at bounding box center [1096, 153] width 95 height 11
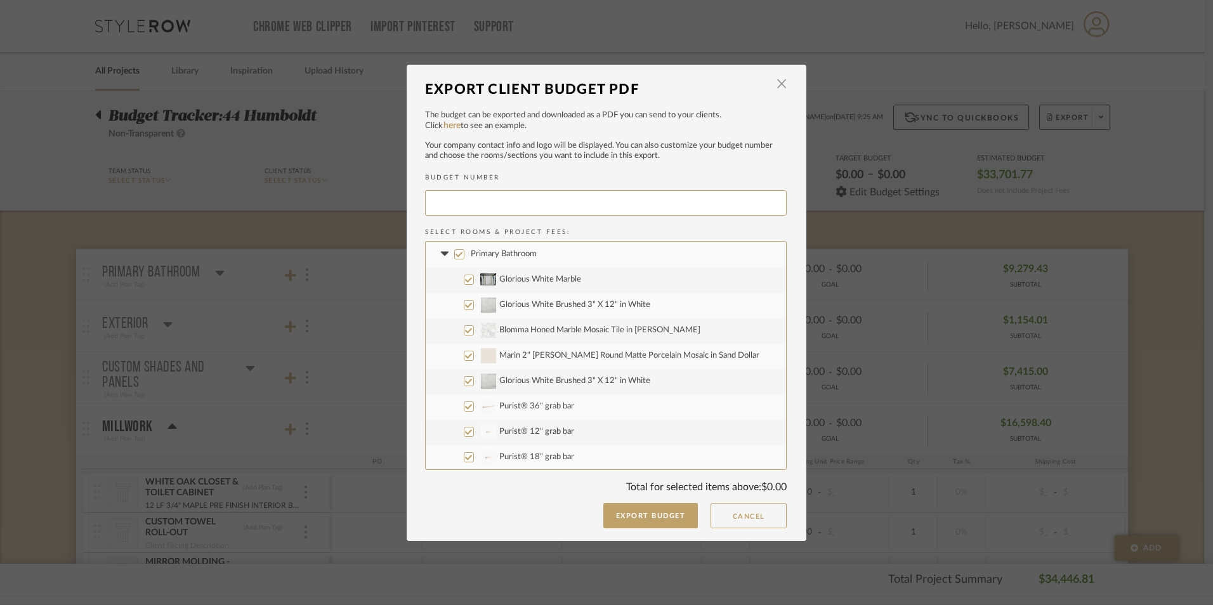
type input "HUMBOL-013"
click at [440, 252] on icon at bounding box center [444, 254] width 8 height 4
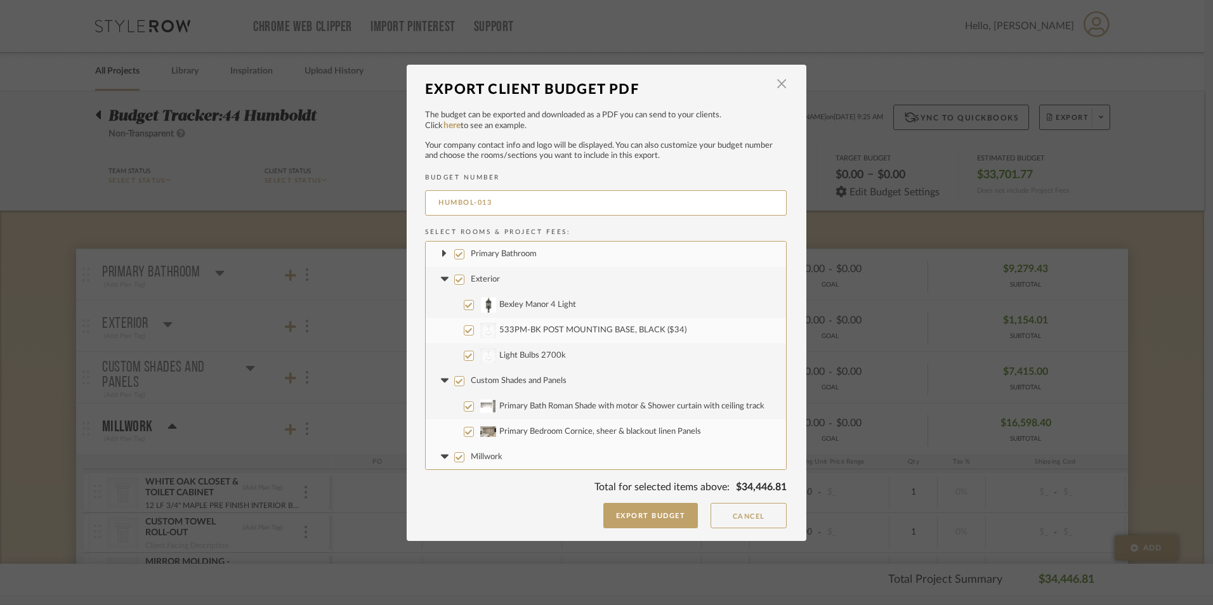
click at [440, 280] on icon at bounding box center [444, 279] width 8 height 4
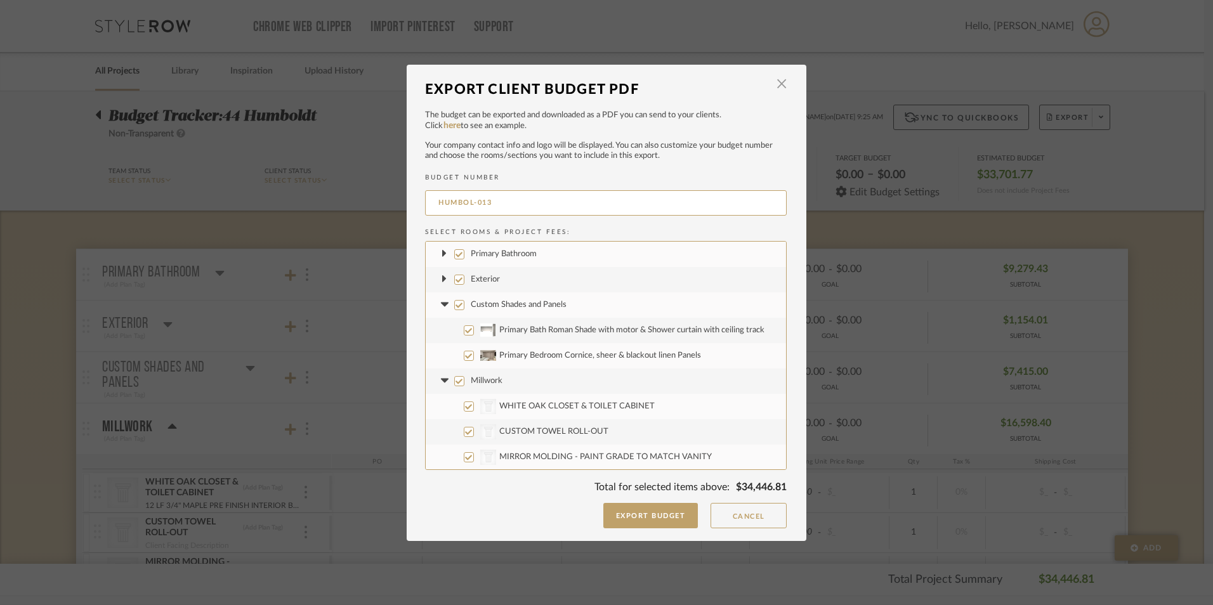
click at [440, 305] on icon at bounding box center [444, 305] width 8 height 4
click at [440, 329] on icon at bounding box center [444, 330] width 8 height 4
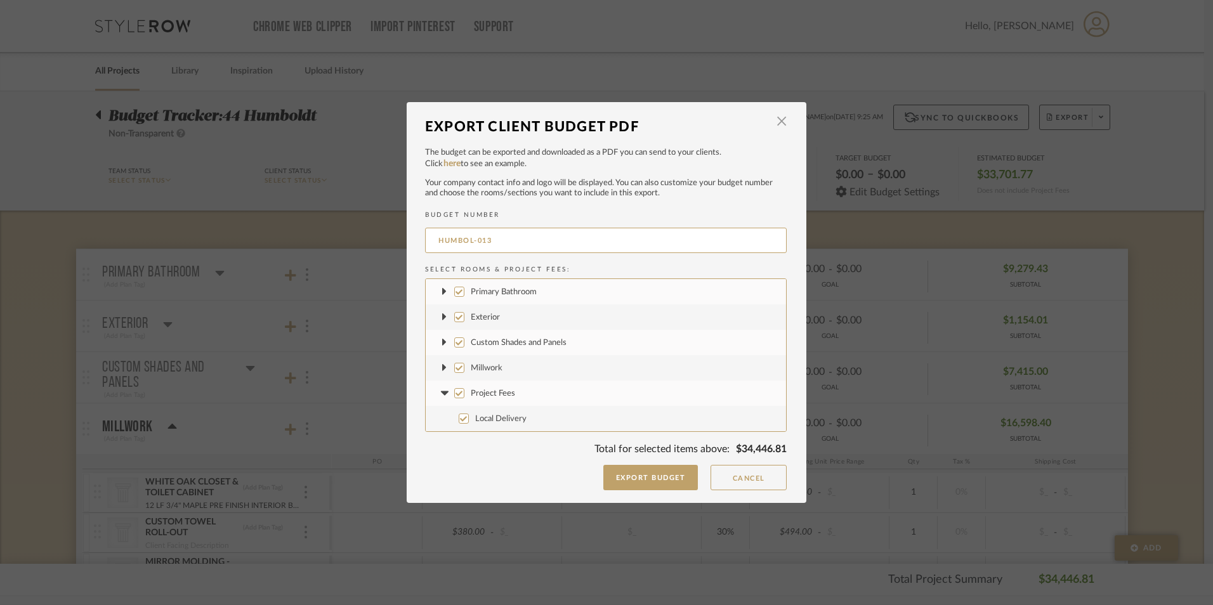
click at [455, 293] on input "Primary Bathroom" at bounding box center [459, 292] width 10 height 10
checkbox input "false"
click at [460, 317] on label "Exterior" at bounding box center [606, 316] width 360 height 25
click at [460, 317] on input "Exterior" at bounding box center [459, 317] width 10 height 10
checkbox input "false"
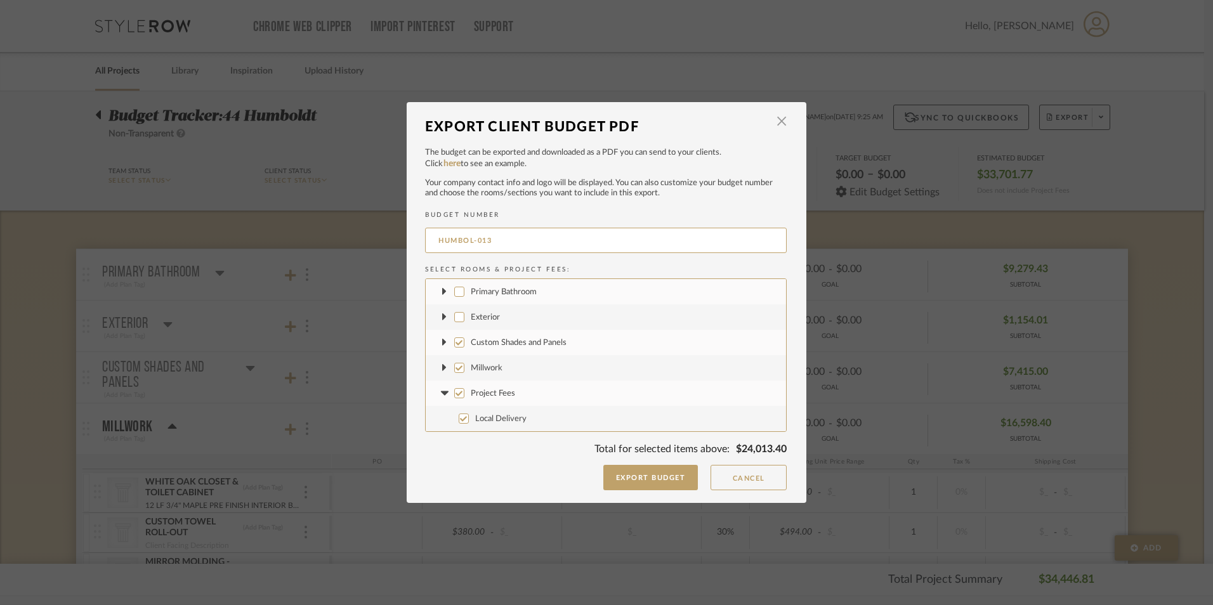
click at [455, 343] on input "Custom Shades and Panels" at bounding box center [459, 342] width 10 height 10
checkbox input "false"
click at [454, 395] on input "Project Fees" at bounding box center [459, 393] width 10 height 10
checkbox input "false"
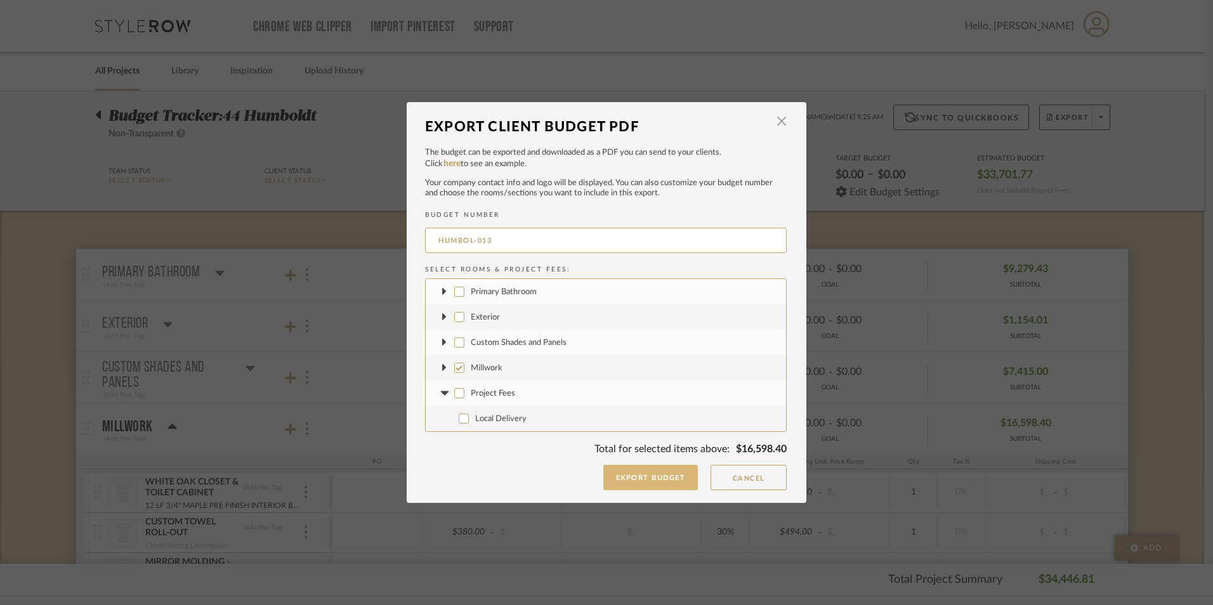
click at [649, 478] on button "Export Budget" at bounding box center [650, 477] width 95 height 25
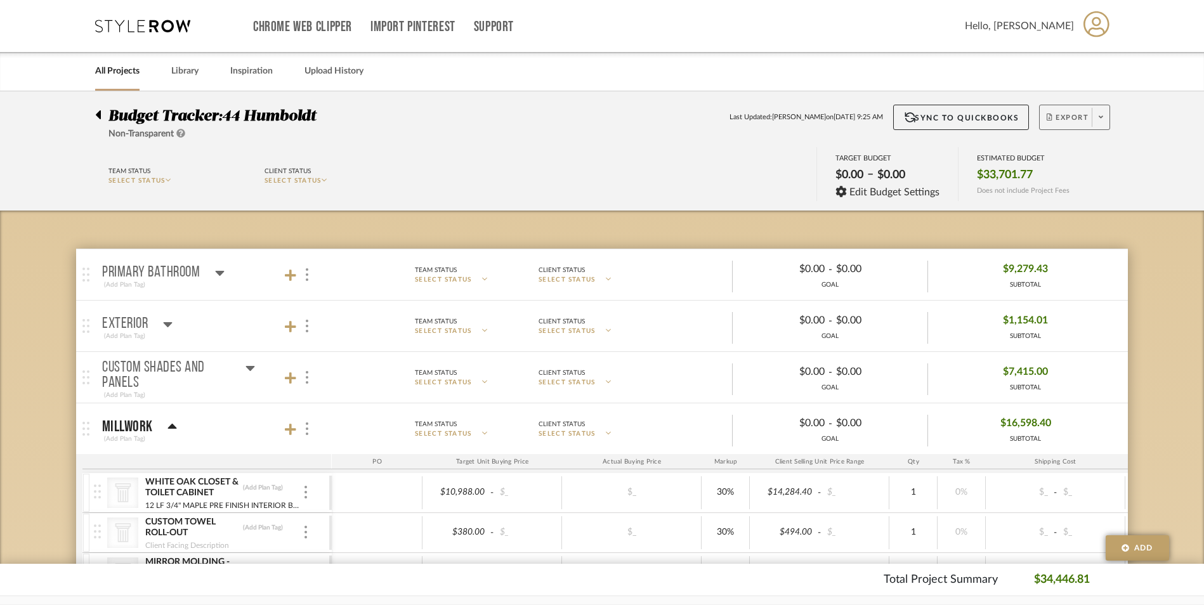
click at [1068, 115] on span "Export" at bounding box center [1068, 122] width 42 height 19
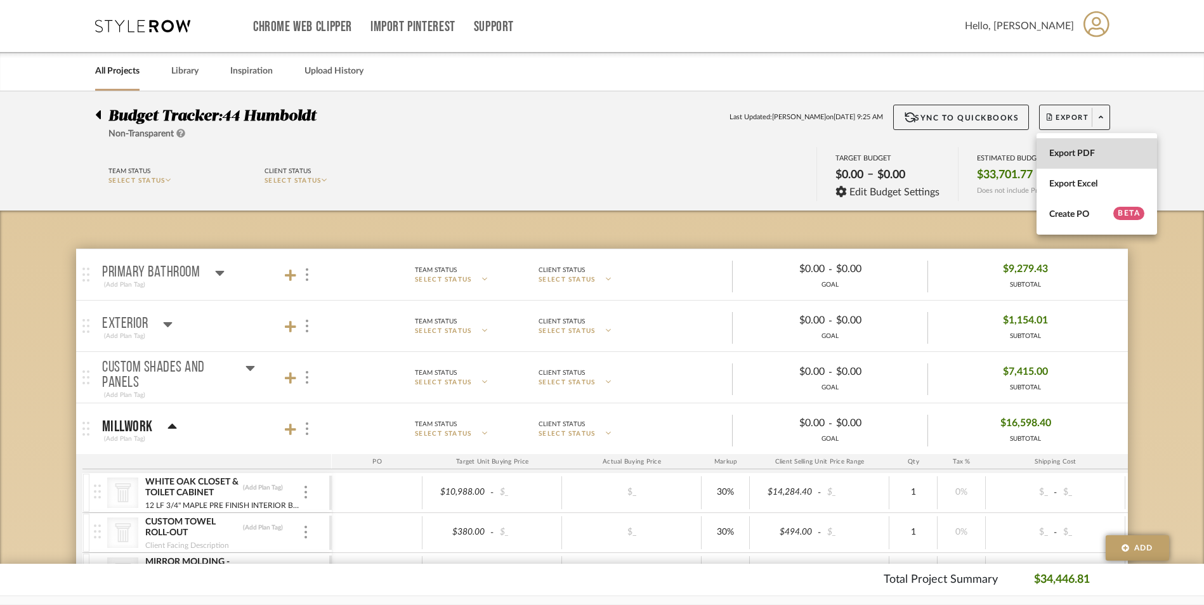
click at [1079, 156] on span "Export PDF" at bounding box center [1096, 153] width 95 height 11
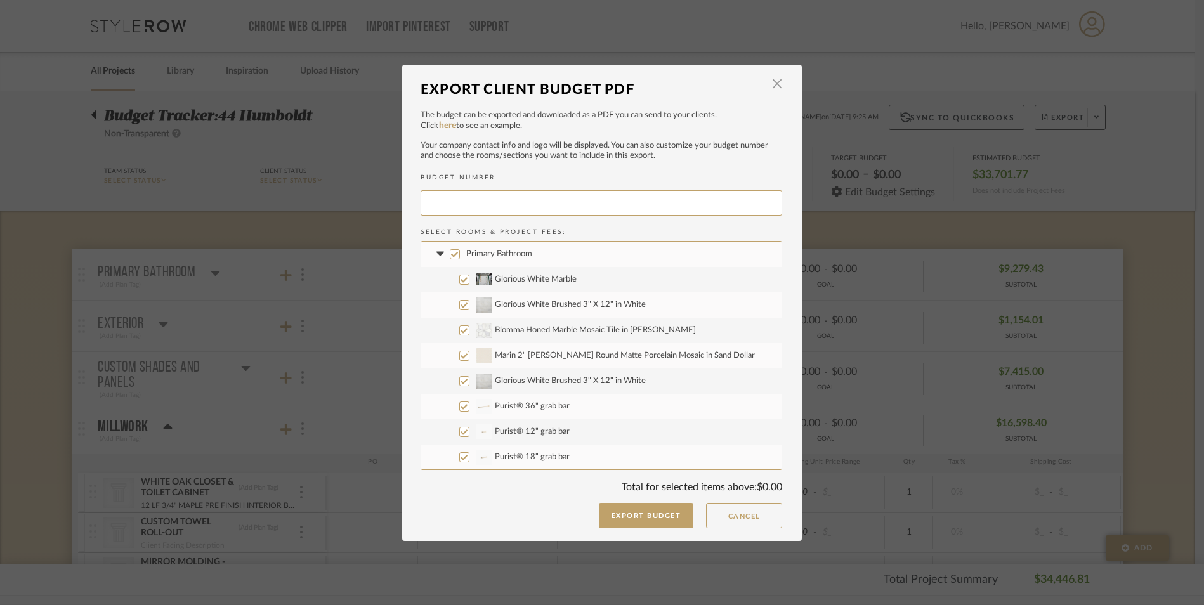
type input "HUMBOL-014"
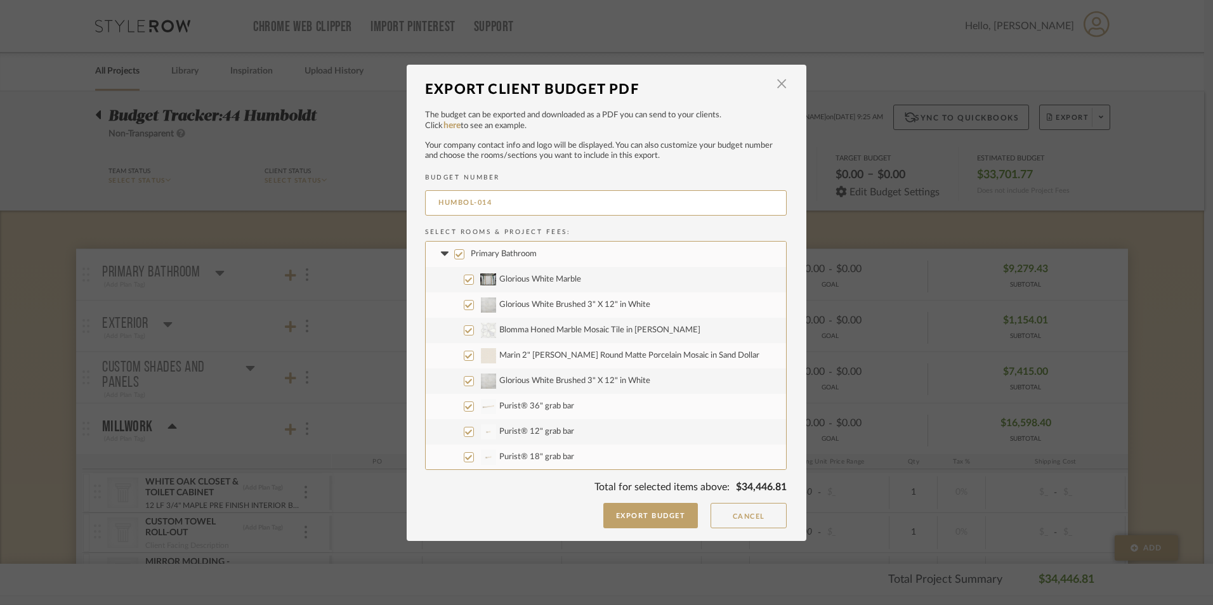
click at [461, 254] on label "Primary Bathroom" at bounding box center [606, 254] width 360 height 25
click at [461, 254] on input "Primary Bathroom" at bounding box center [459, 254] width 10 height 10
checkbox input "false"
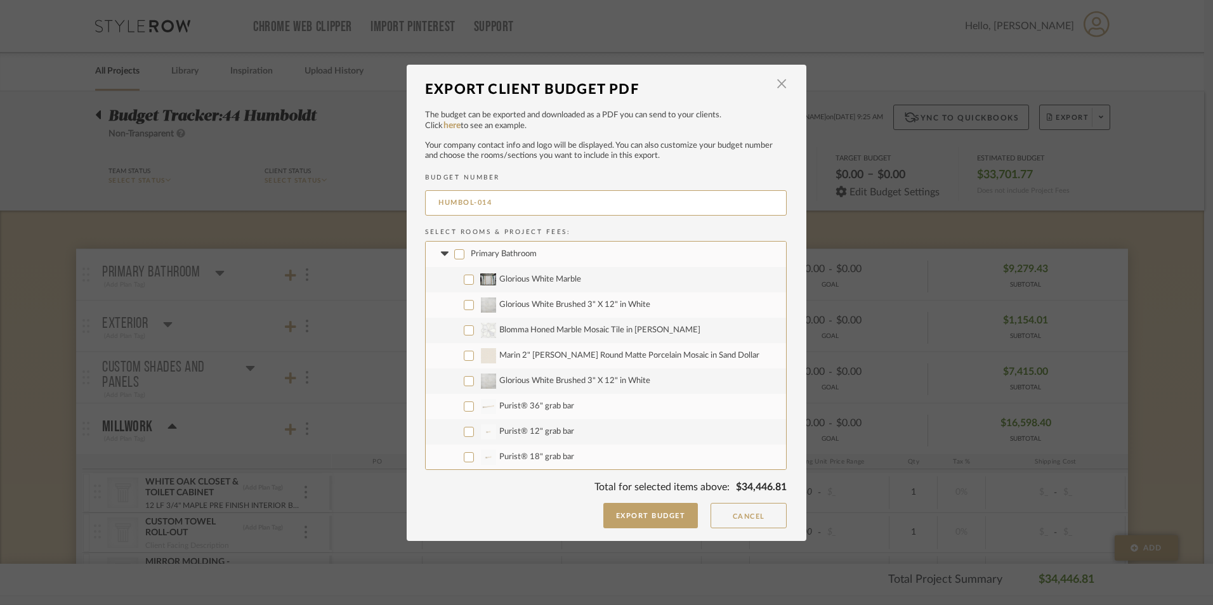
checkbox input "false"
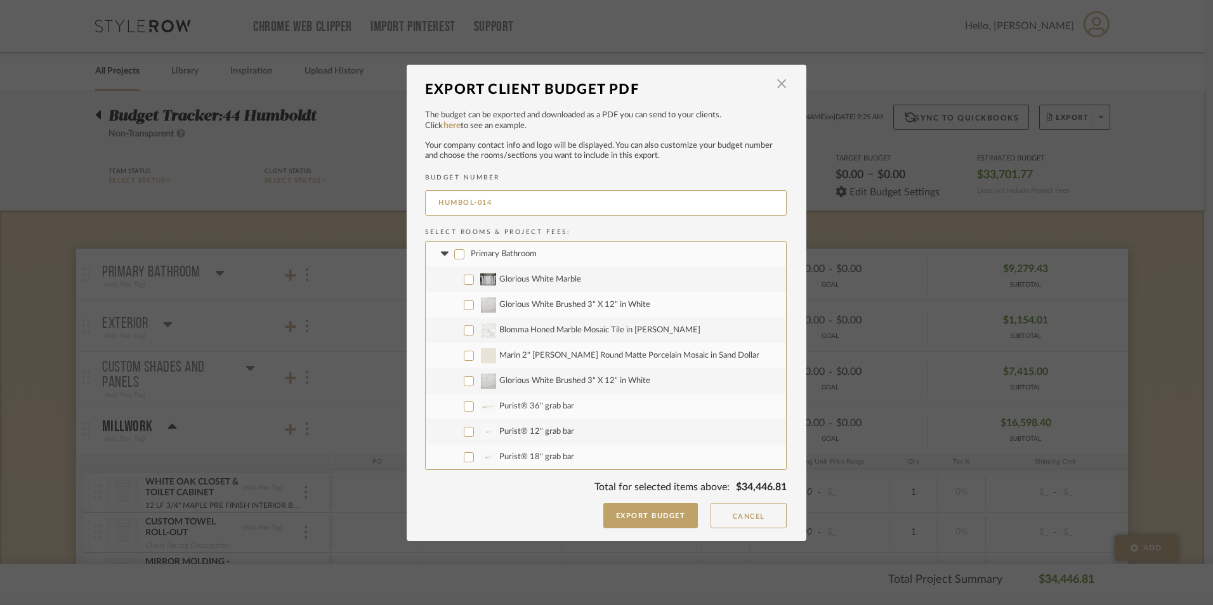
checkbox input "false"
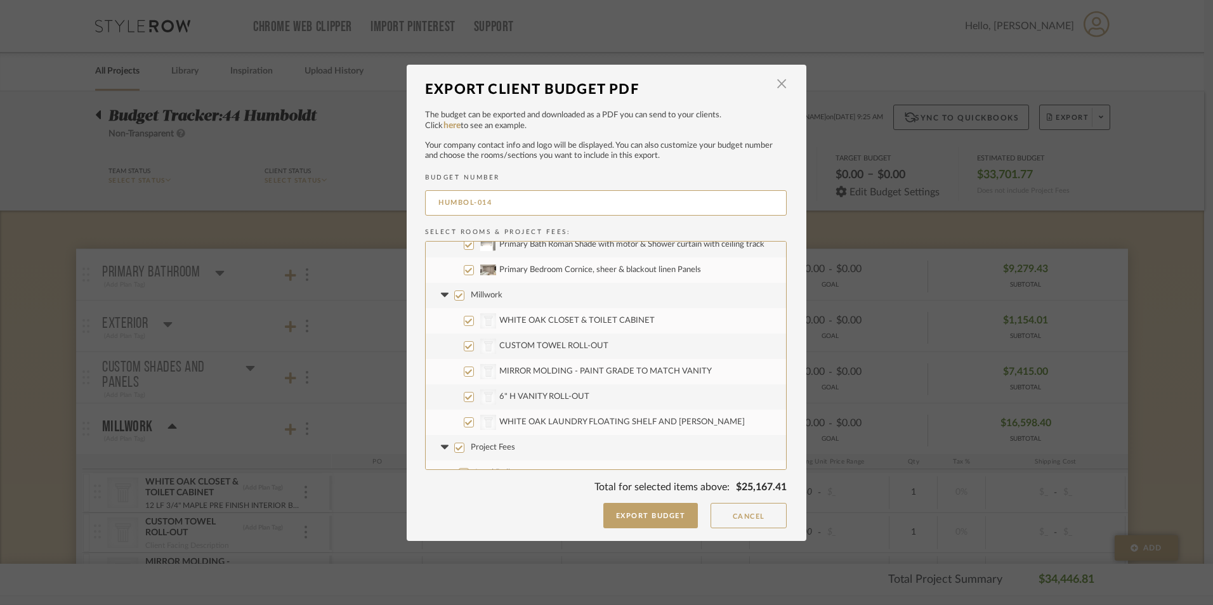
scroll to position [407, 0]
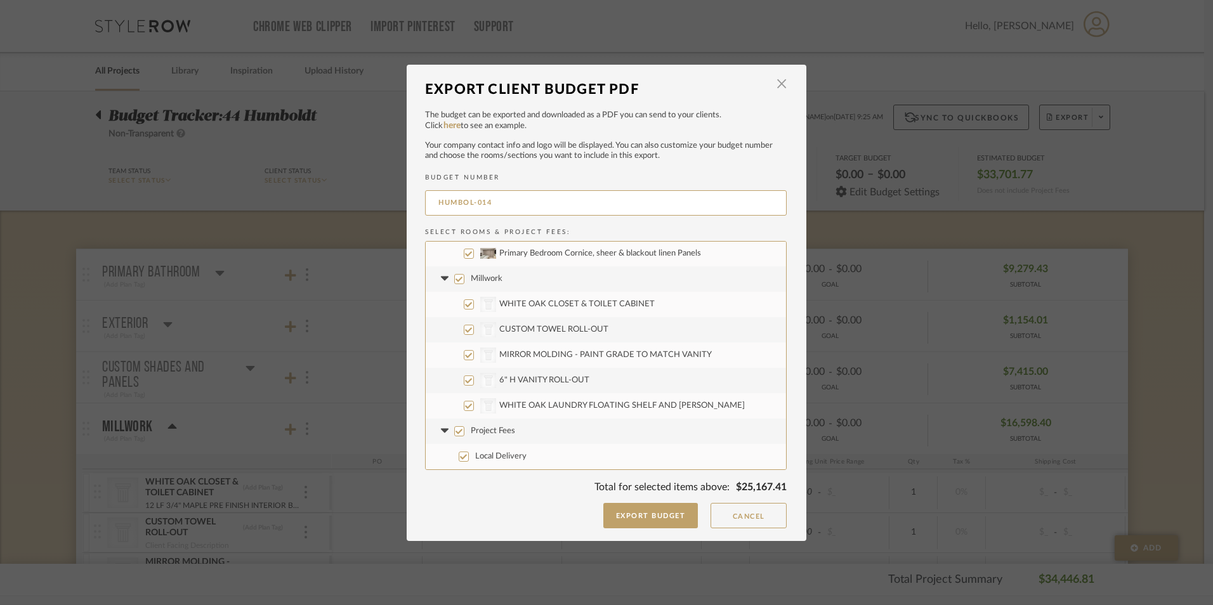
click at [457, 433] on input "Project Fees" at bounding box center [459, 431] width 10 height 10
checkbox input "false"
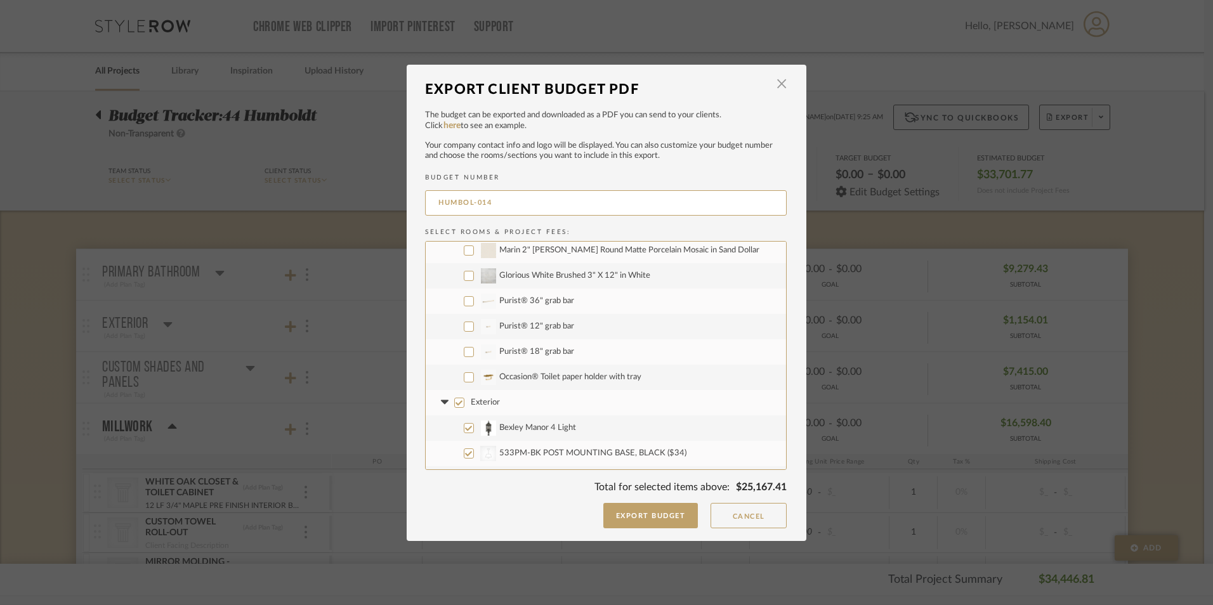
scroll to position [127, 0]
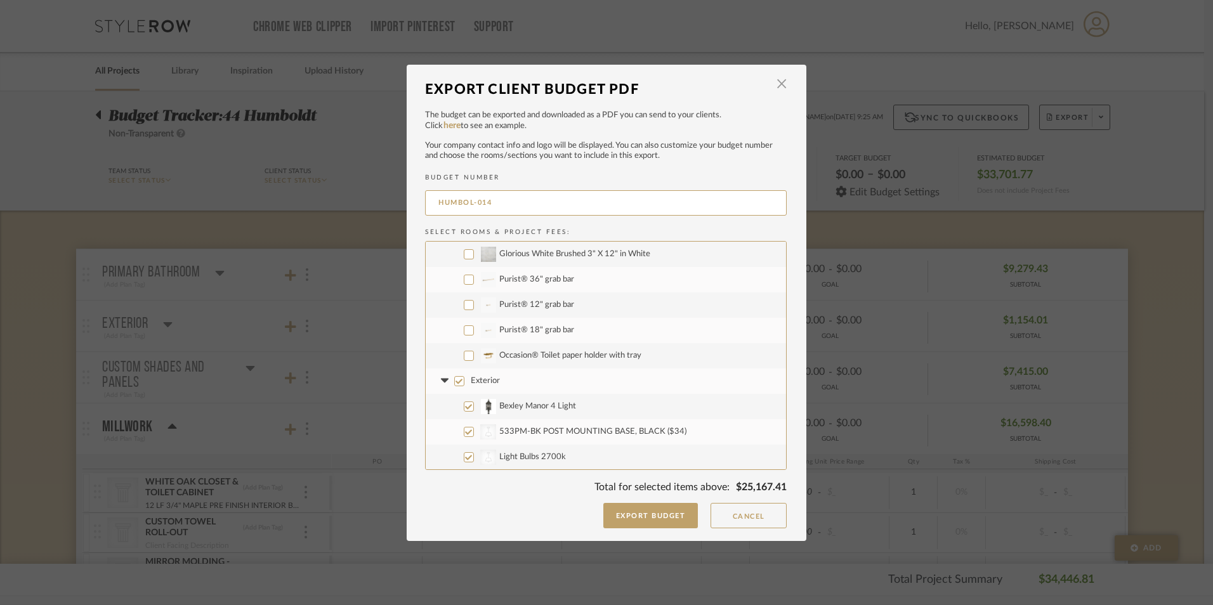
click at [454, 382] on input "Exterior" at bounding box center [459, 381] width 10 height 10
checkbox input "false"
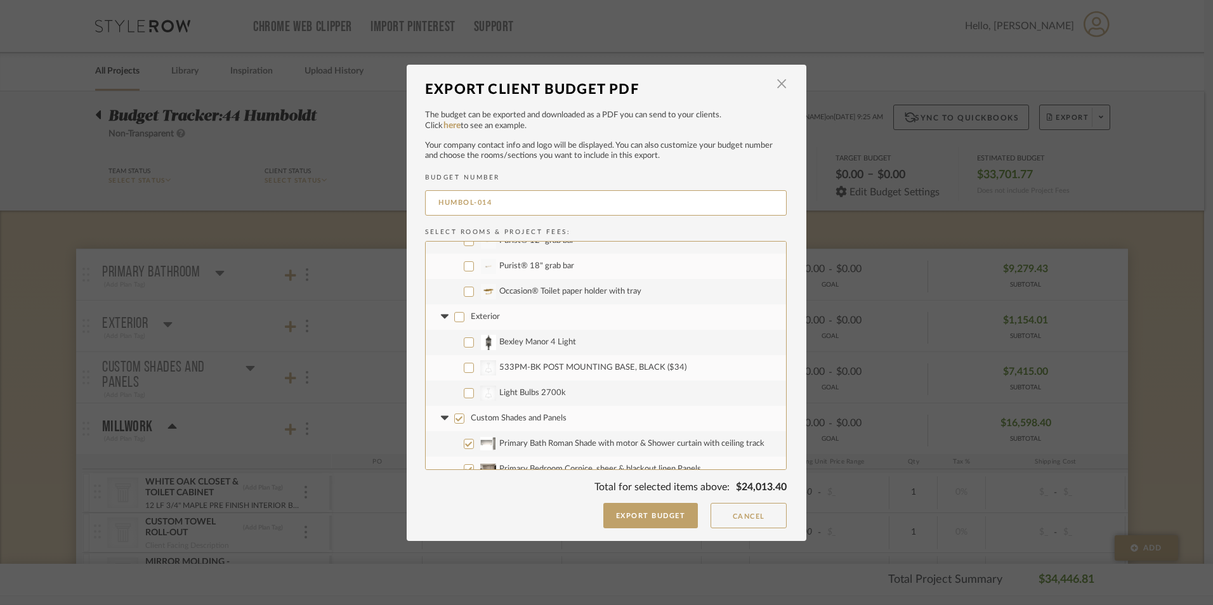
scroll to position [190, 0]
click at [457, 417] on input "Custom Shades and Panels" at bounding box center [459, 419] width 10 height 10
checkbox input "false"
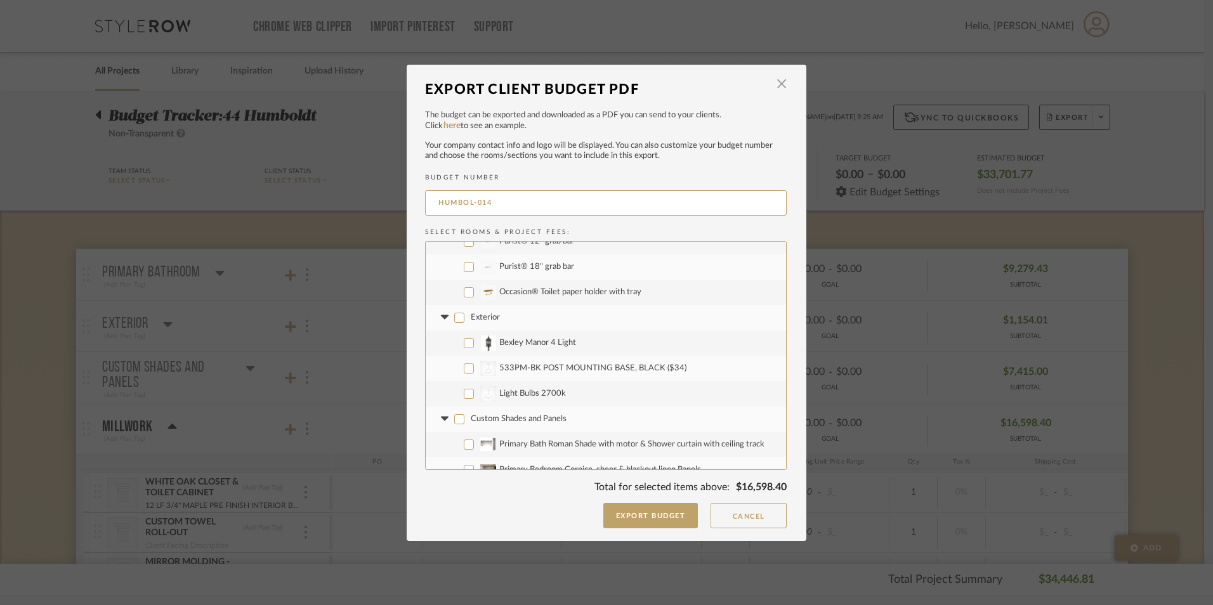
click at [443, 319] on icon at bounding box center [444, 317] width 13 height 5
click at [443, 337] on fa-icon at bounding box center [444, 342] width 13 height 13
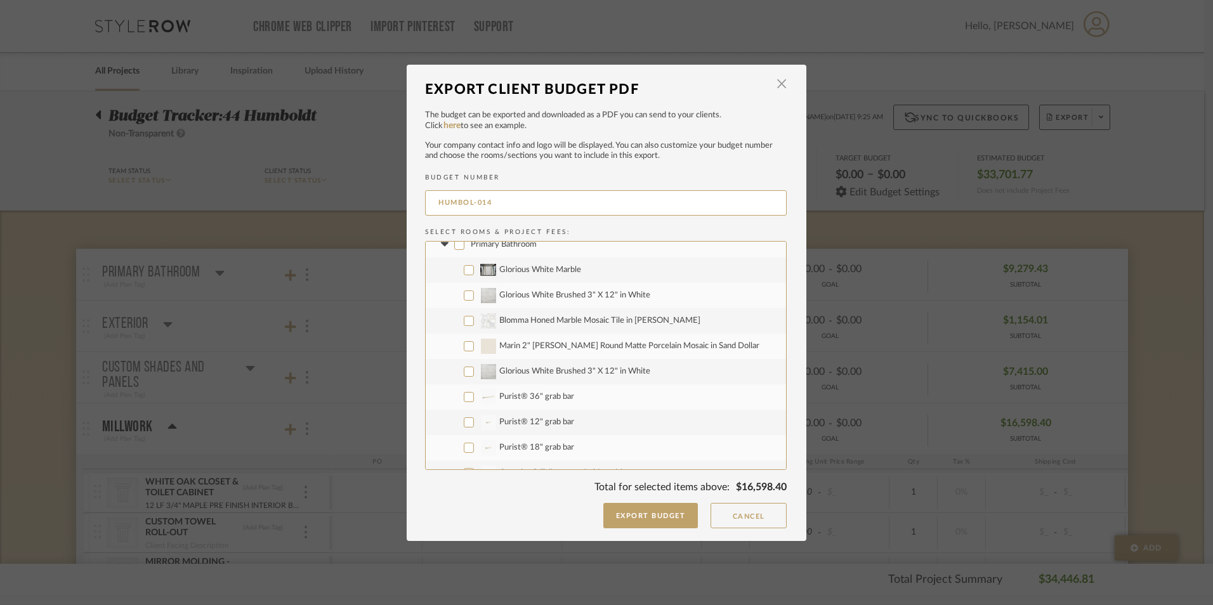
scroll to position [0, 0]
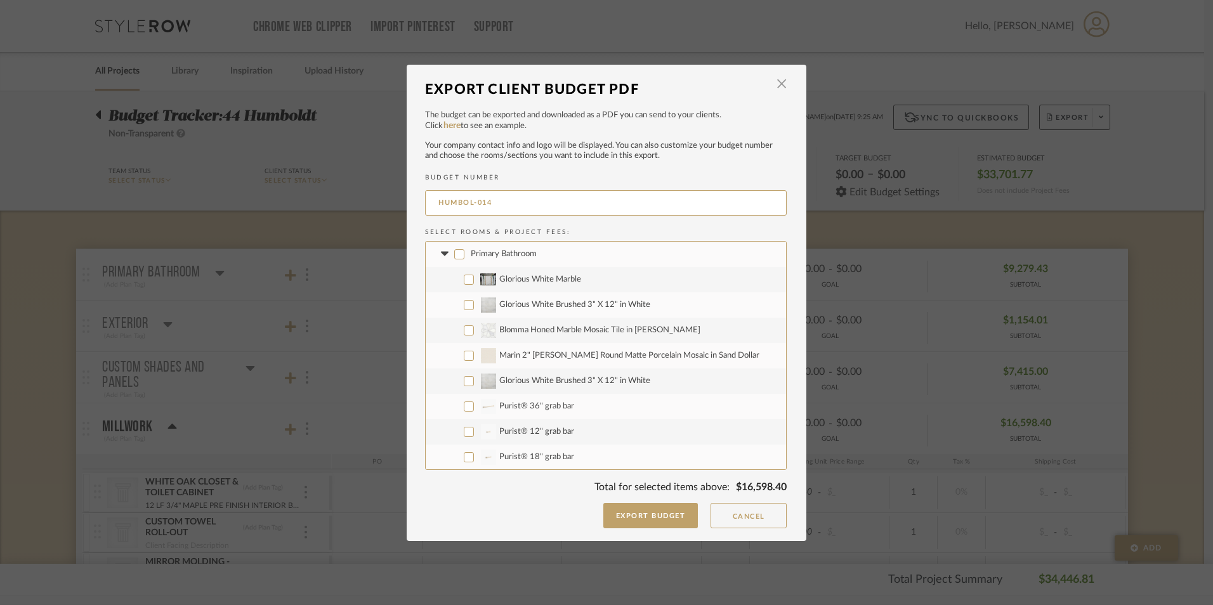
click at [440, 252] on icon at bounding box center [444, 254] width 8 height 4
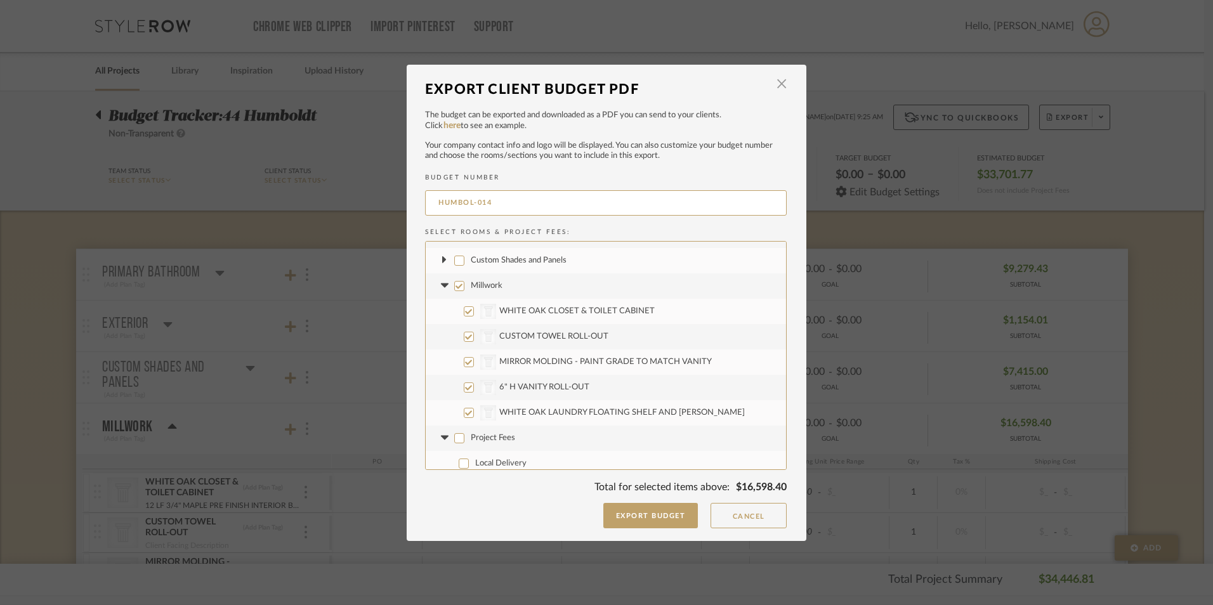
scroll to position [51, 0]
click at [441, 429] on icon at bounding box center [444, 431] width 13 height 5
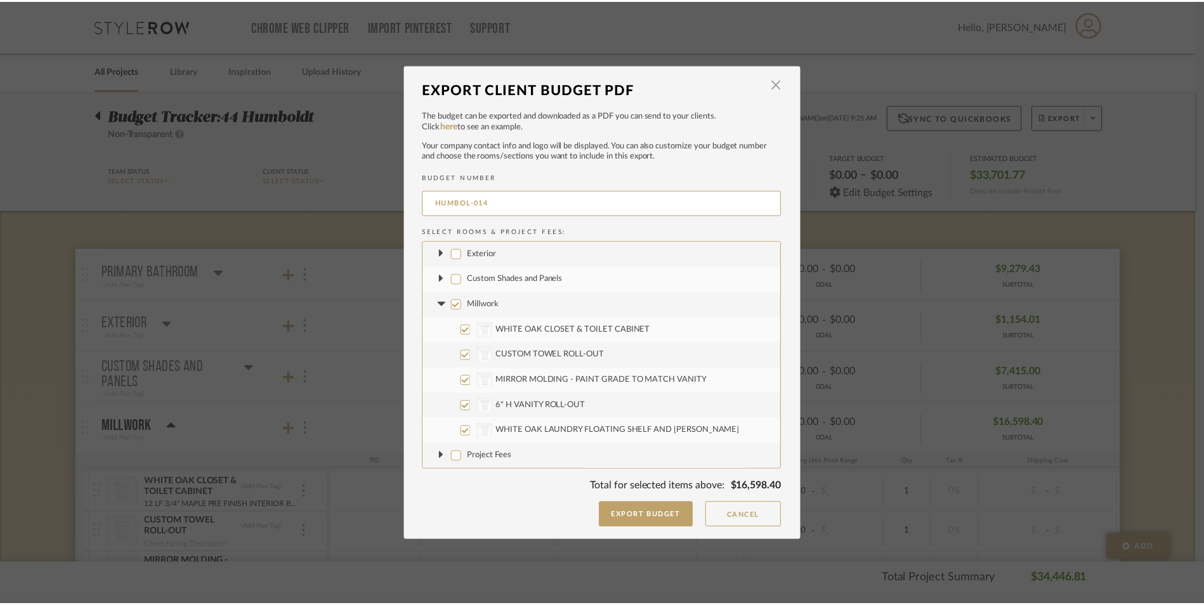
scroll to position [26, 0]
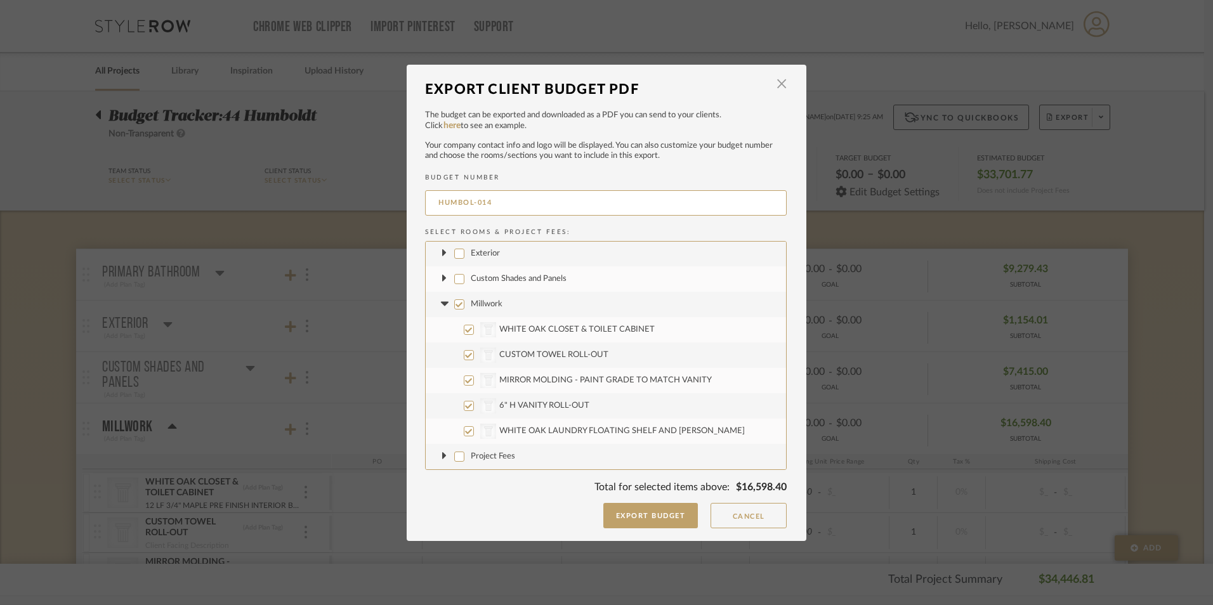
click at [469, 332] on input "CategoryIconArchitectural Created with Sketch. WHITE OAK CLOSET & TOILET CABINET" at bounding box center [469, 330] width 10 height 10
checkbox input "false"
click at [464, 359] on input "CategoryIconArchitectural Created with Sketch. CUSTOM TOWEL ROLL-OUT" at bounding box center [469, 355] width 10 height 10
checkbox input "false"
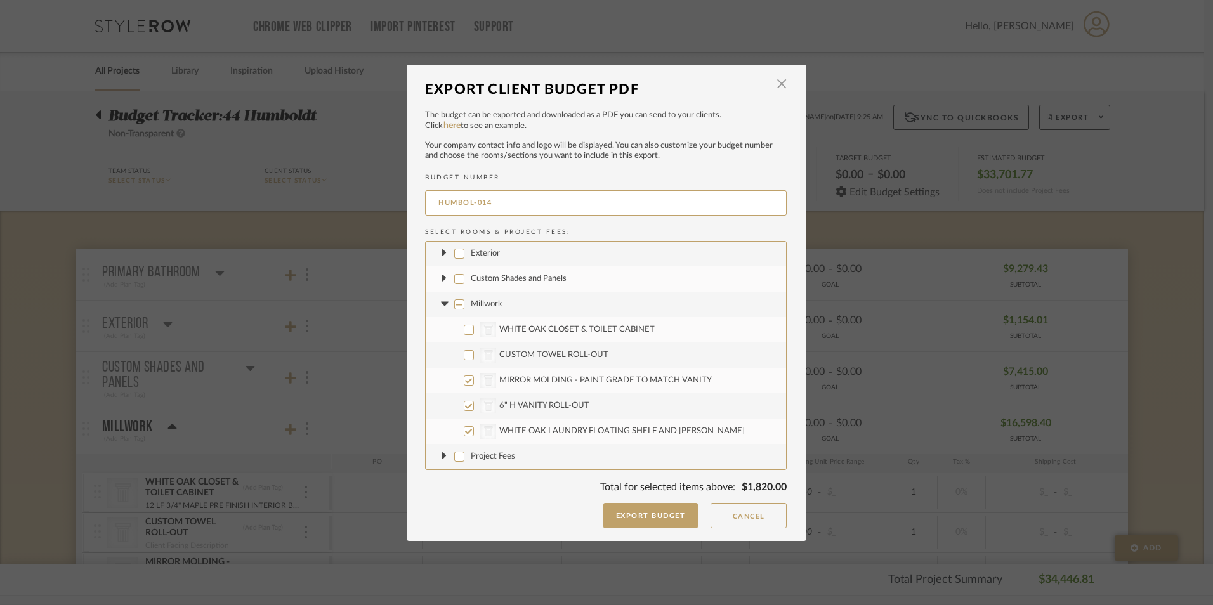
click at [464, 381] on input "CategoryIconArchitectural Created with Sketch. MIRROR MOLDING - PAINT GRADE TO …" at bounding box center [469, 381] width 10 height 10
checkbox input "false"
click at [636, 515] on button "Export Budget" at bounding box center [650, 515] width 95 height 25
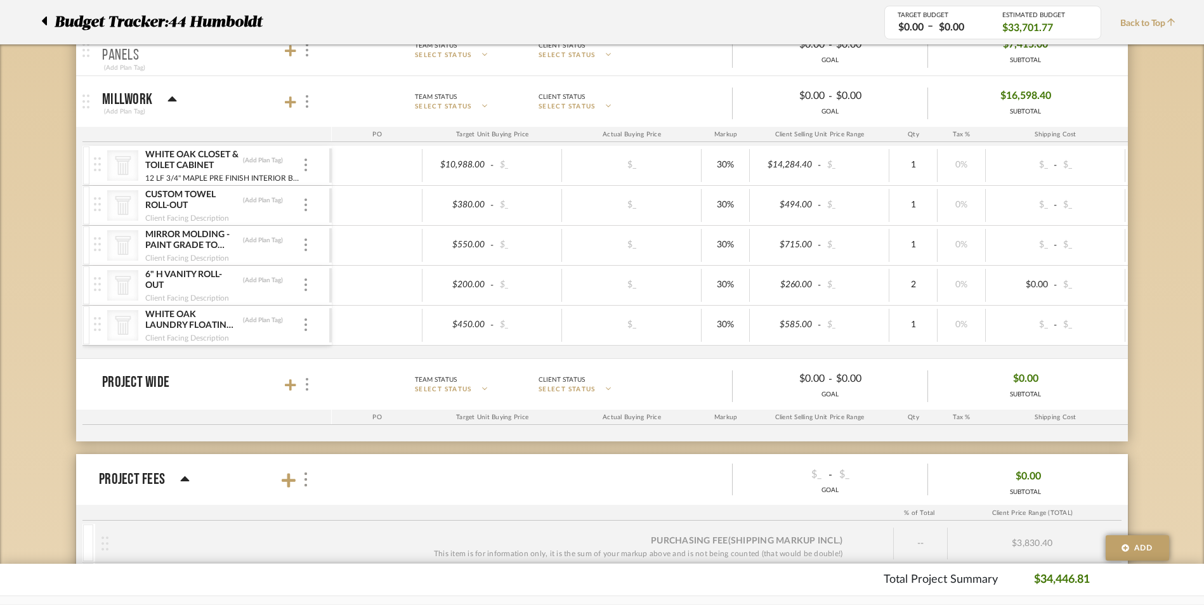
scroll to position [317, 0]
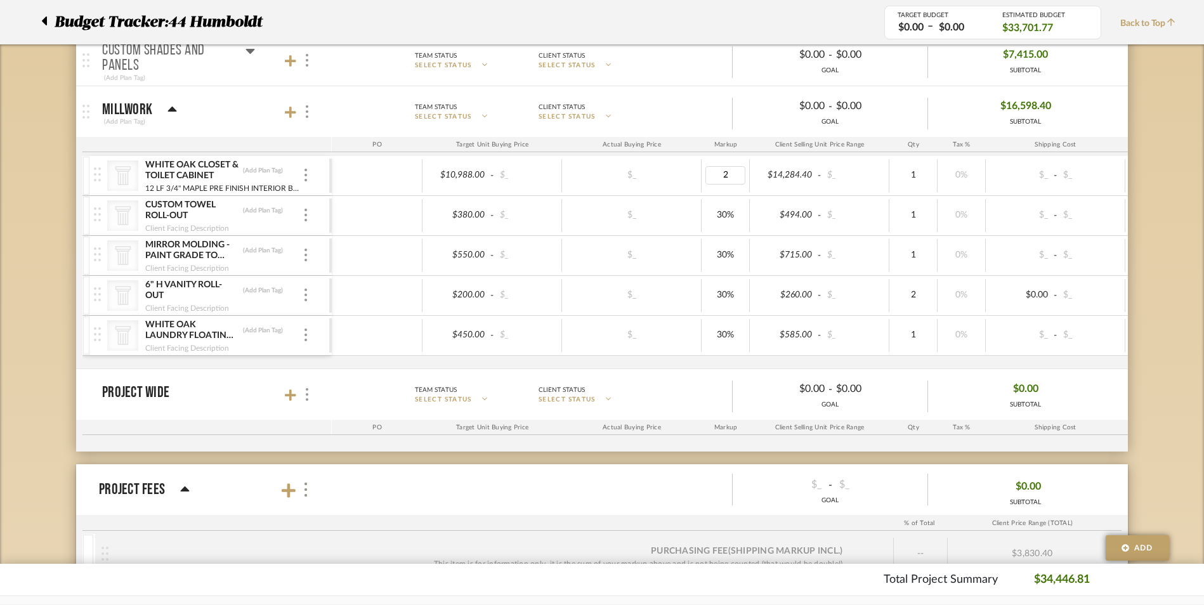
type input "20"
click at [870, 265] on div "$715.00 - $_" at bounding box center [820, 255] width 140 height 33
type input "15%"
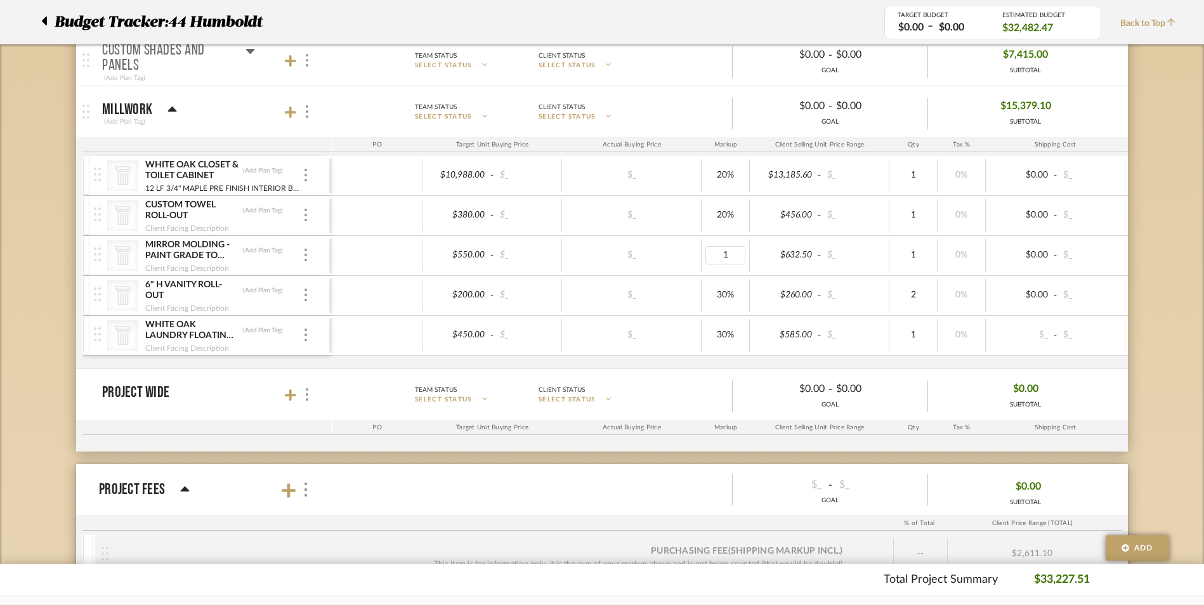
type input "17"
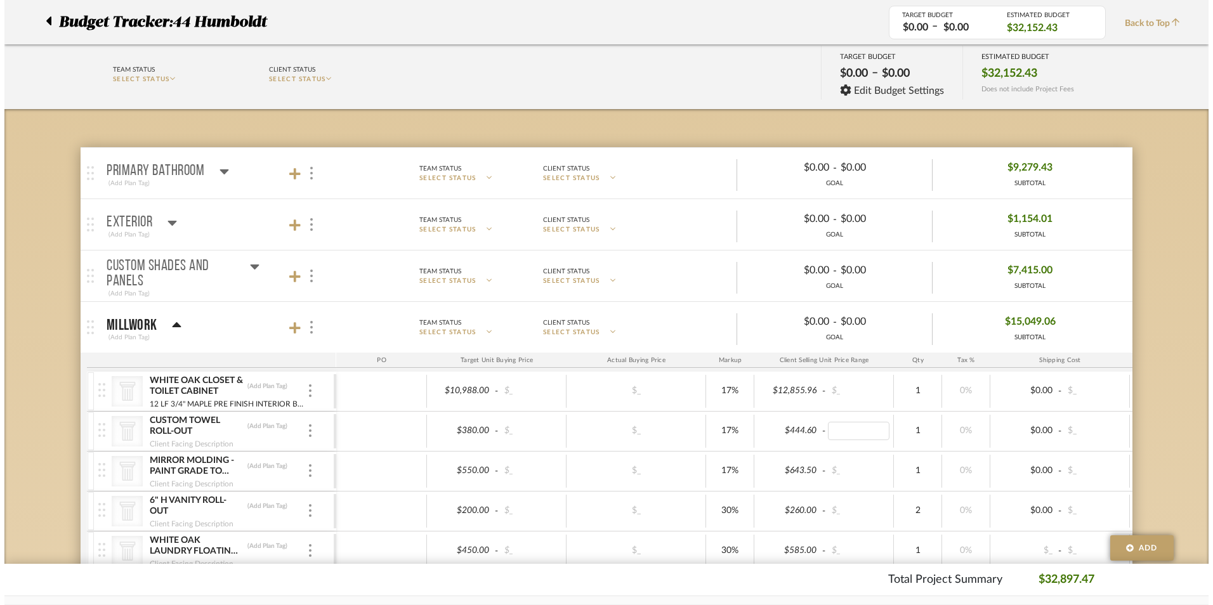
scroll to position [0, 0]
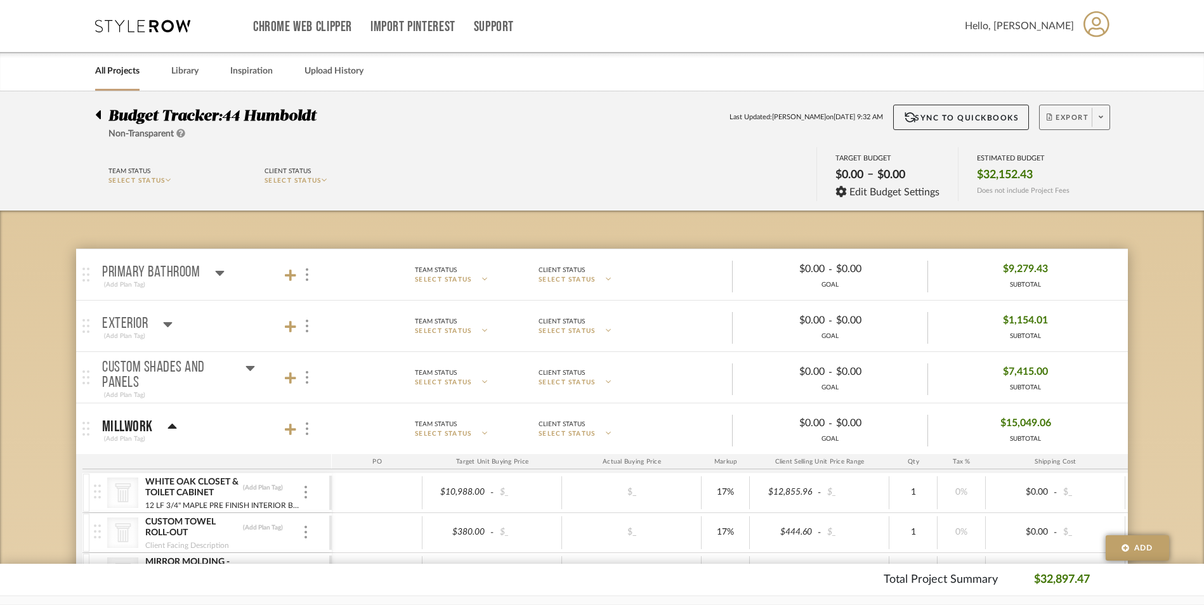
click at [1059, 108] on button "Export" at bounding box center [1074, 117] width 71 height 25
click at [1075, 150] on span "Export PDF" at bounding box center [1096, 153] width 95 height 11
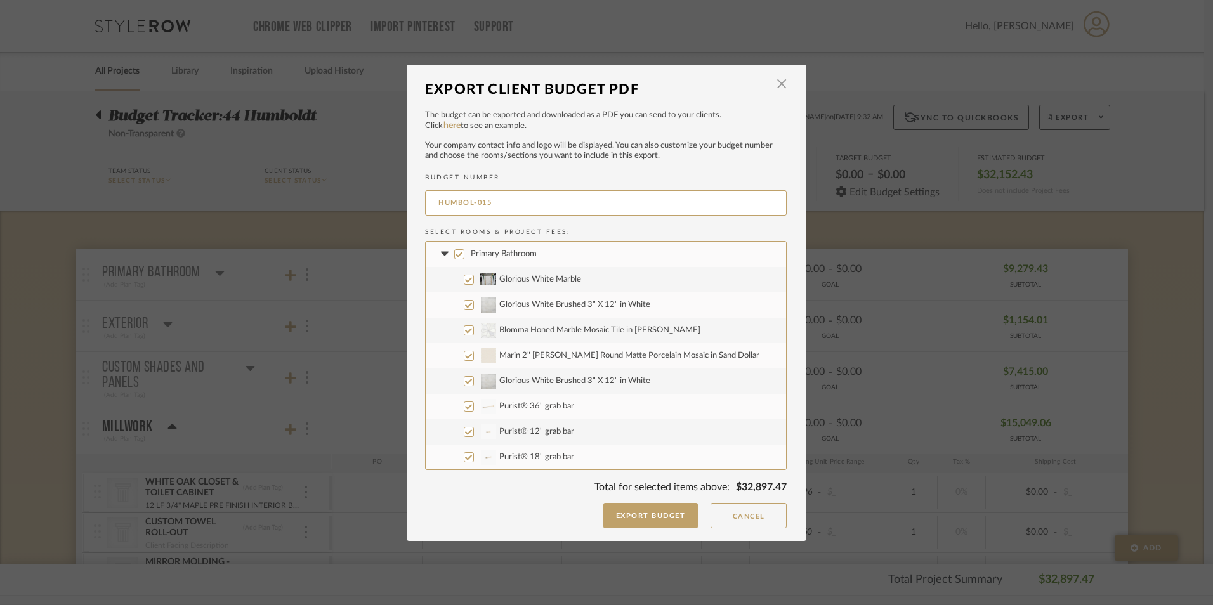
click at [438, 247] on fa-icon at bounding box center [444, 253] width 13 height 13
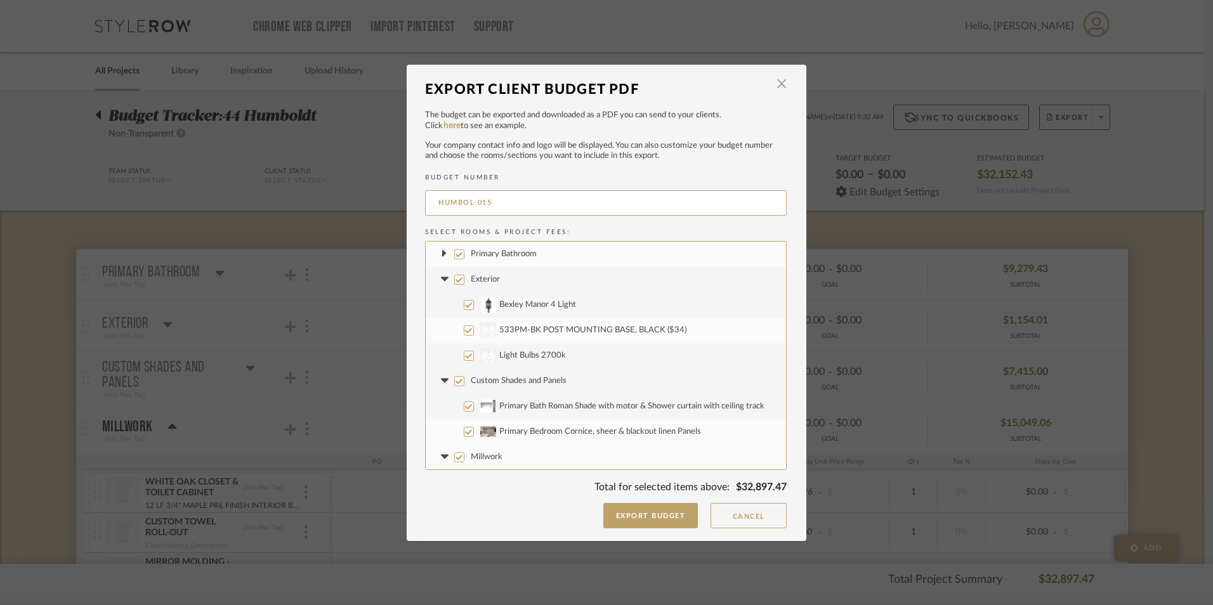
click at [442, 277] on icon at bounding box center [444, 279] width 8 height 4
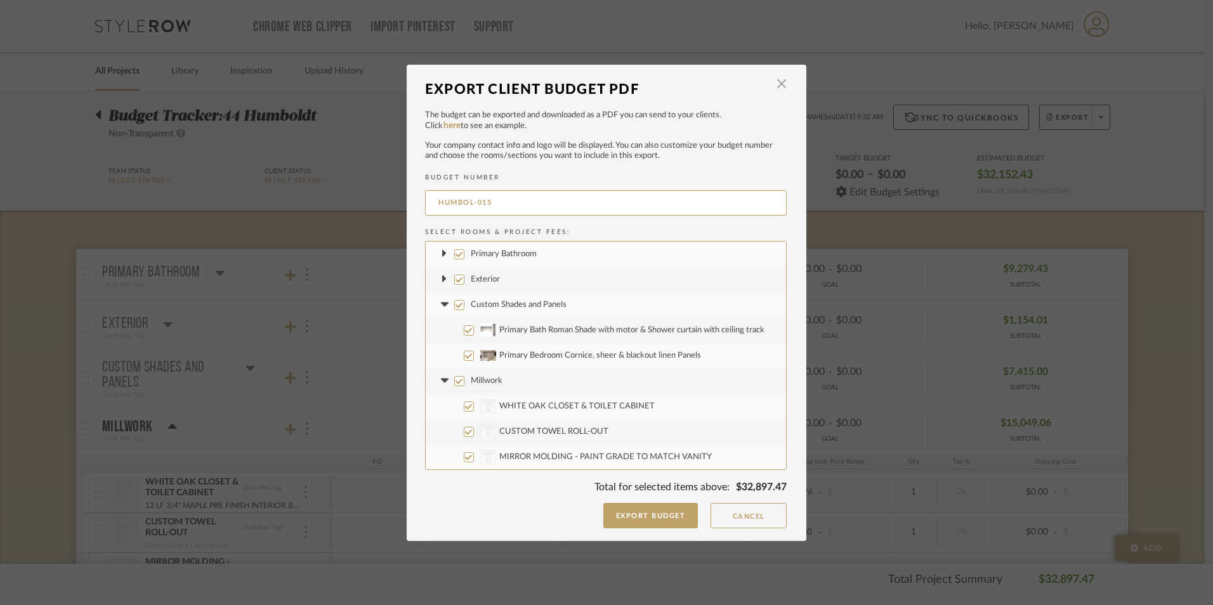
click at [440, 305] on icon at bounding box center [444, 305] width 8 height 4
click at [439, 332] on icon at bounding box center [444, 330] width 13 height 5
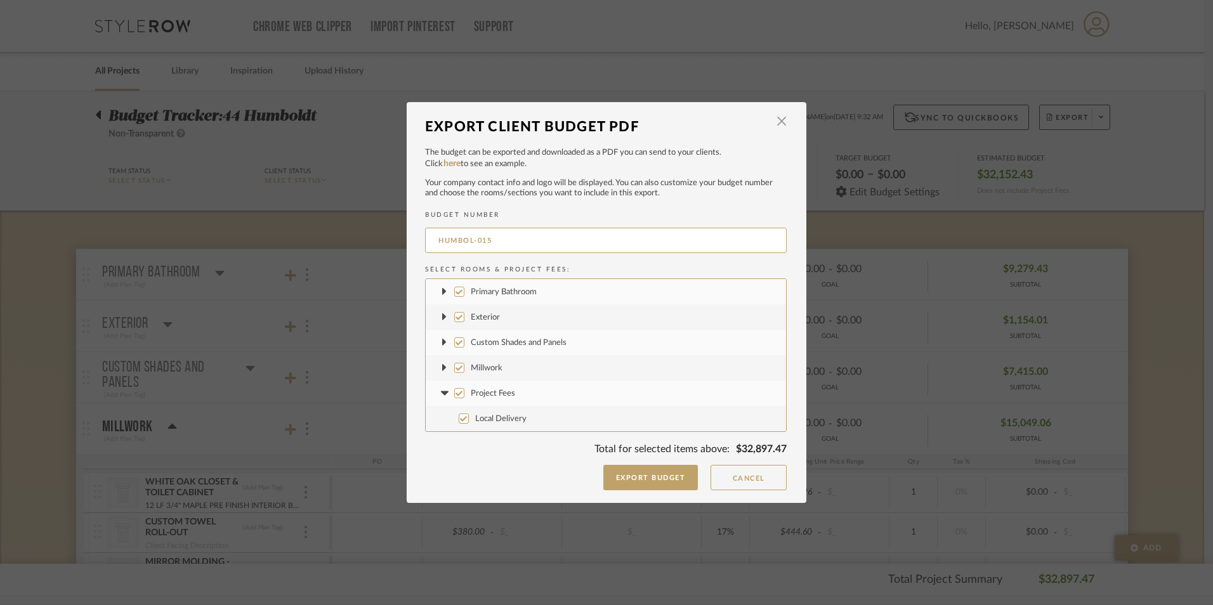
click at [454, 395] on input "Project Fees" at bounding box center [459, 393] width 10 height 10
checkbox input "false"
click at [442, 371] on icon at bounding box center [444, 368] width 5 height 13
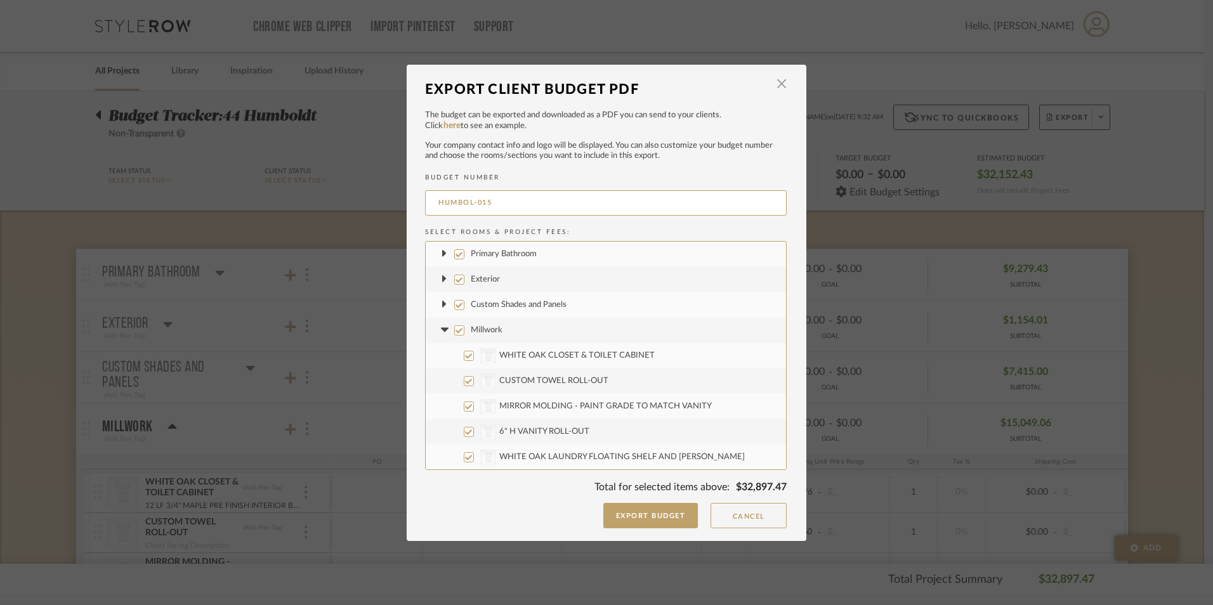
click at [467, 433] on input "CategoryIconArchitectural Created with Sketch. 6" H VANITY ROLL-OUT" at bounding box center [469, 432] width 10 height 10
checkbox input "false"
click at [465, 457] on input "CategoryIconArchitectural Created with Sketch. WHITE OAK LAUNDRY FLOATING SHELF…" at bounding box center [469, 457] width 10 height 10
checkbox input "false"
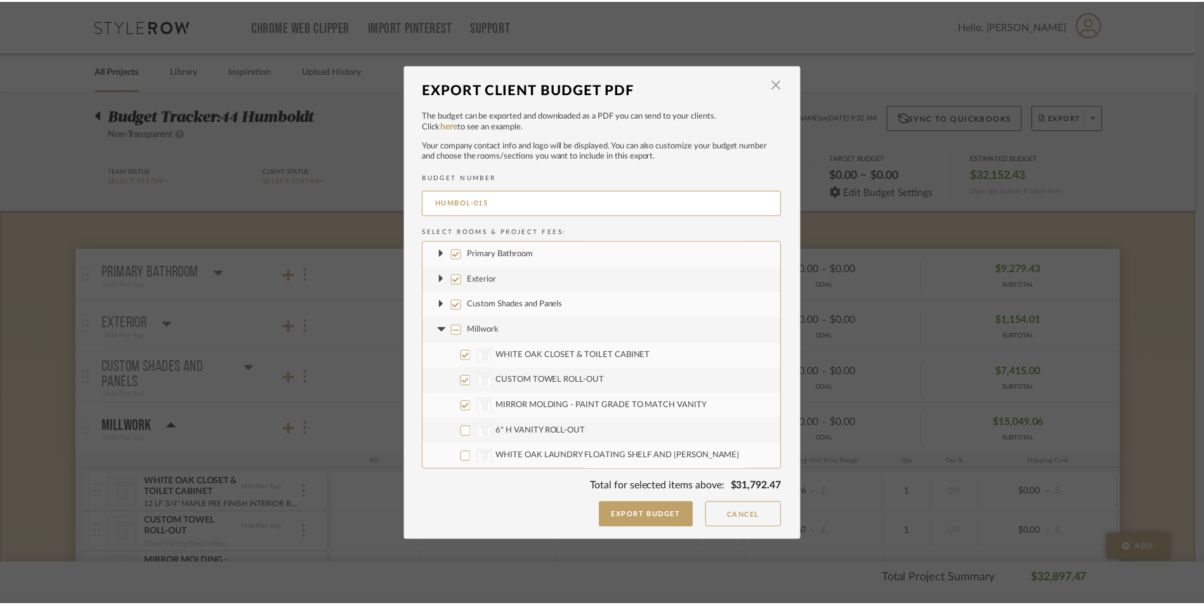
scroll to position [51, 0]
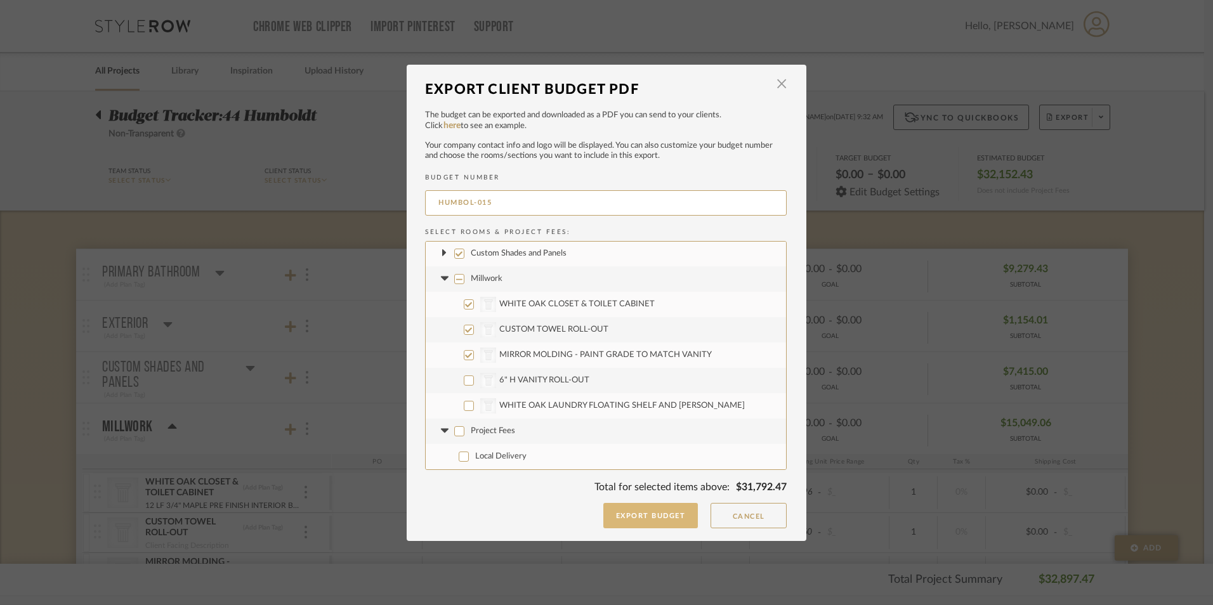
click at [638, 521] on button "Export Budget" at bounding box center [650, 515] width 95 height 25
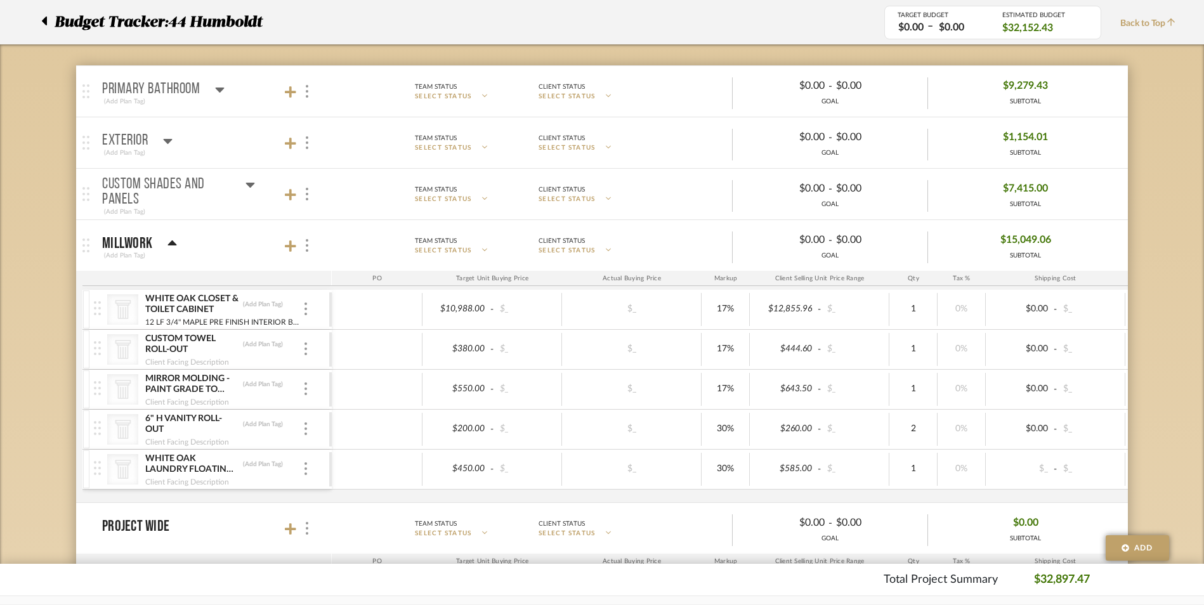
scroll to position [0, 0]
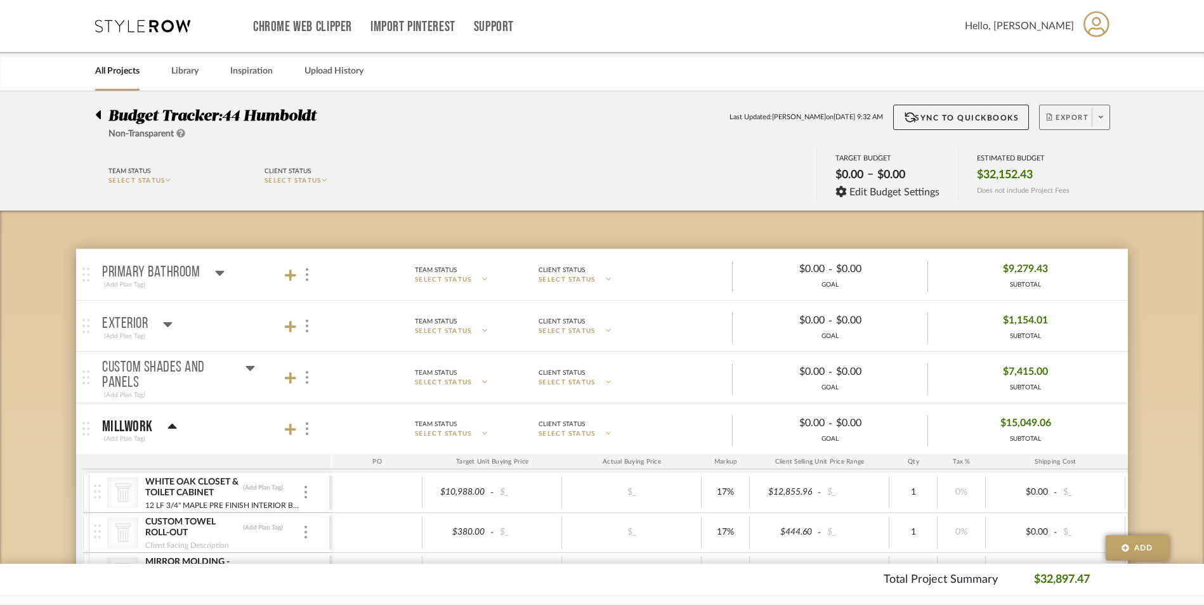
click at [1077, 120] on span "Export" at bounding box center [1068, 122] width 42 height 19
click at [1077, 152] on span "Export PDF" at bounding box center [1096, 153] width 95 height 11
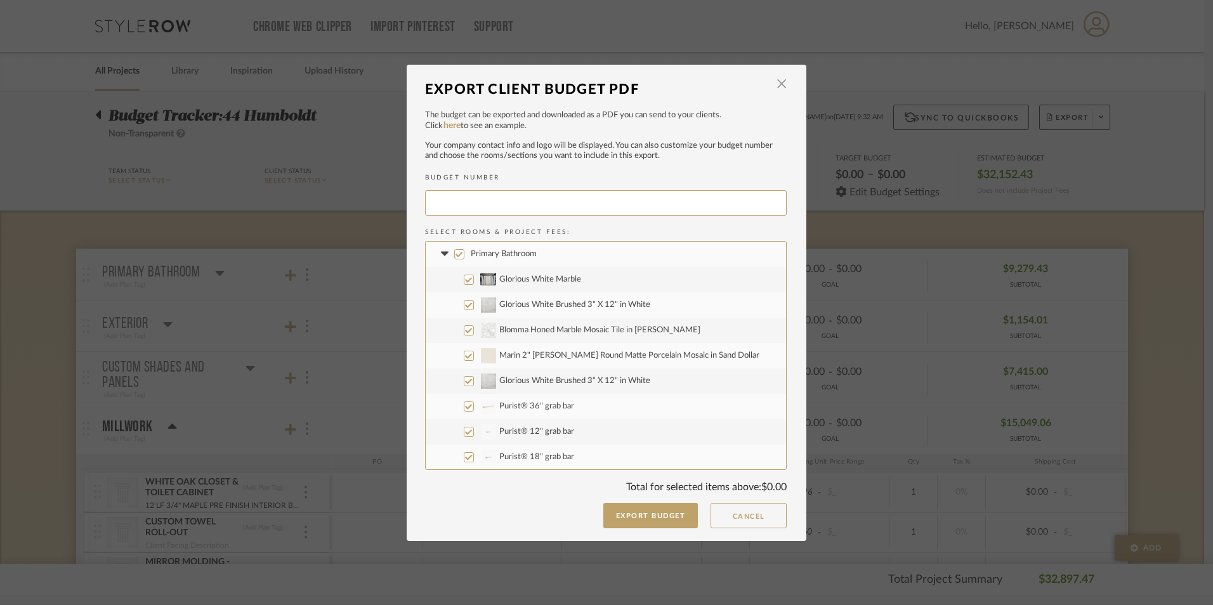
type input "HUMBOL-016"
click at [440, 254] on icon at bounding box center [444, 254] width 8 height 4
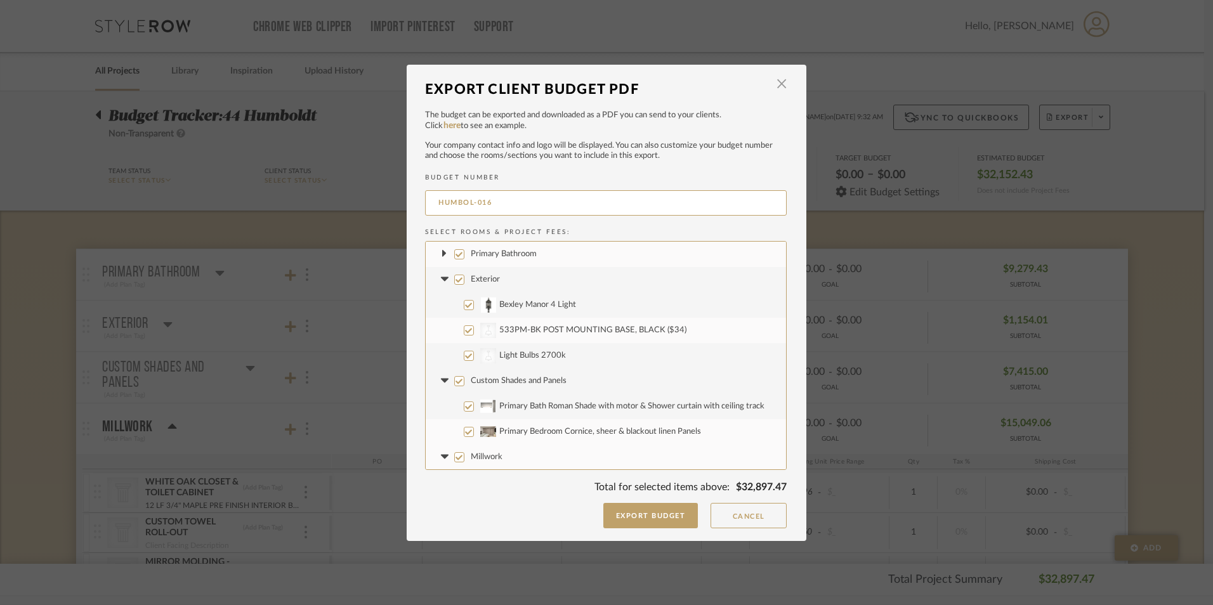
click at [439, 276] on fa-icon at bounding box center [444, 279] width 13 height 13
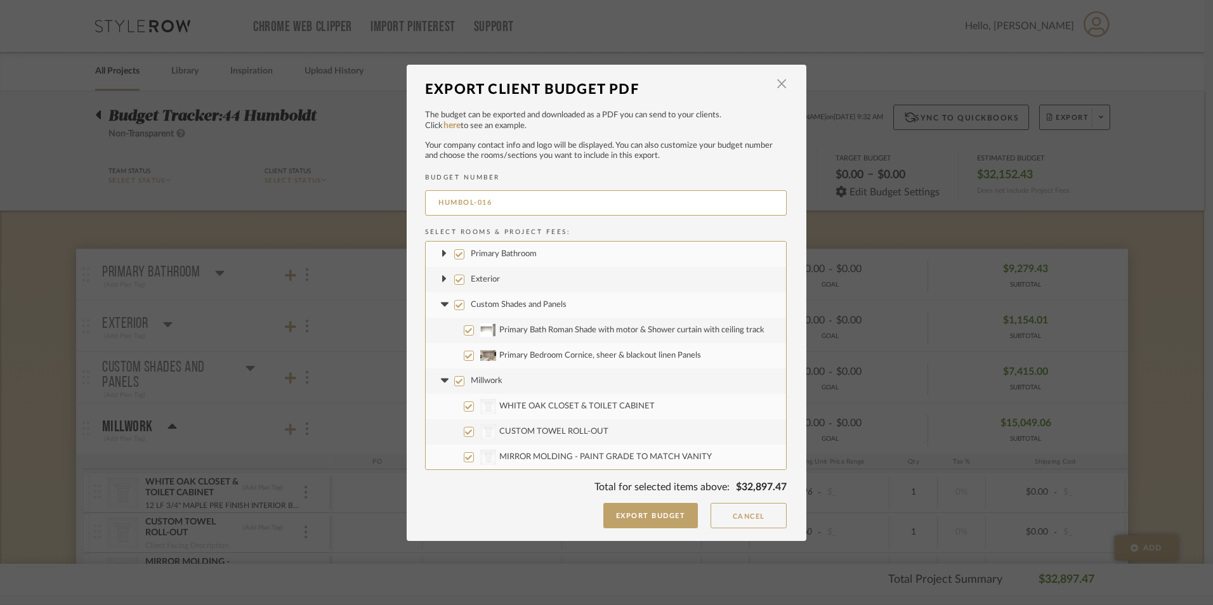
click at [438, 307] on icon at bounding box center [444, 305] width 13 height 5
click at [439, 332] on icon at bounding box center [444, 330] width 13 height 5
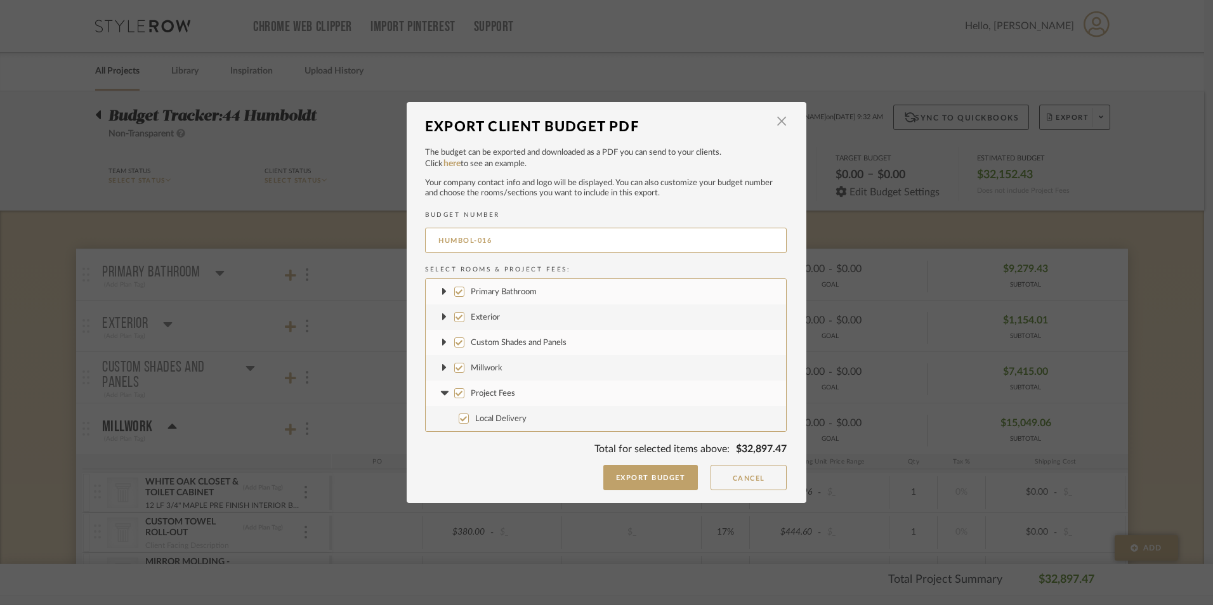
click at [454, 291] on input "Primary Bathroom" at bounding box center [459, 292] width 10 height 10
checkbox input "false"
click at [457, 318] on input "Exterior" at bounding box center [459, 317] width 10 height 10
checkbox input "false"
click at [454, 343] on input "Custom Shades and Panels" at bounding box center [459, 342] width 10 height 10
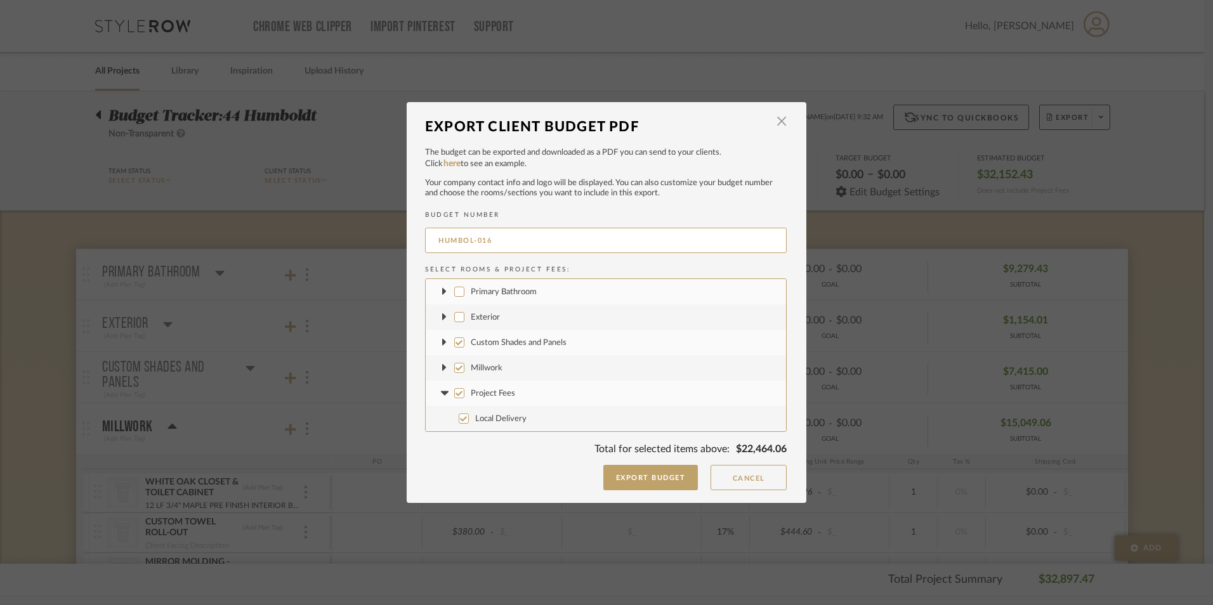
checkbox input "false"
click at [455, 398] on input "Project Fees" at bounding box center [459, 393] width 10 height 10
checkbox input "false"
click at [442, 367] on icon at bounding box center [444, 368] width 4 height 8
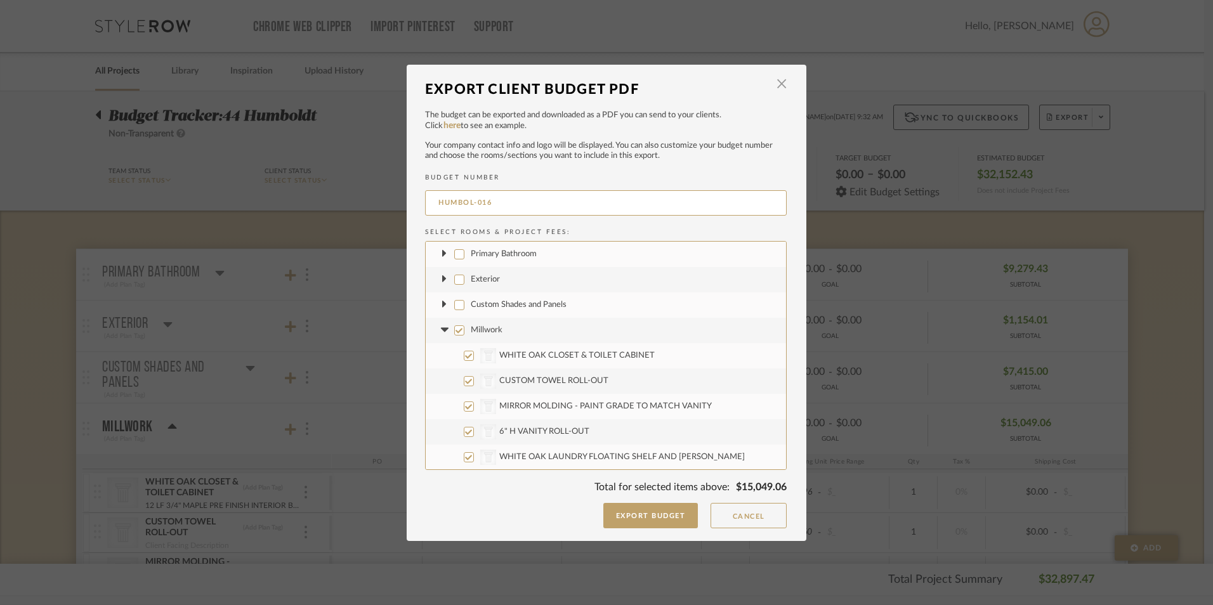
click at [464, 433] on input "CategoryIconArchitectural Created with Sketch. 6" H VANITY ROLL-OUT" at bounding box center [469, 432] width 10 height 10
checkbox input "false"
click at [464, 455] on input "CategoryIconArchitectural Created with Sketch. WHITE OAK LAUNDRY FLOATING SHELF…" at bounding box center [469, 457] width 10 height 10
checkbox input "false"
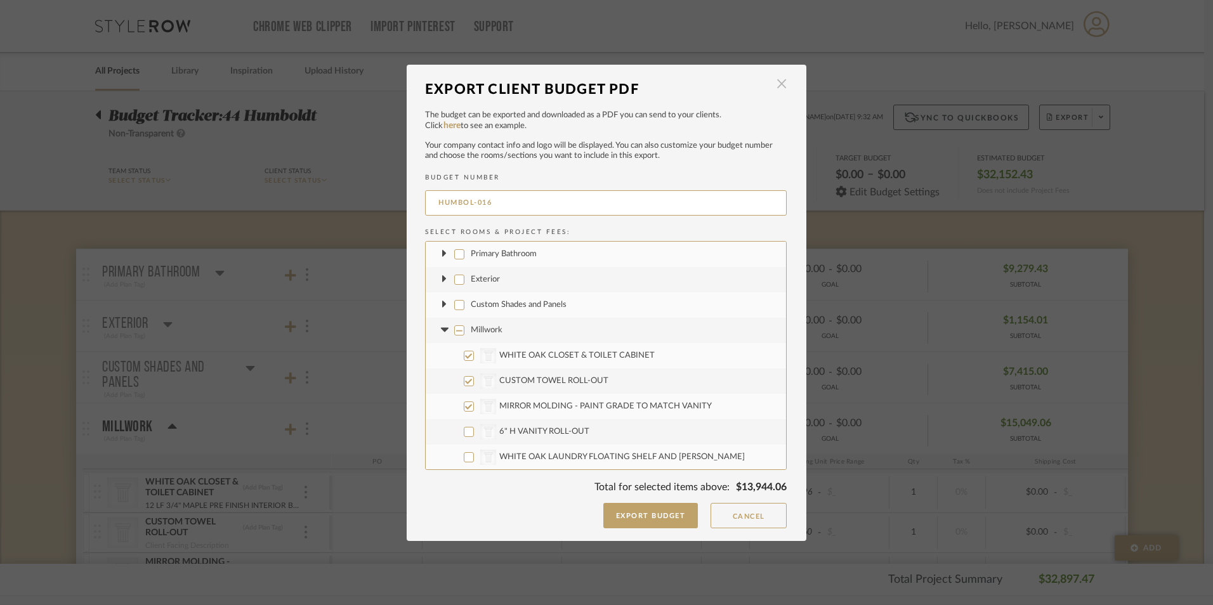
click at [780, 86] on span "button" at bounding box center [781, 84] width 25 height 25
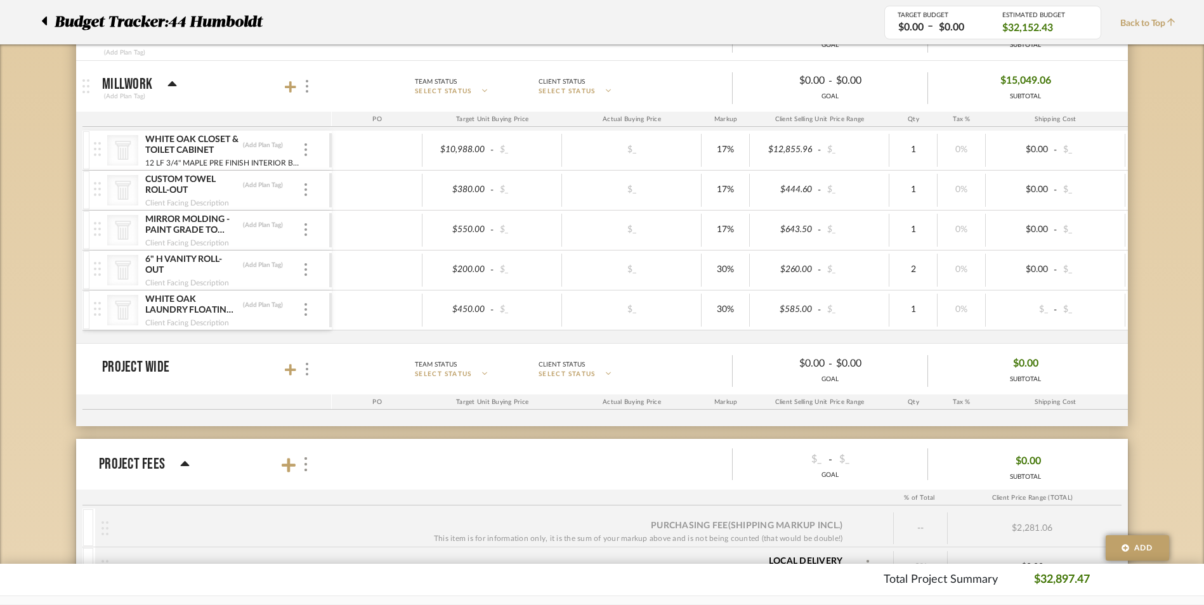
scroll to position [381, 0]
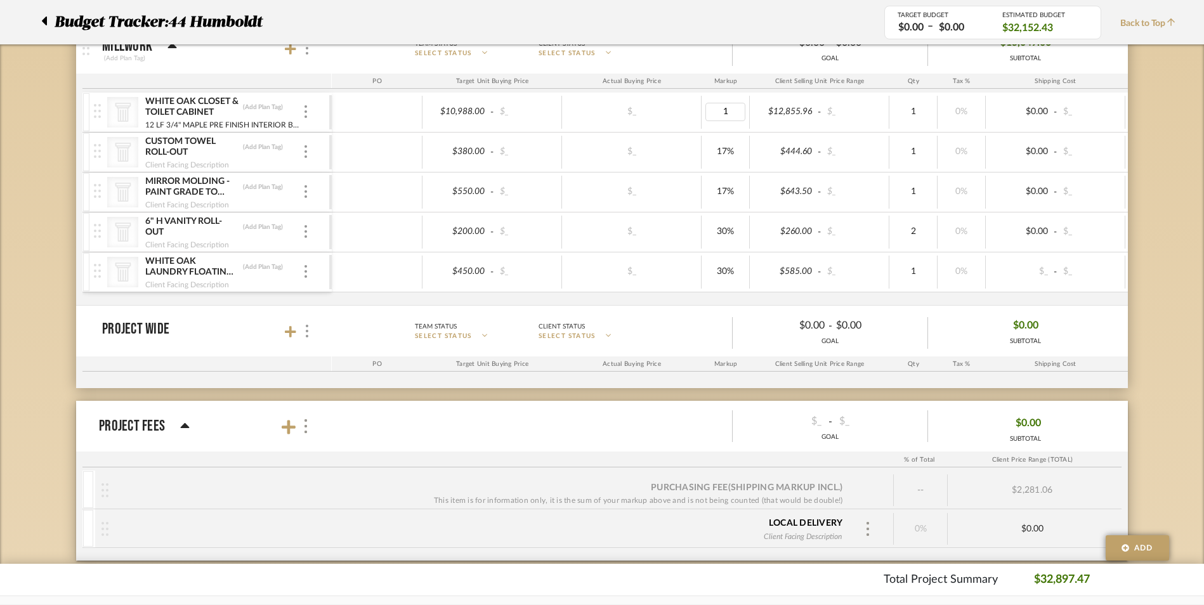
type input "18"
click at [676, 199] on div "$_" at bounding box center [631, 192] width 131 height 18
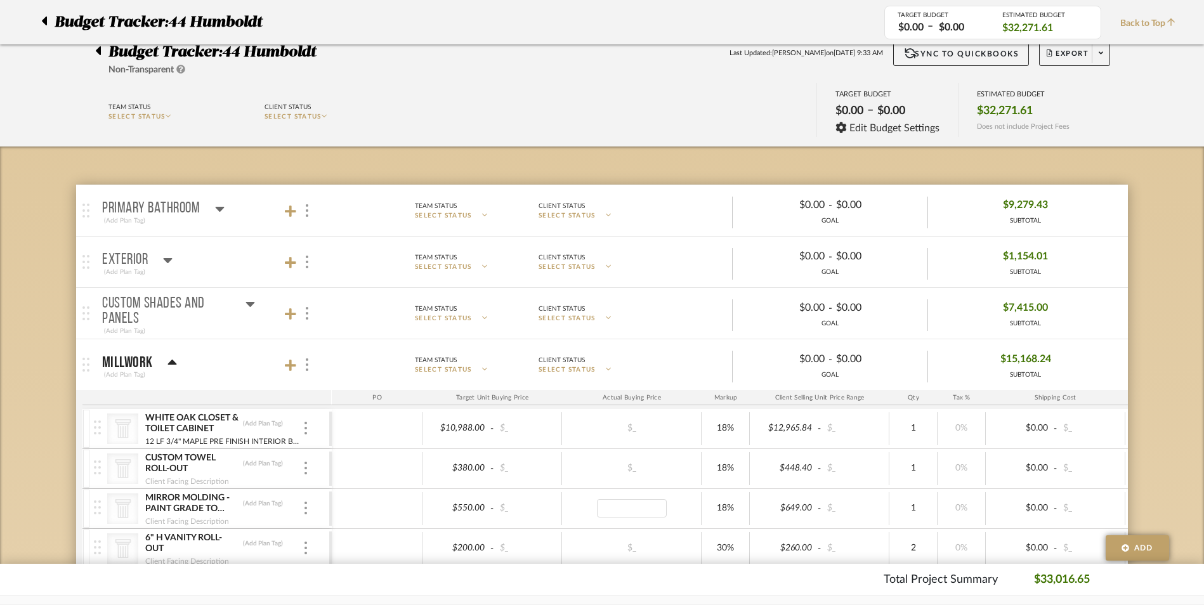
scroll to position [63, 0]
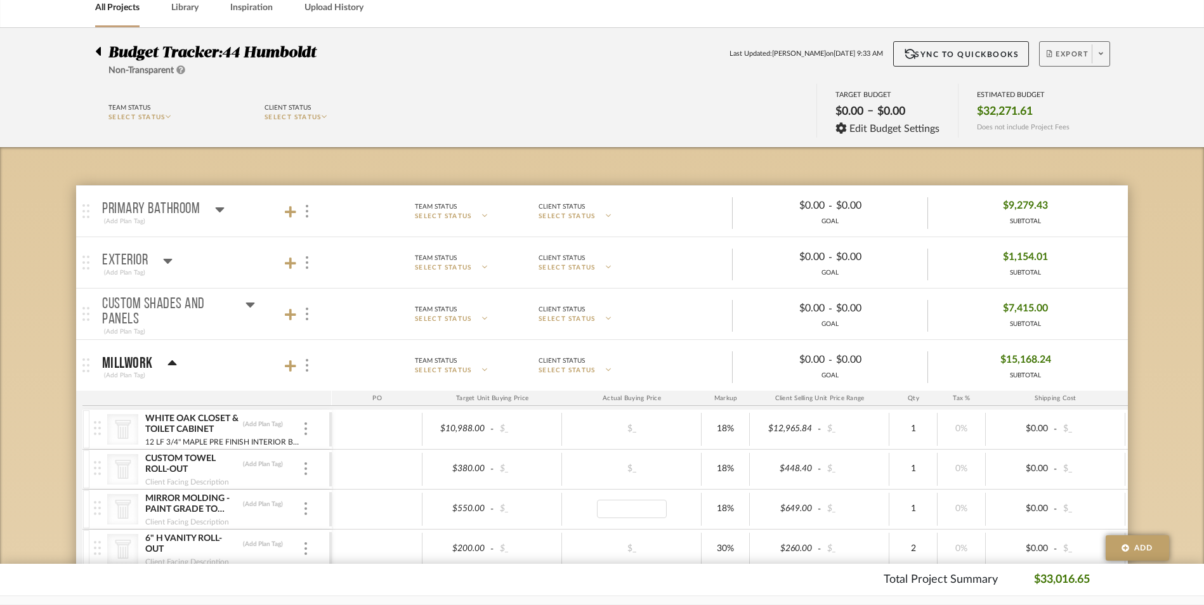
click at [1065, 47] on button "Export" at bounding box center [1074, 53] width 71 height 25
click at [1069, 93] on span "Export PDF" at bounding box center [1096, 90] width 95 height 11
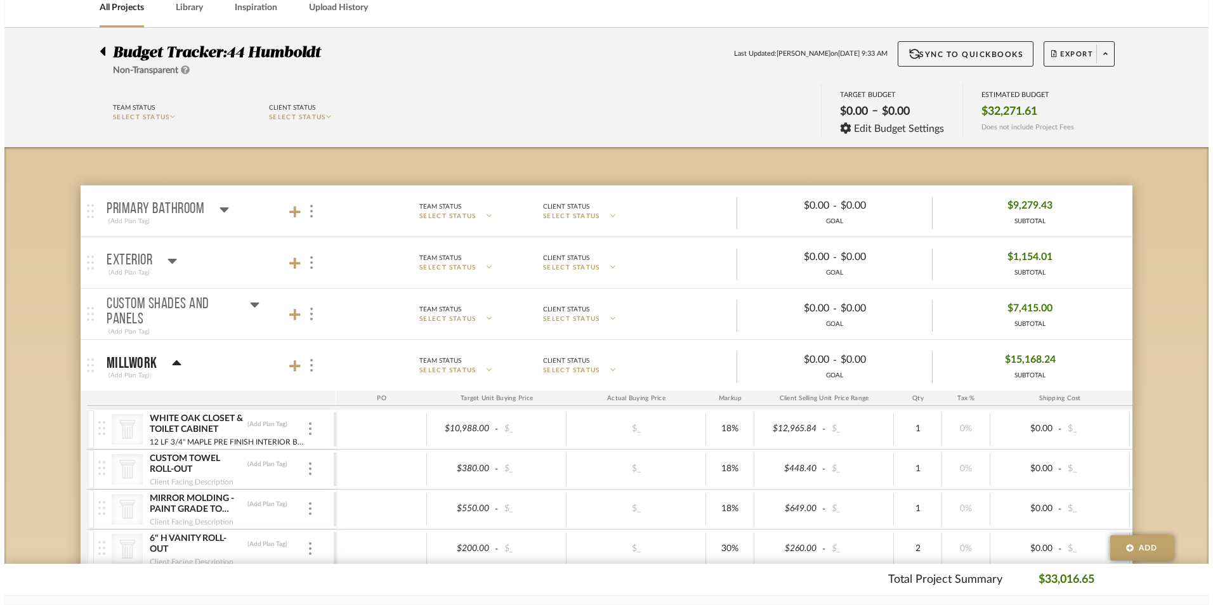
scroll to position [0, 0]
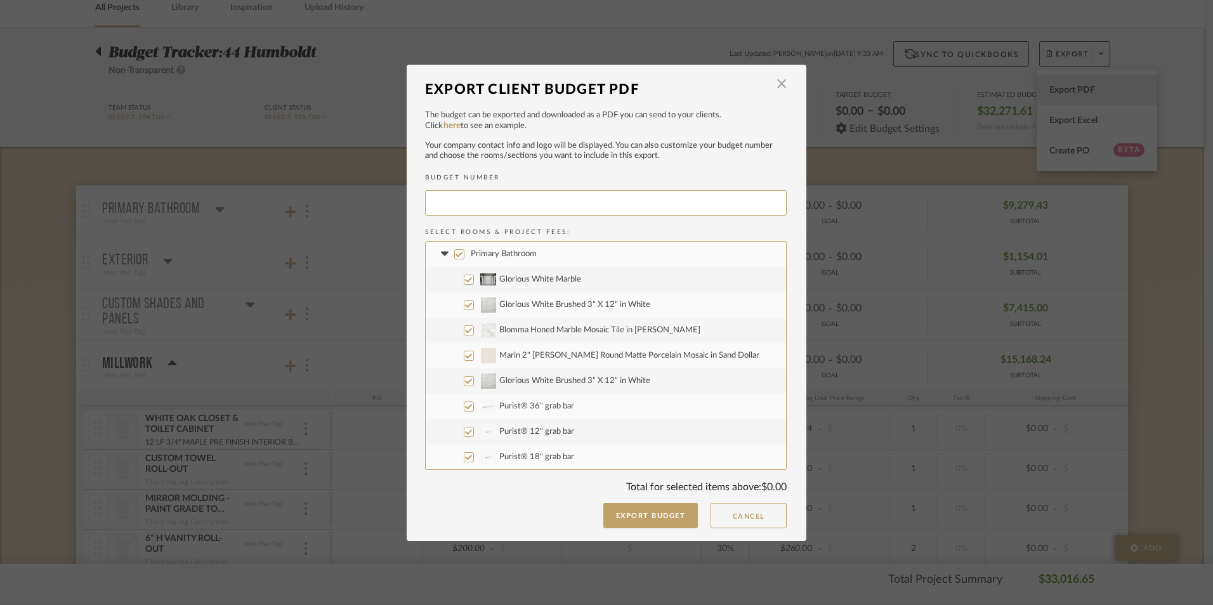
type input "HUMBOL-016"
click at [443, 258] on fa-icon at bounding box center [444, 253] width 13 height 13
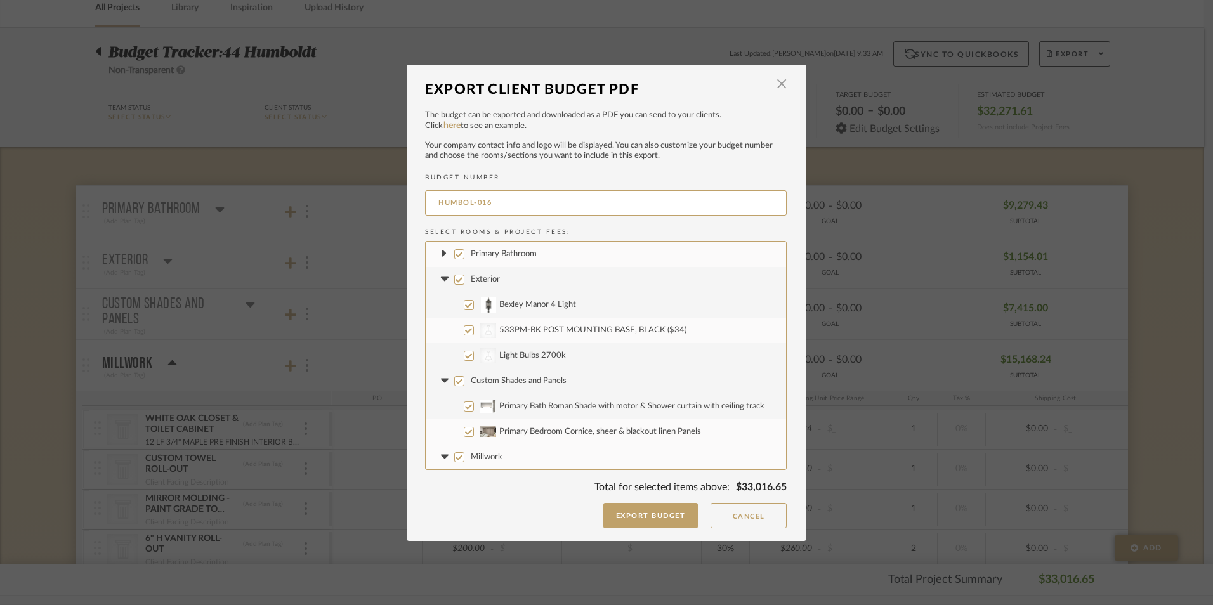
click at [438, 280] on icon at bounding box center [444, 279] width 13 height 5
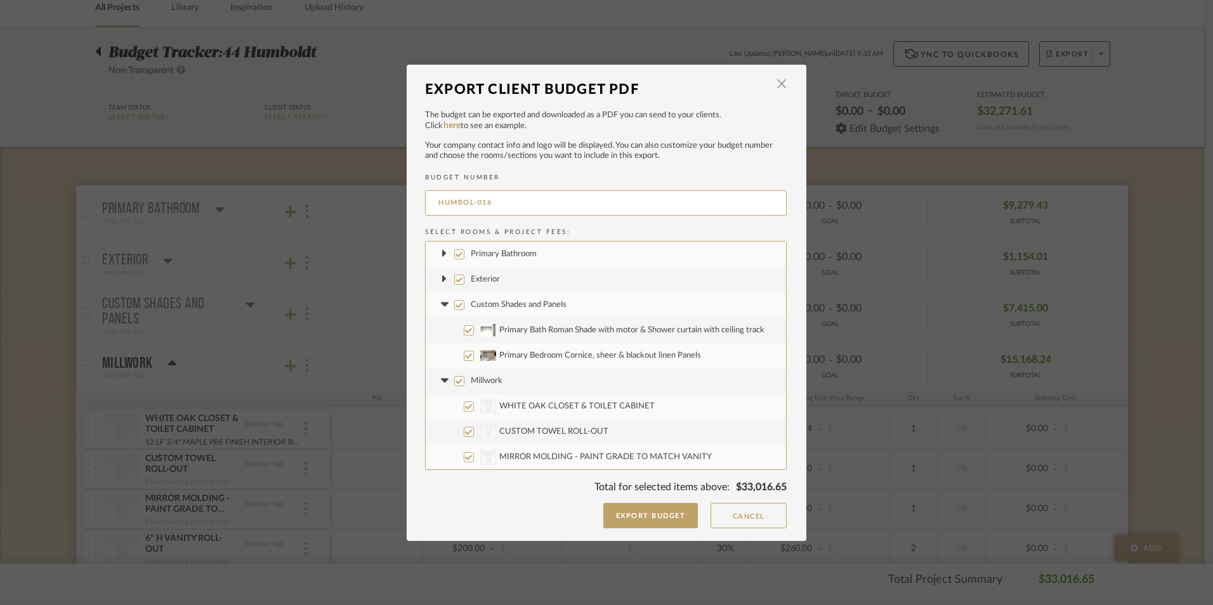
click at [440, 299] on fa-icon at bounding box center [444, 304] width 13 height 13
click at [438, 331] on icon at bounding box center [444, 330] width 13 height 5
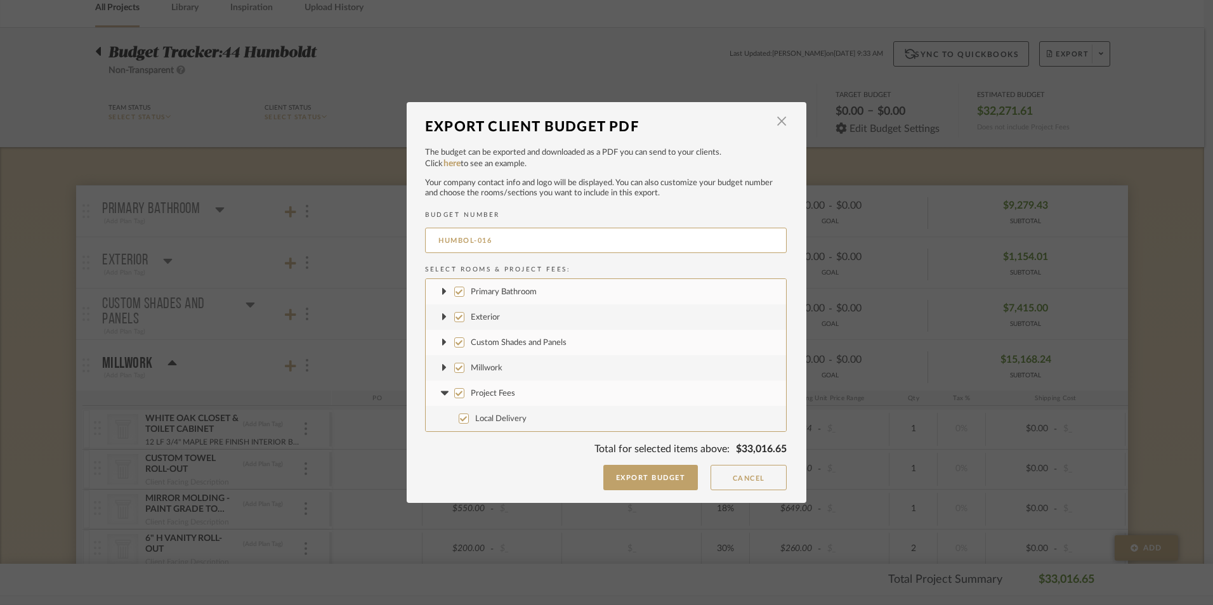
click at [456, 394] on input "Project Fees" at bounding box center [459, 393] width 10 height 10
checkbox input "false"
click at [456, 342] on input "Custom Shades and Panels" at bounding box center [459, 342] width 10 height 10
checkbox input "false"
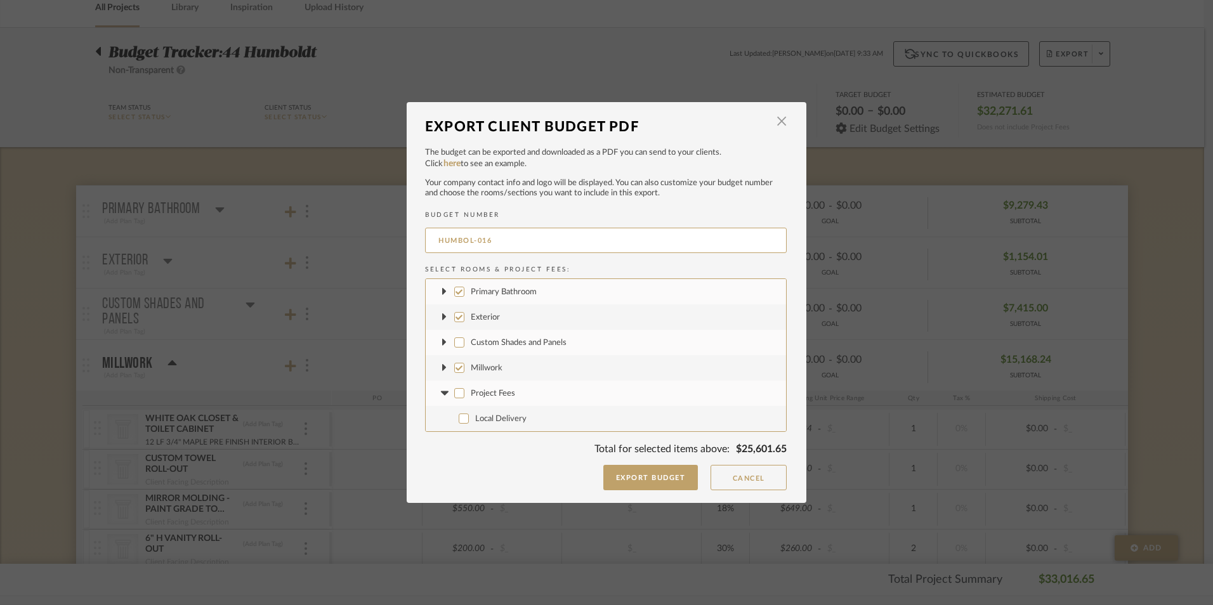
click at [454, 319] on input "Exterior" at bounding box center [459, 317] width 10 height 10
checkbox input "false"
click at [454, 291] on input "Primary Bathroom" at bounding box center [459, 292] width 10 height 10
checkbox input "false"
click at [442, 369] on icon at bounding box center [444, 368] width 5 height 13
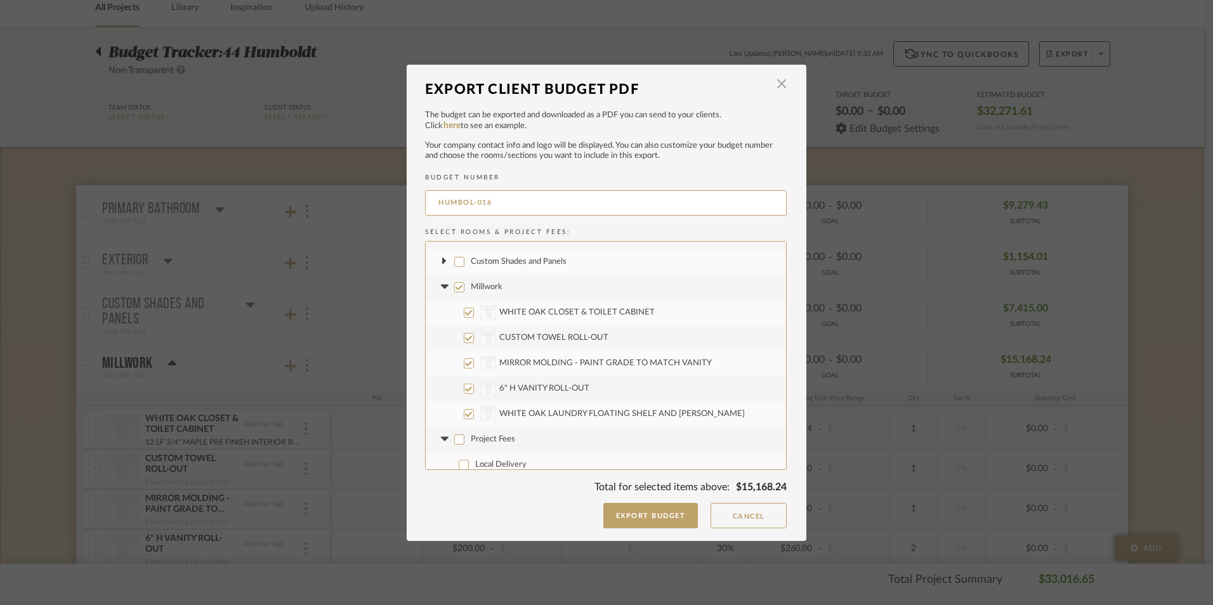
scroll to position [51, 0]
click at [464, 407] on input "CategoryIconArchitectural Created with Sketch. WHITE OAK LAUNDRY FLOATING SHELF…" at bounding box center [469, 406] width 10 height 10
checkbox input "false"
click at [465, 379] on input "CategoryIconArchitectural Created with Sketch. 6" H VANITY ROLL-OUT" at bounding box center [469, 381] width 10 height 10
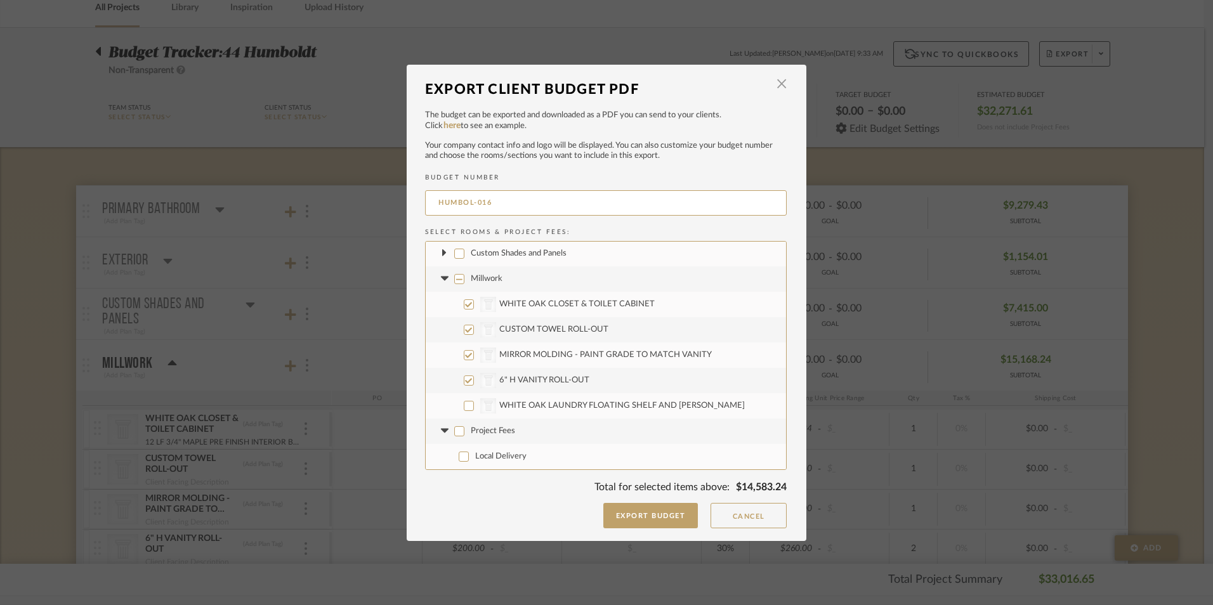
checkbox input "false"
click at [670, 514] on button "Export Budget" at bounding box center [650, 515] width 95 height 25
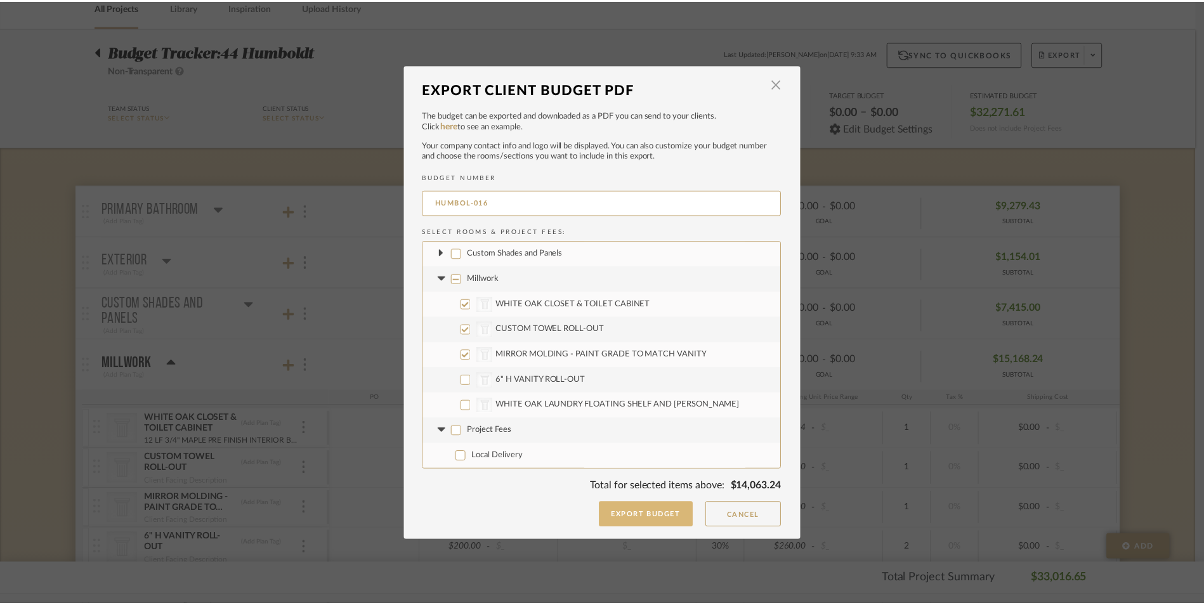
scroll to position [63, 0]
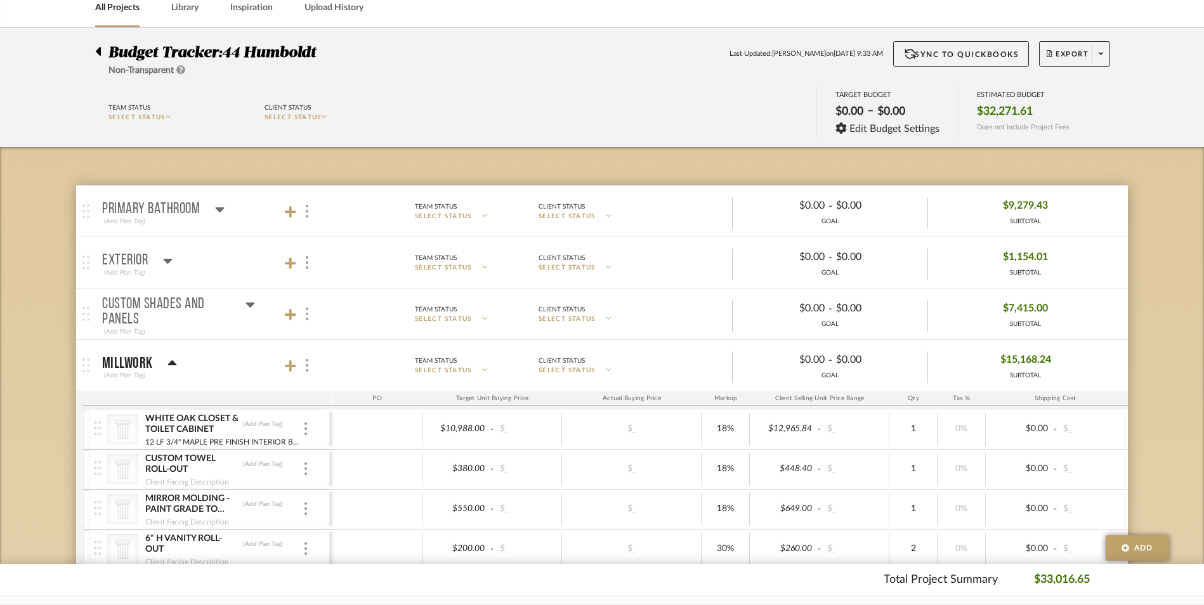
click at [1146, 126] on div "Team Status SELECT STATUS Client Status SELECT STATUS TARGET BUDGET $0.00 – $0.…" at bounding box center [602, 112] width 1160 height 57
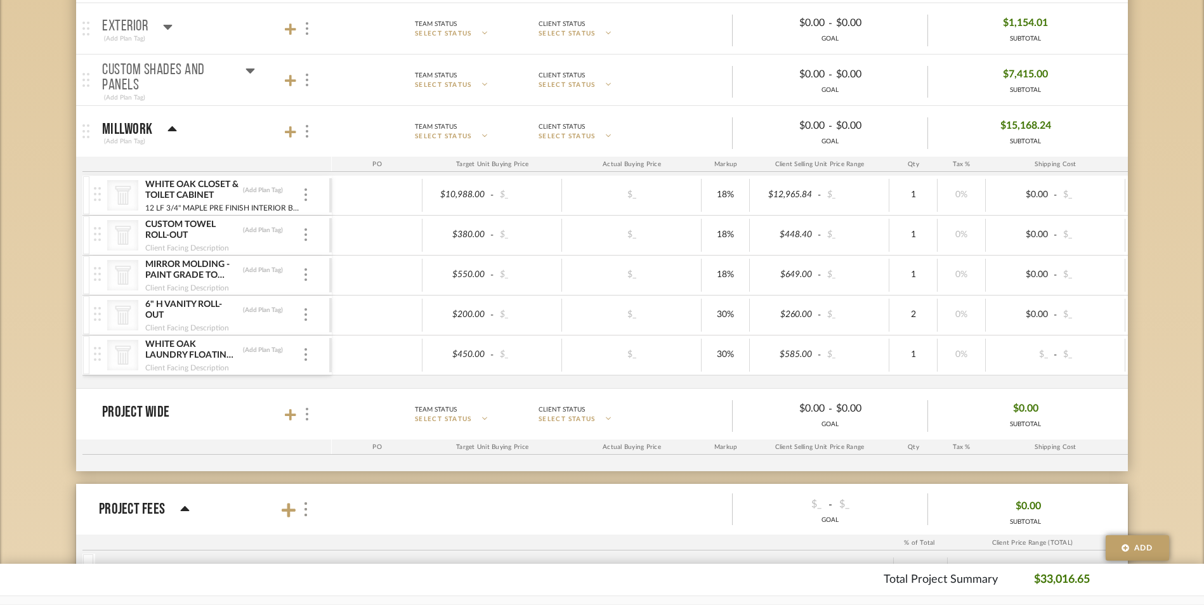
scroll to position [381, 0]
